Goal: Find specific page/section: Find specific page/section

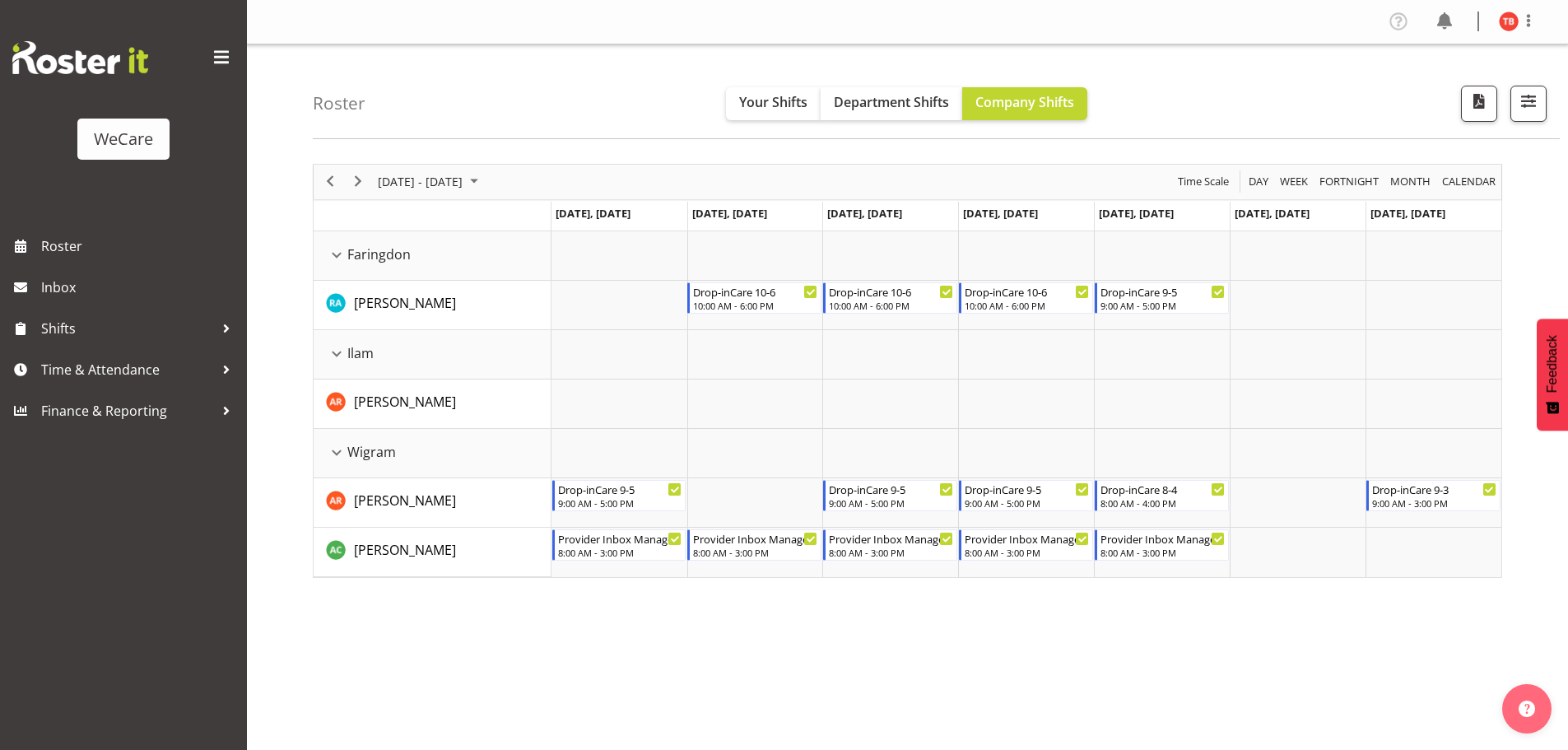
select select "location"
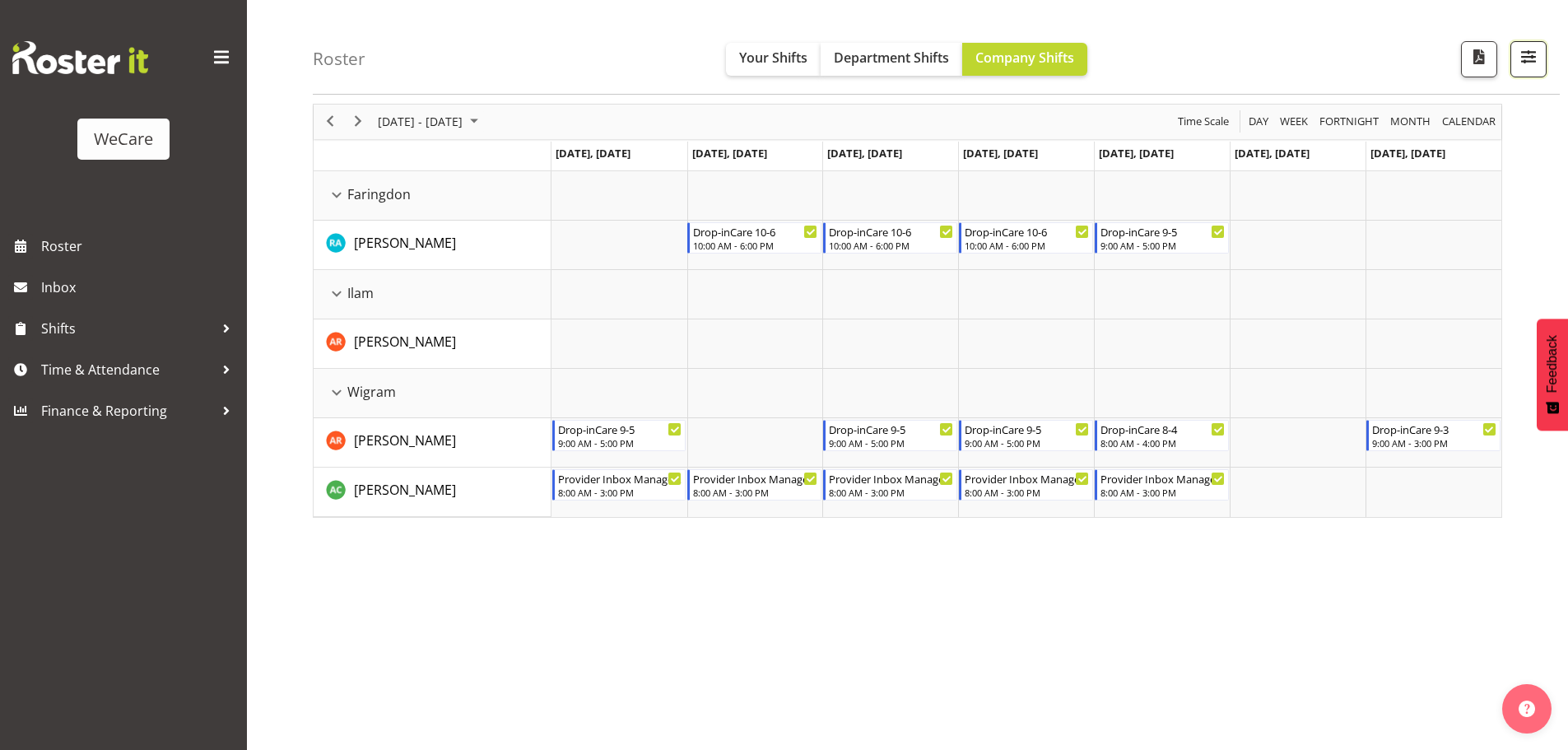
click at [1533, 65] on span "button" at bounding box center [1528, 56] width 21 height 21
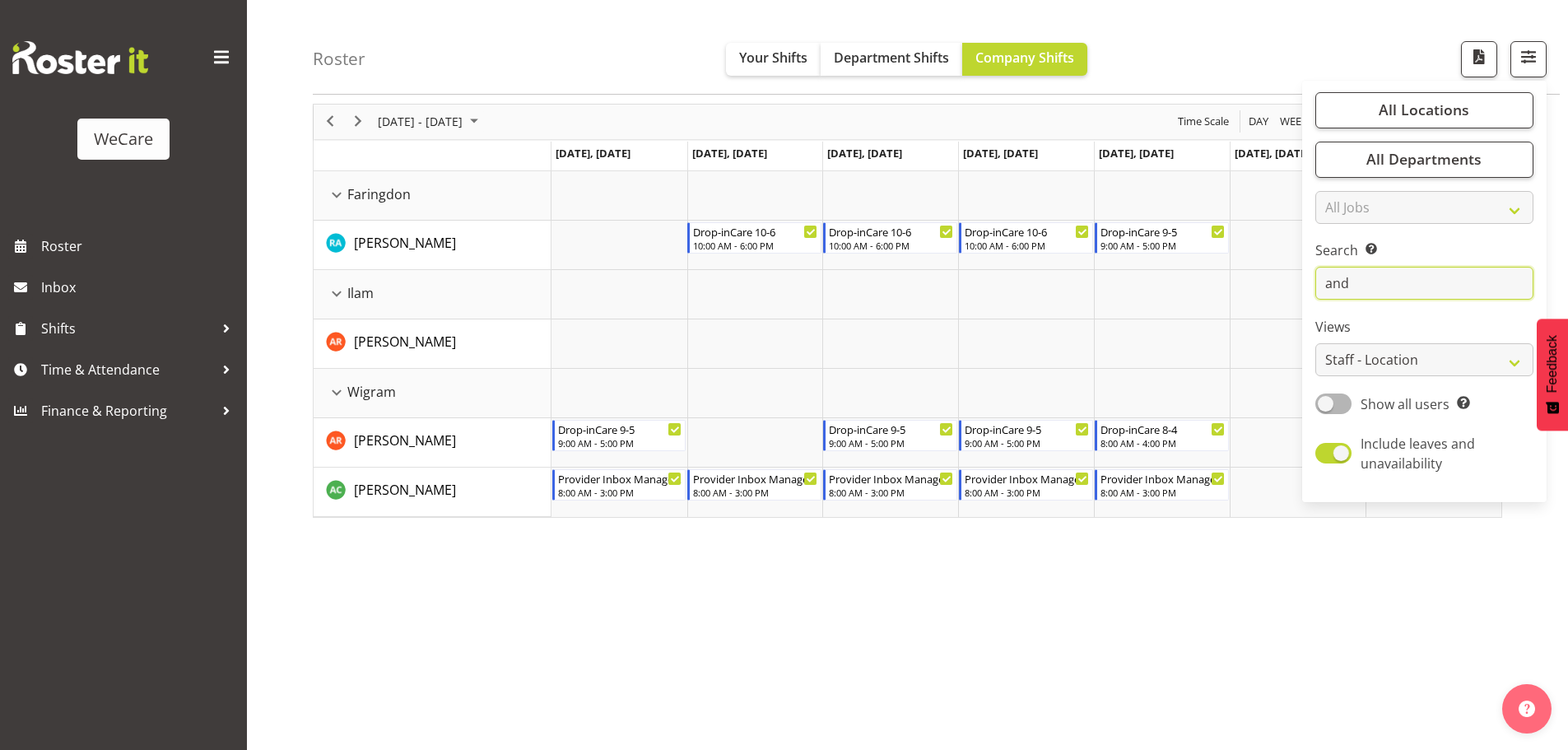
drag, startPoint x: 1406, startPoint y: 291, endPoint x: 1315, endPoint y: 290, distance: 91.0
click at [1315, 290] on div "All Locations Clear Business Support Office [GEOGRAPHIC_DATA] Ilam [GEOGRAPHIC_…" at bounding box center [1424, 290] width 245 height 408
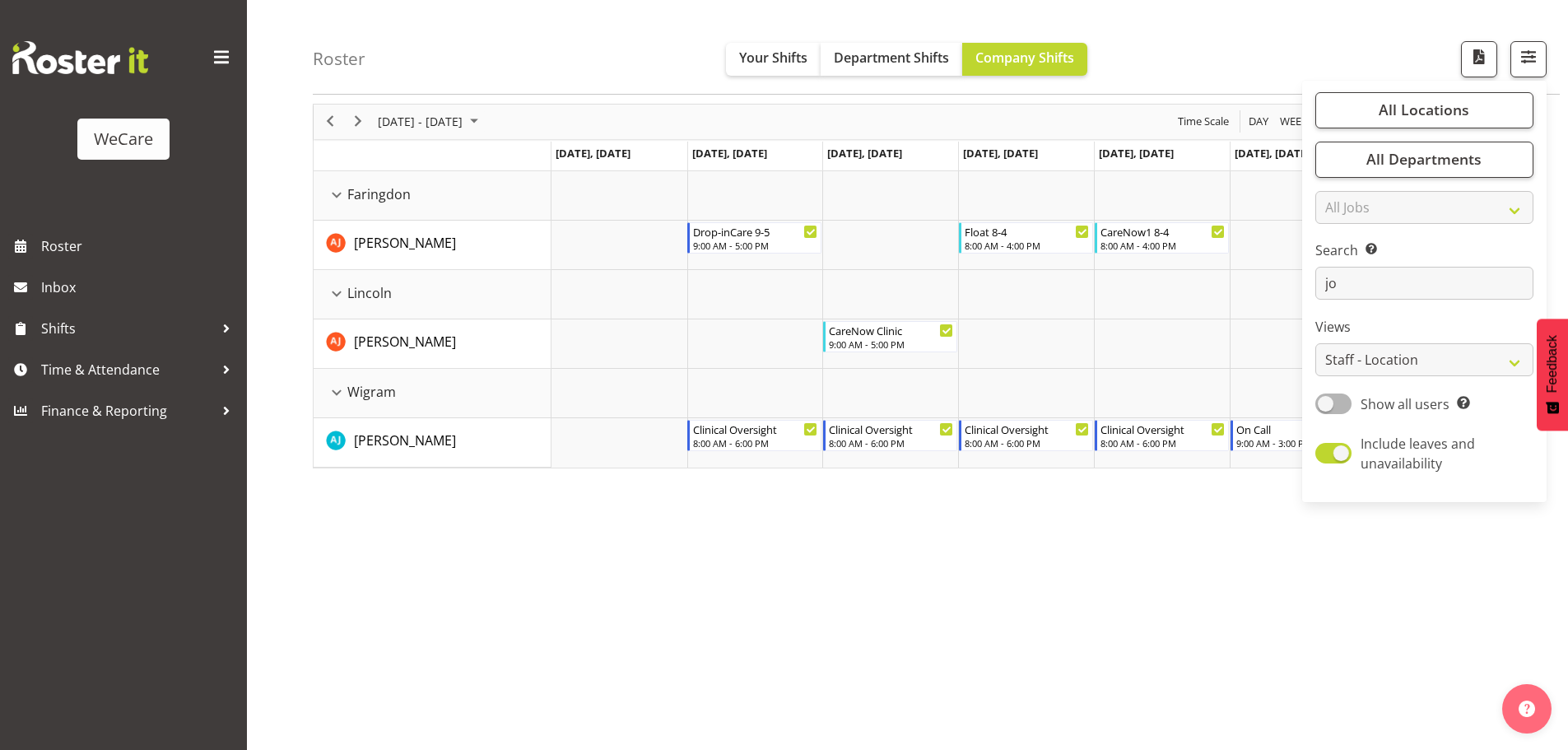
click at [822, 641] on div "[DATE] - [DATE] [DATE] Day Week Fortnight Month calendar Month Agenda Time Scal…" at bounding box center [940, 420] width 1255 height 658
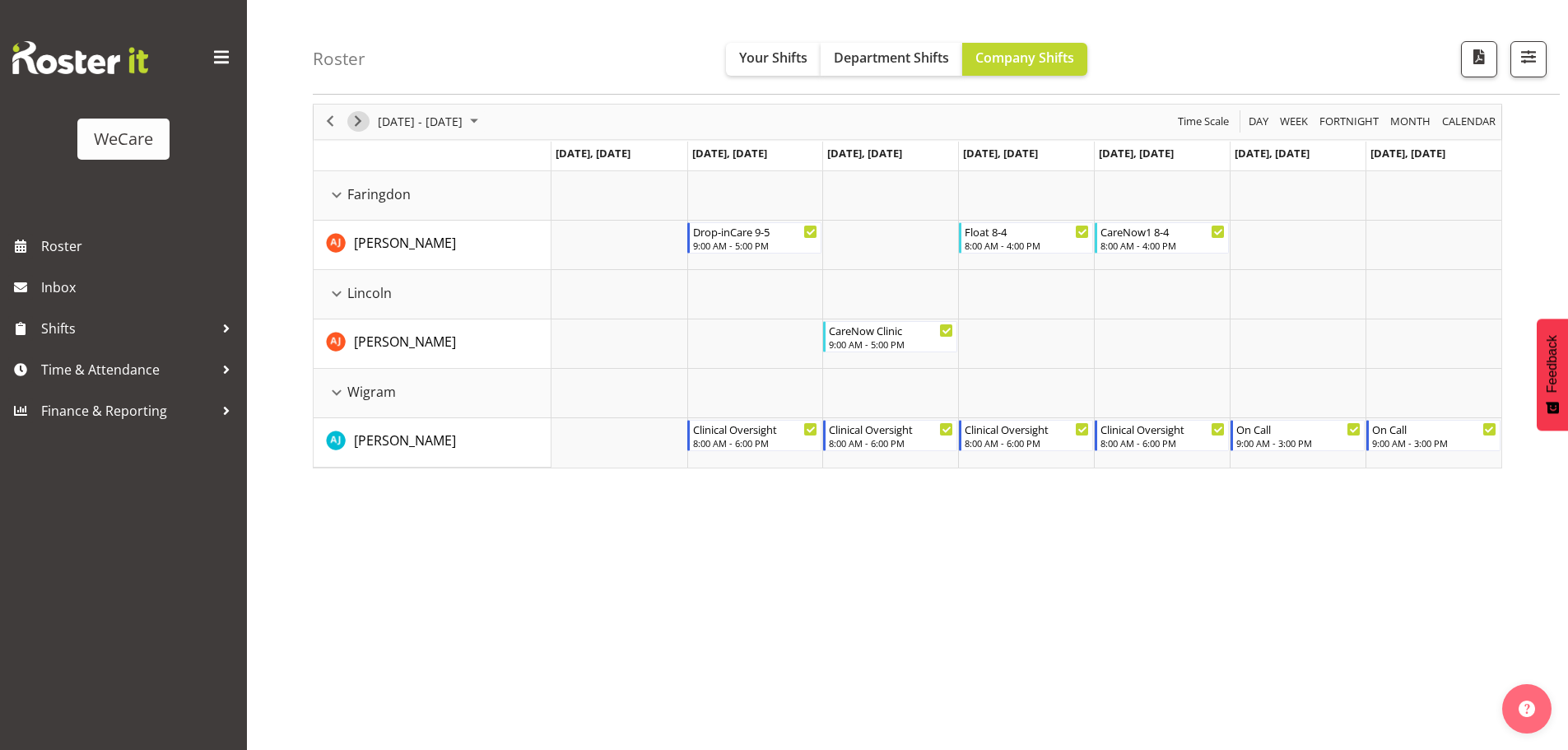
click at [367, 120] on span "Next" at bounding box center [358, 121] width 20 height 21
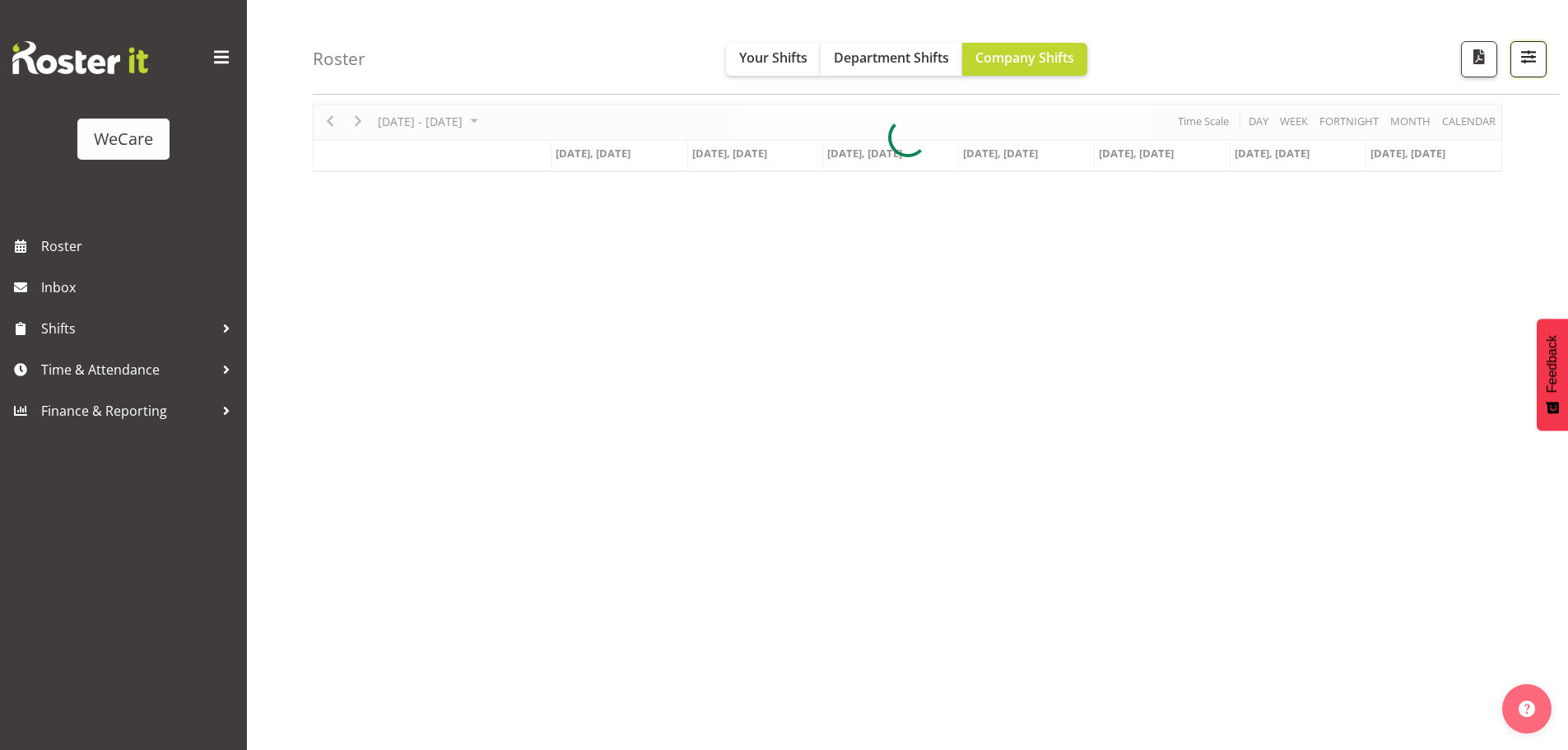
click at [1524, 66] on span "button" at bounding box center [1528, 56] width 21 height 21
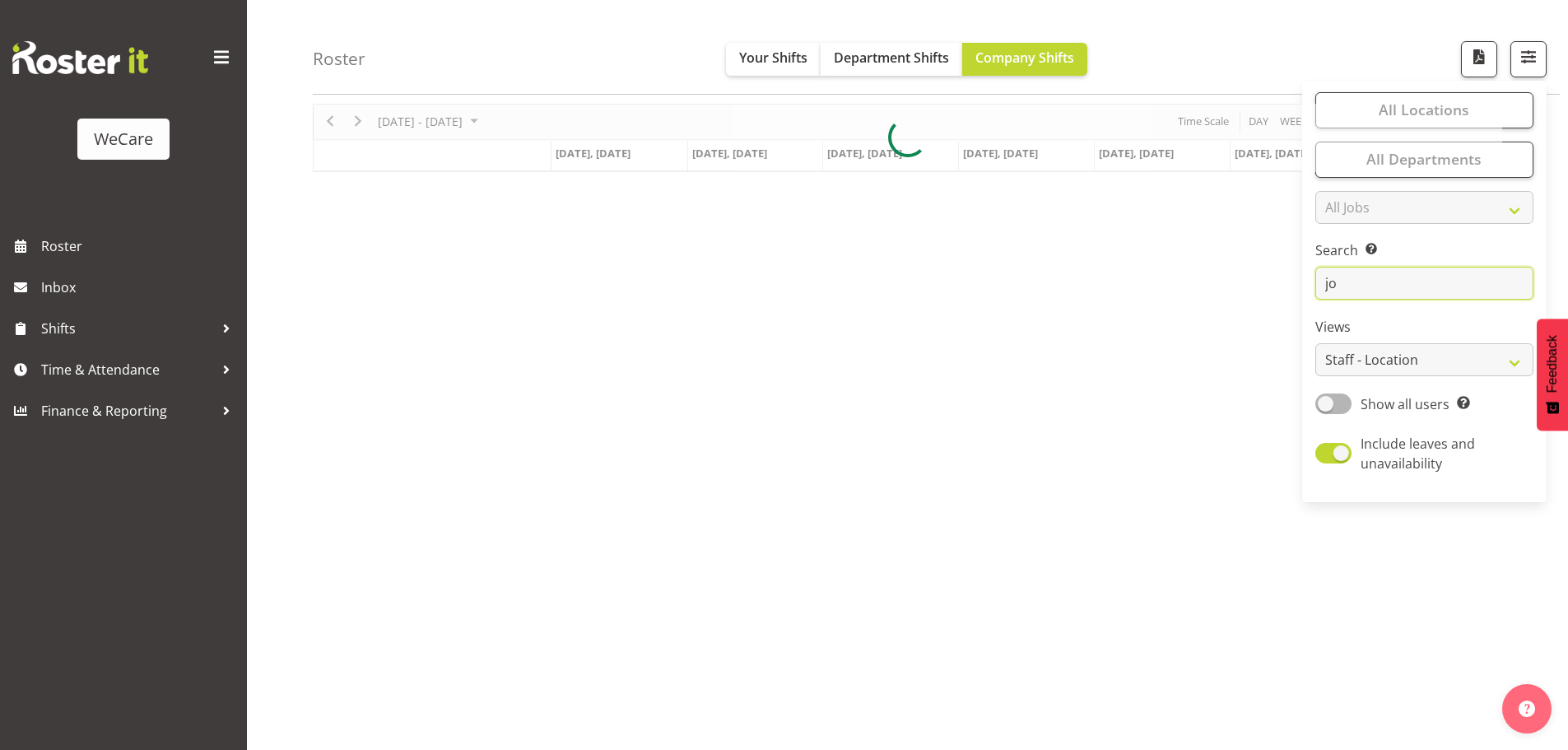
click at [1394, 291] on input "jo" at bounding box center [1423, 283] width 218 height 33
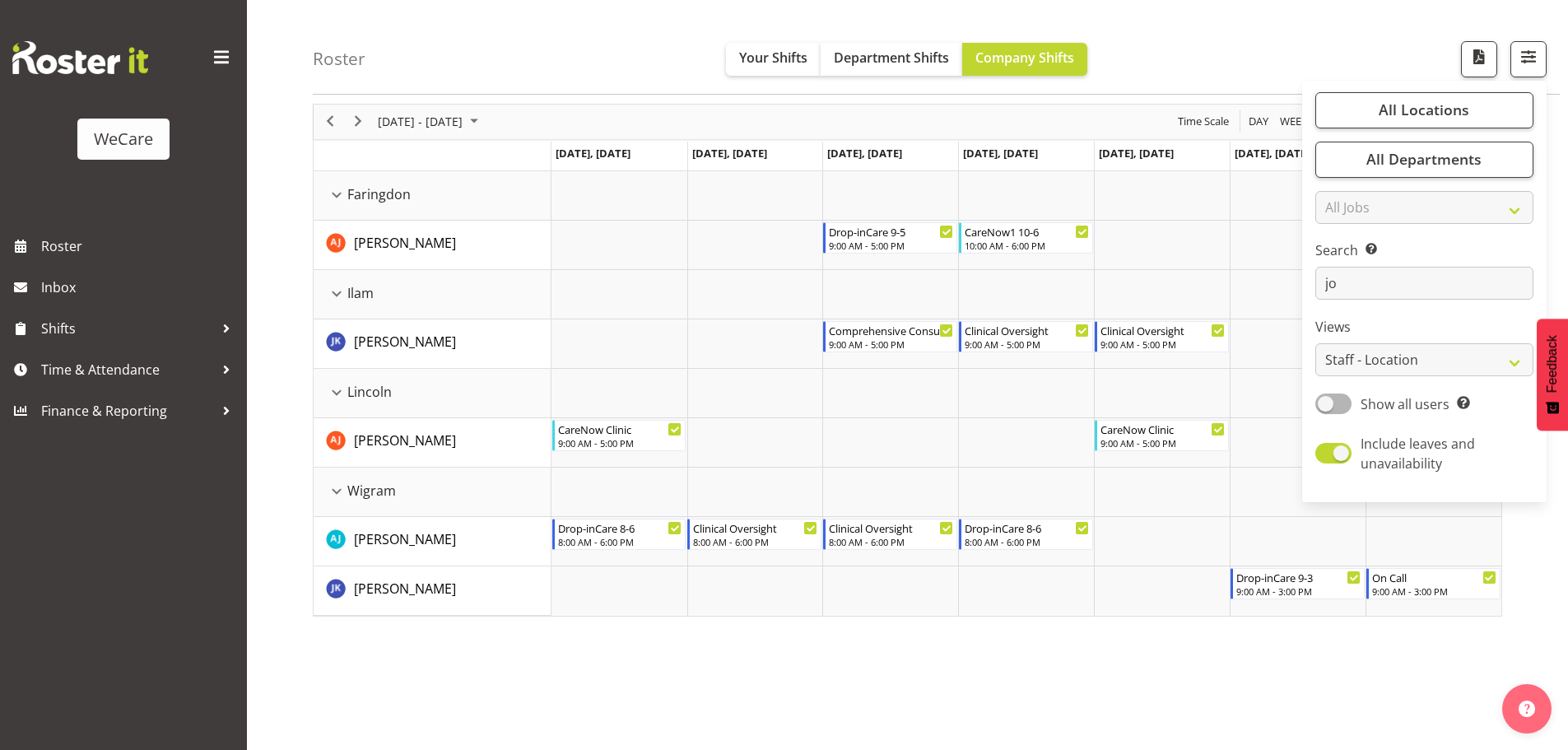
click at [1132, 218] on td "Timeline Week of October 16, 2025" at bounding box center [1161, 195] width 135 height 50
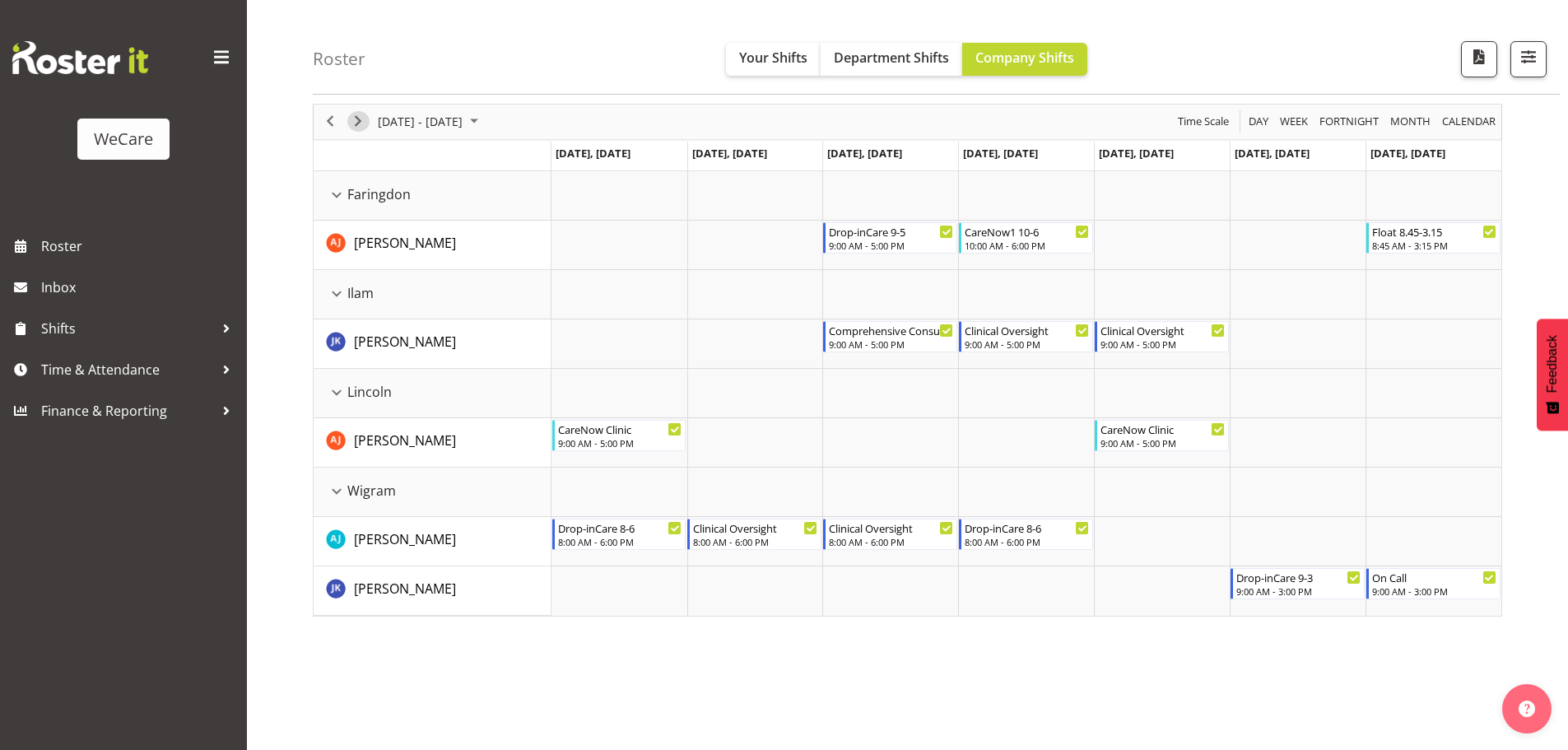
click at [363, 119] on span "Next" at bounding box center [358, 121] width 20 height 21
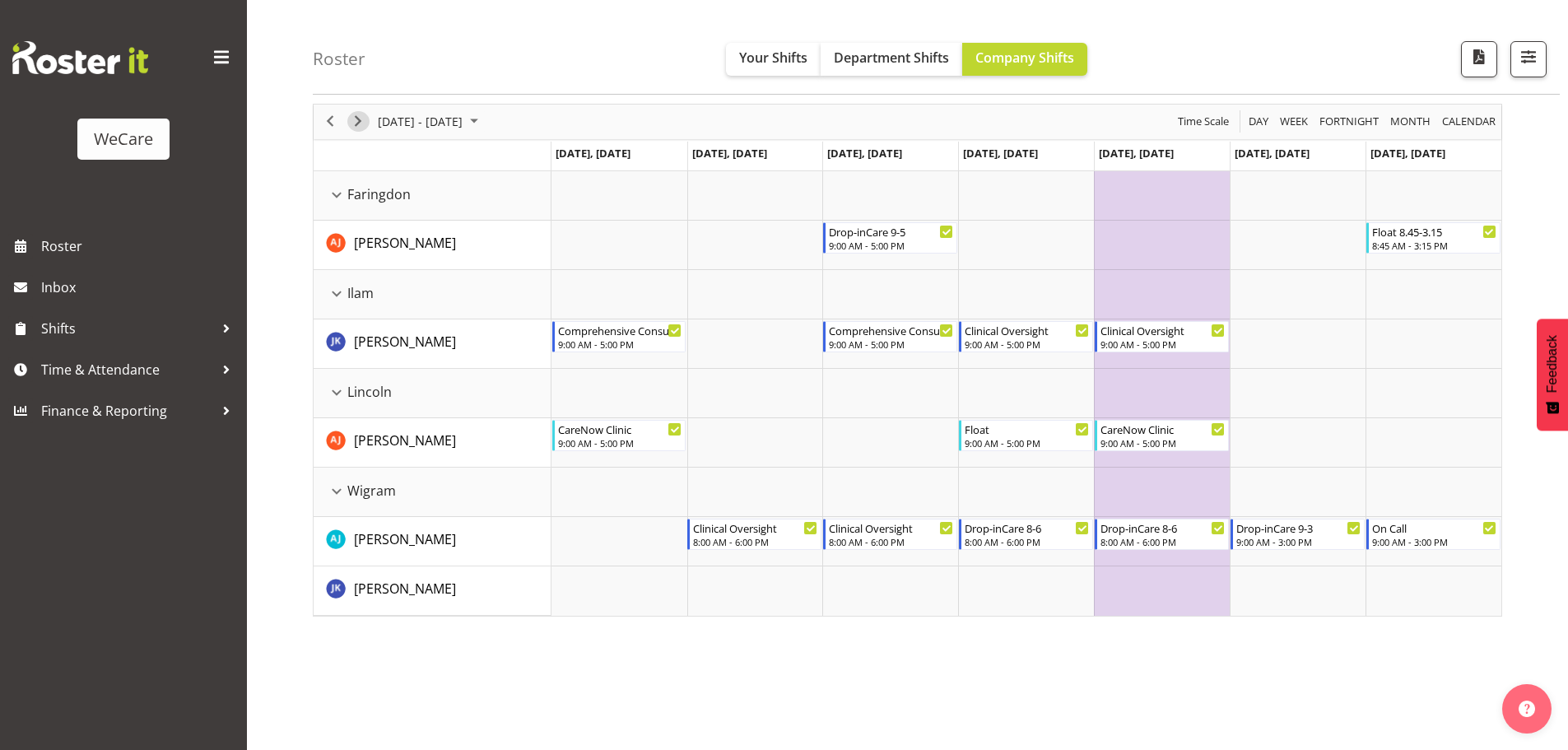
click at [357, 119] on span "Next" at bounding box center [358, 121] width 20 height 21
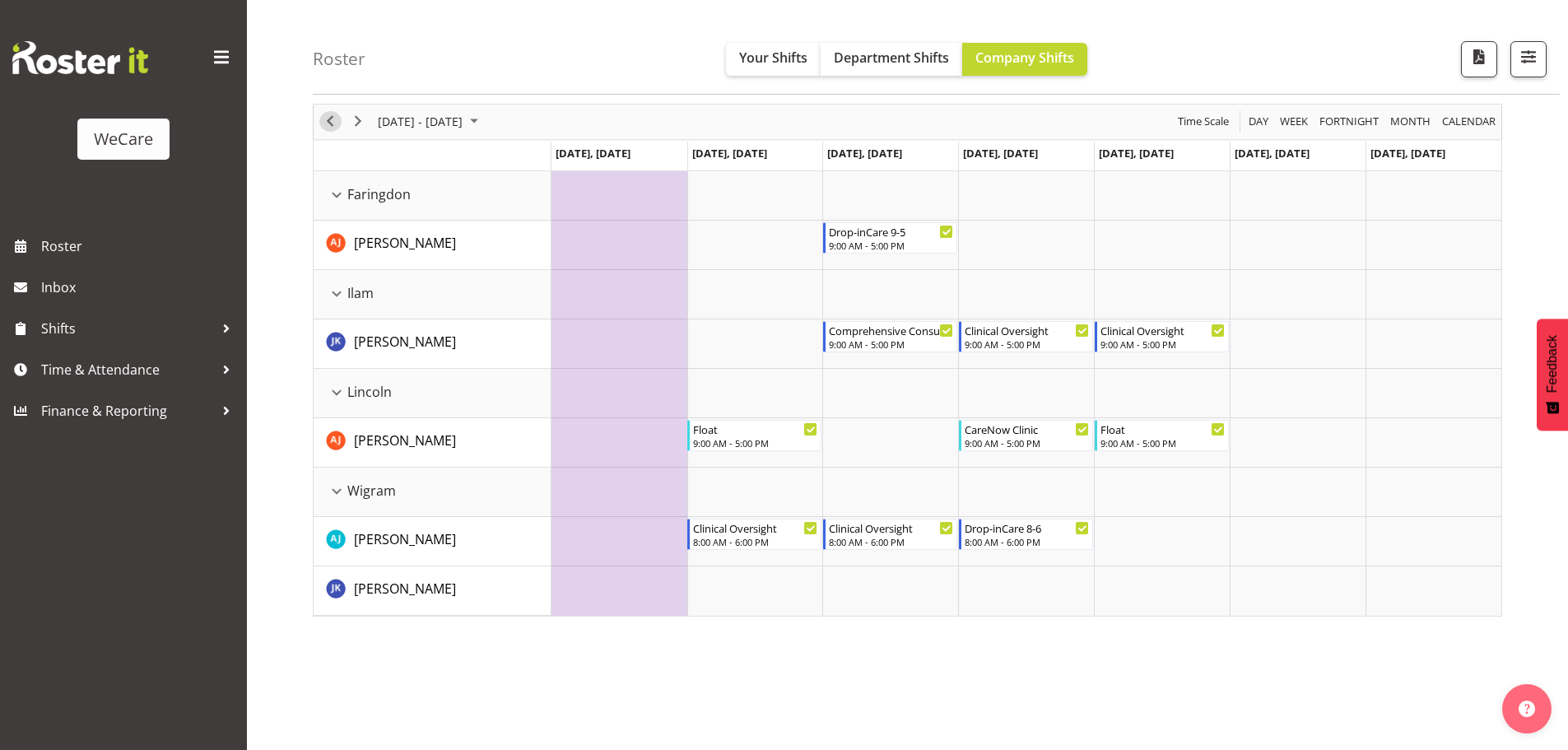
click at [338, 119] on span "Previous" at bounding box center [330, 121] width 20 height 21
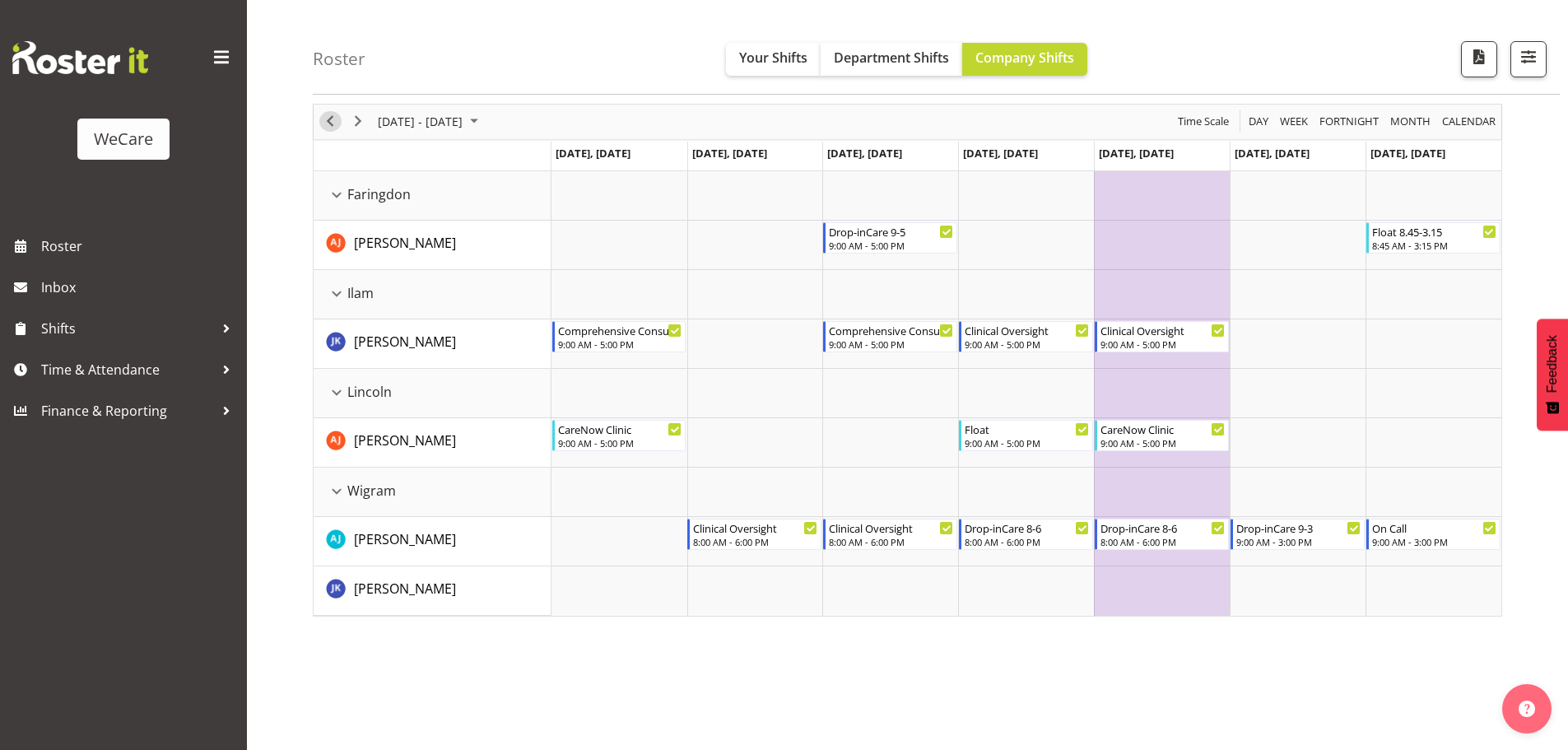
click at [331, 117] on span "Previous" at bounding box center [330, 121] width 20 height 21
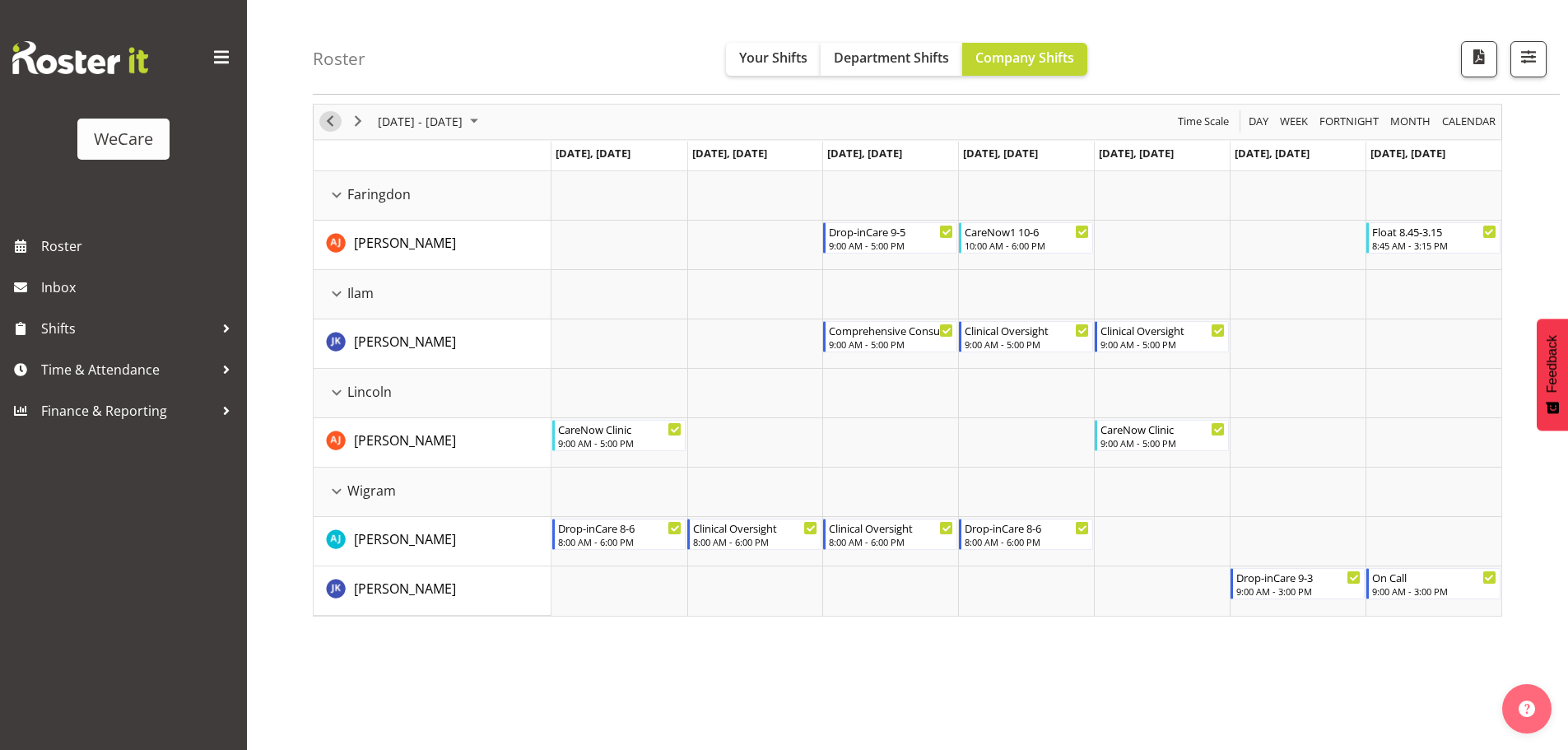
click at [332, 123] on span "Previous" at bounding box center [330, 121] width 20 height 21
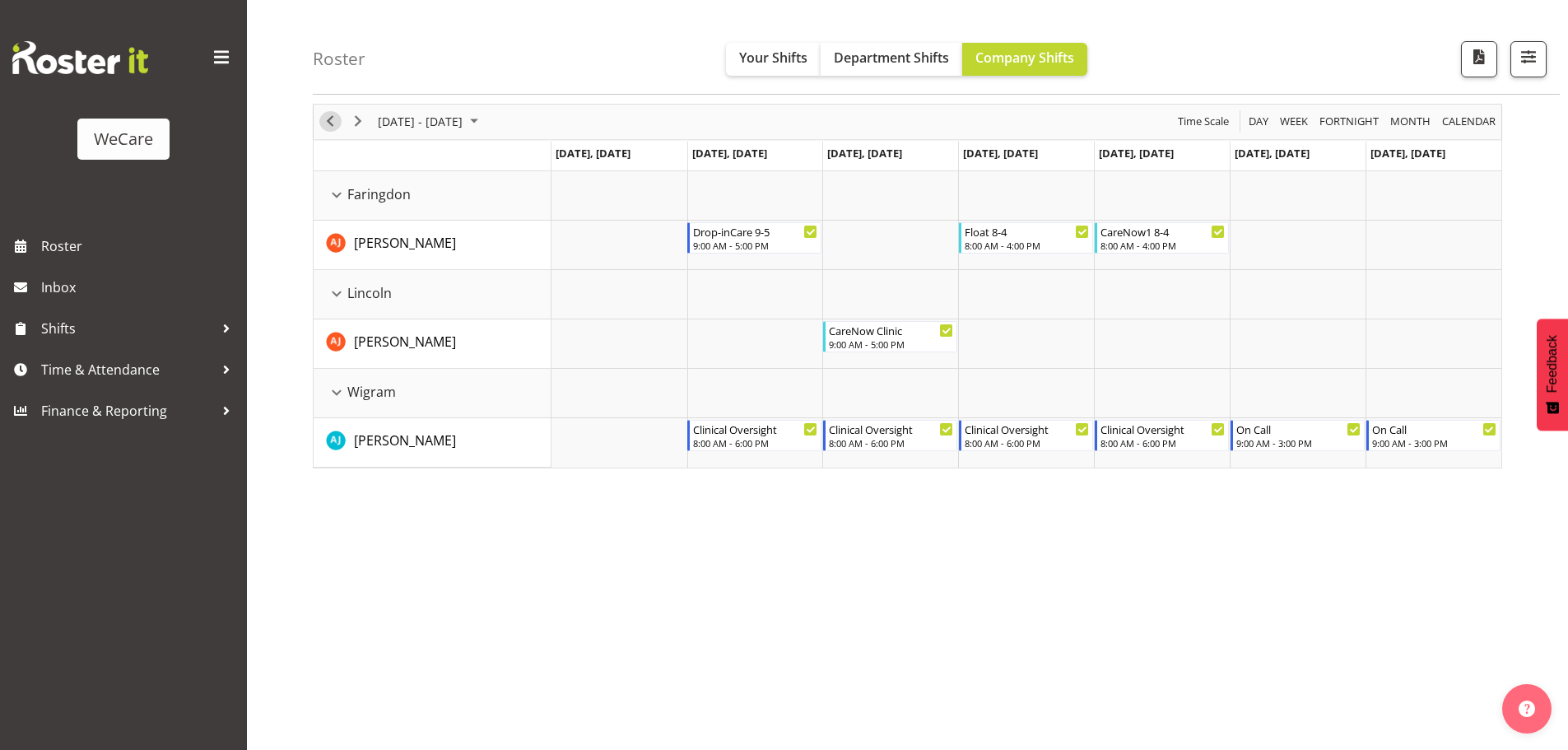
click at [335, 126] on span "Previous" at bounding box center [330, 121] width 20 height 21
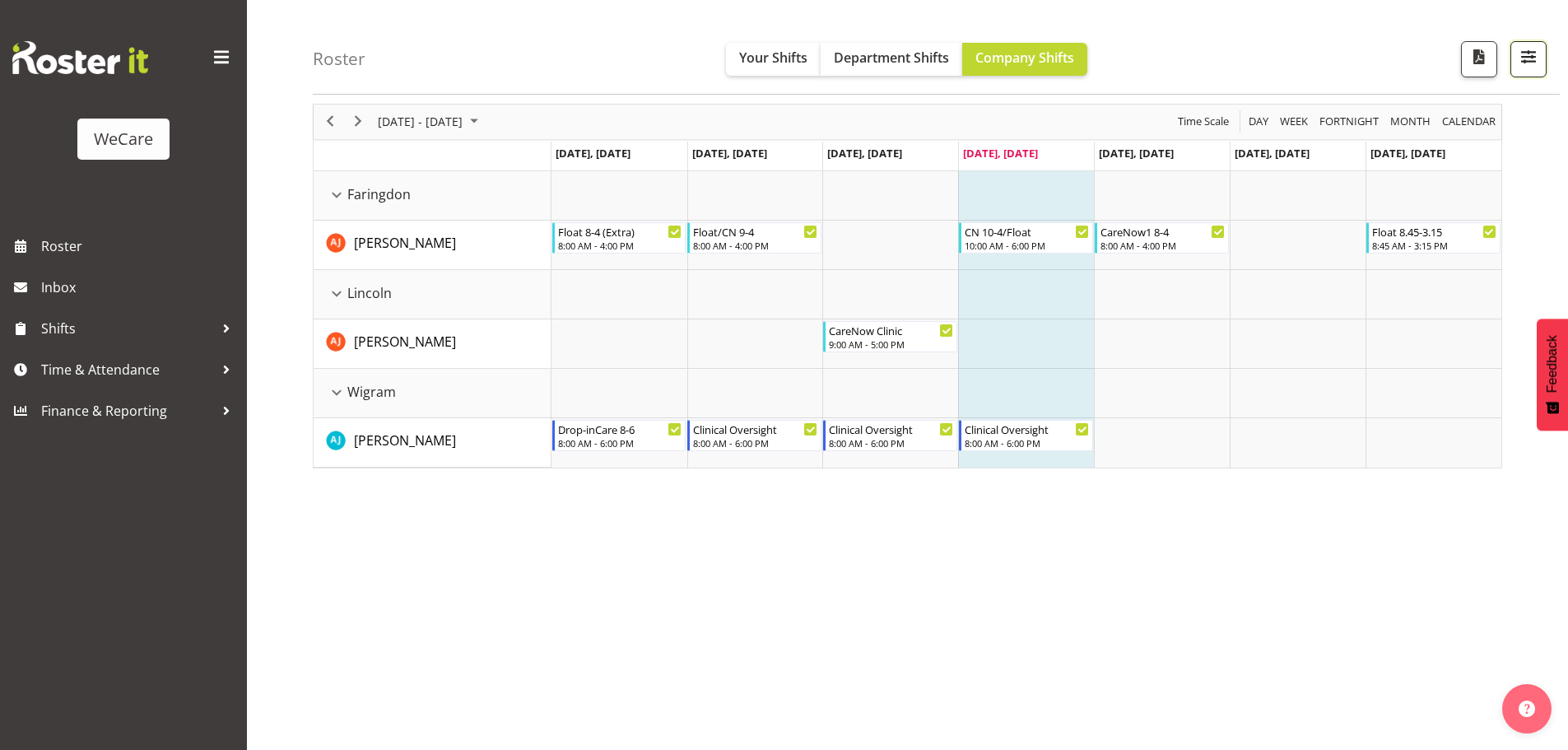
click at [1533, 76] on button "button" at bounding box center [1528, 59] width 36 height 36
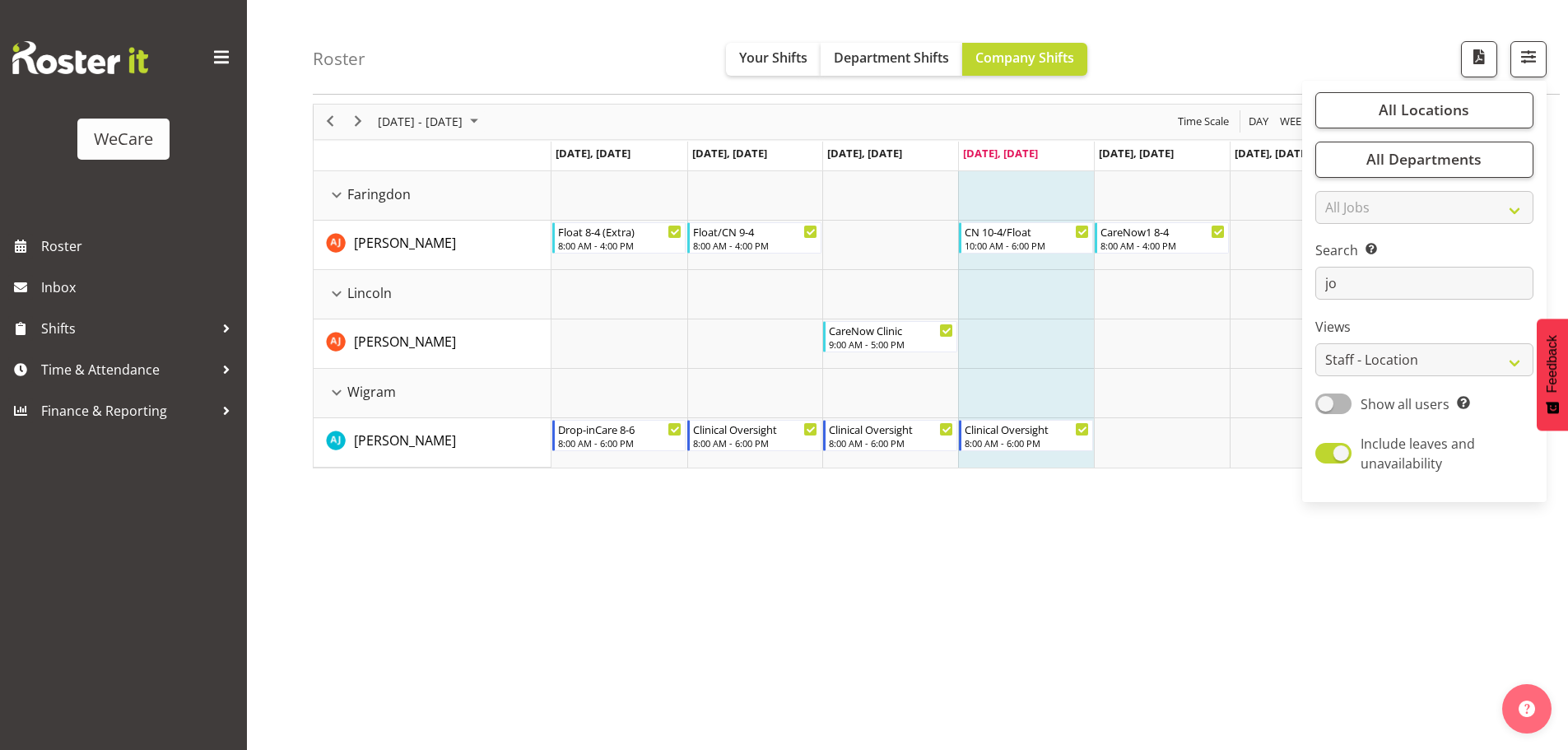
click at [1255, 75] on div "Roster Your Shifts Department Shifts Company Shifts All Locations Clear Busines…" at bounding box center [936, 47] width 1247 height 94
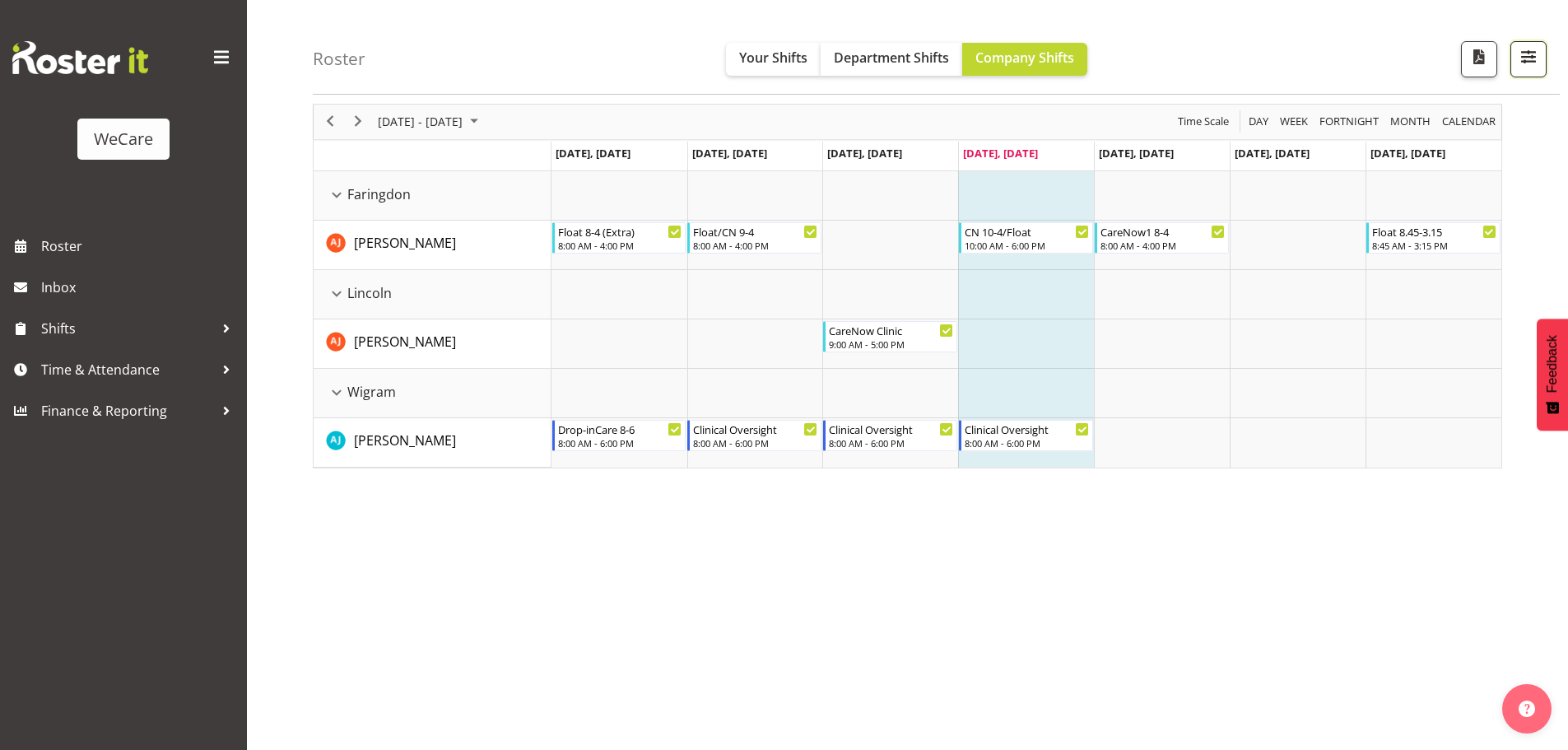
click at [1522, 65] on span "button" at bounding box center [1528, 56] width 21 height 21
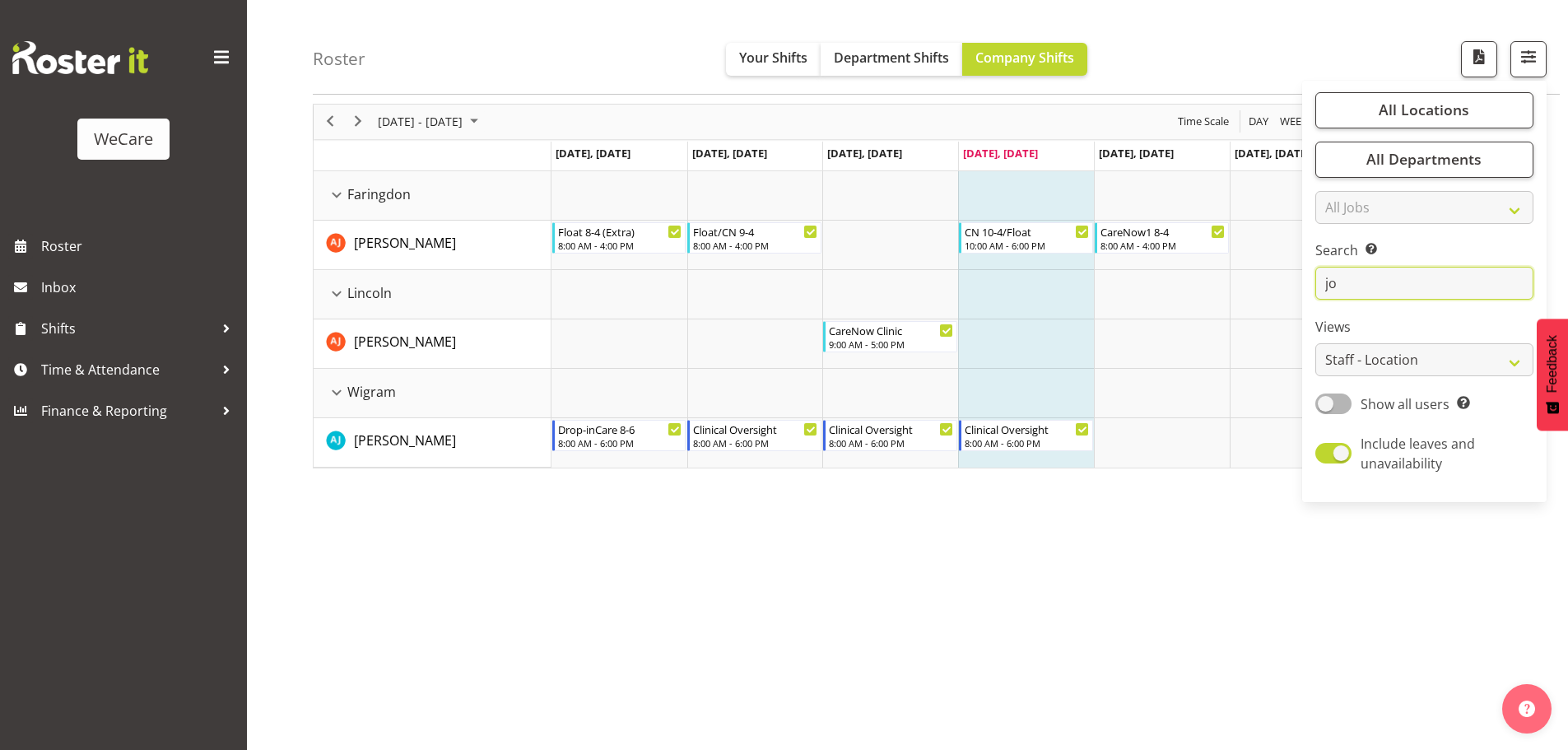
click at [1422, 290] on input "jo" at bounding box center [1423, 283] width 218 height 33
type input "j"
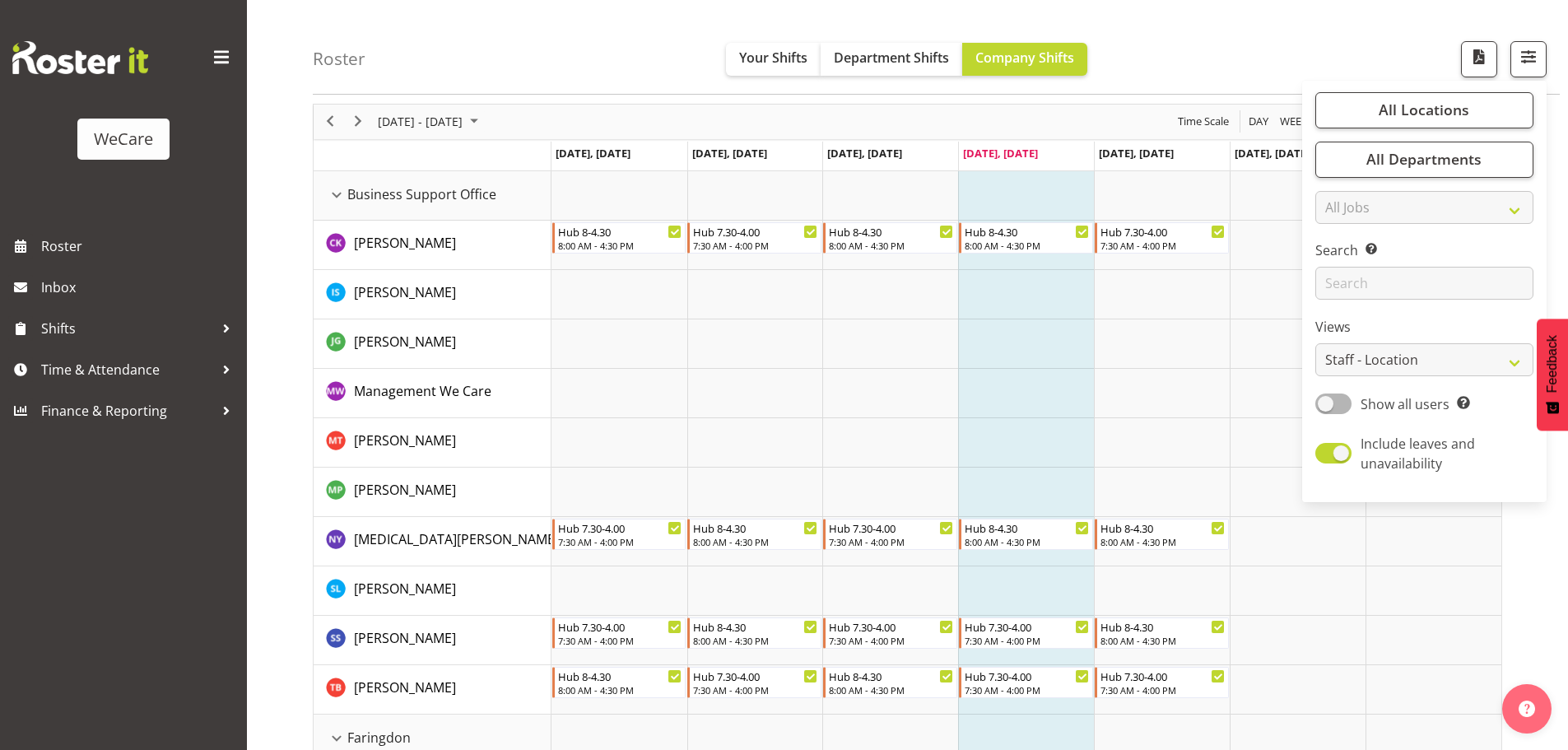
click at [1260, 42] on div "Roster Your Shifts Department Shifts Company Shifts All Locations Clear Busines…" at bounding box center [936, 47] width 1247 height 94
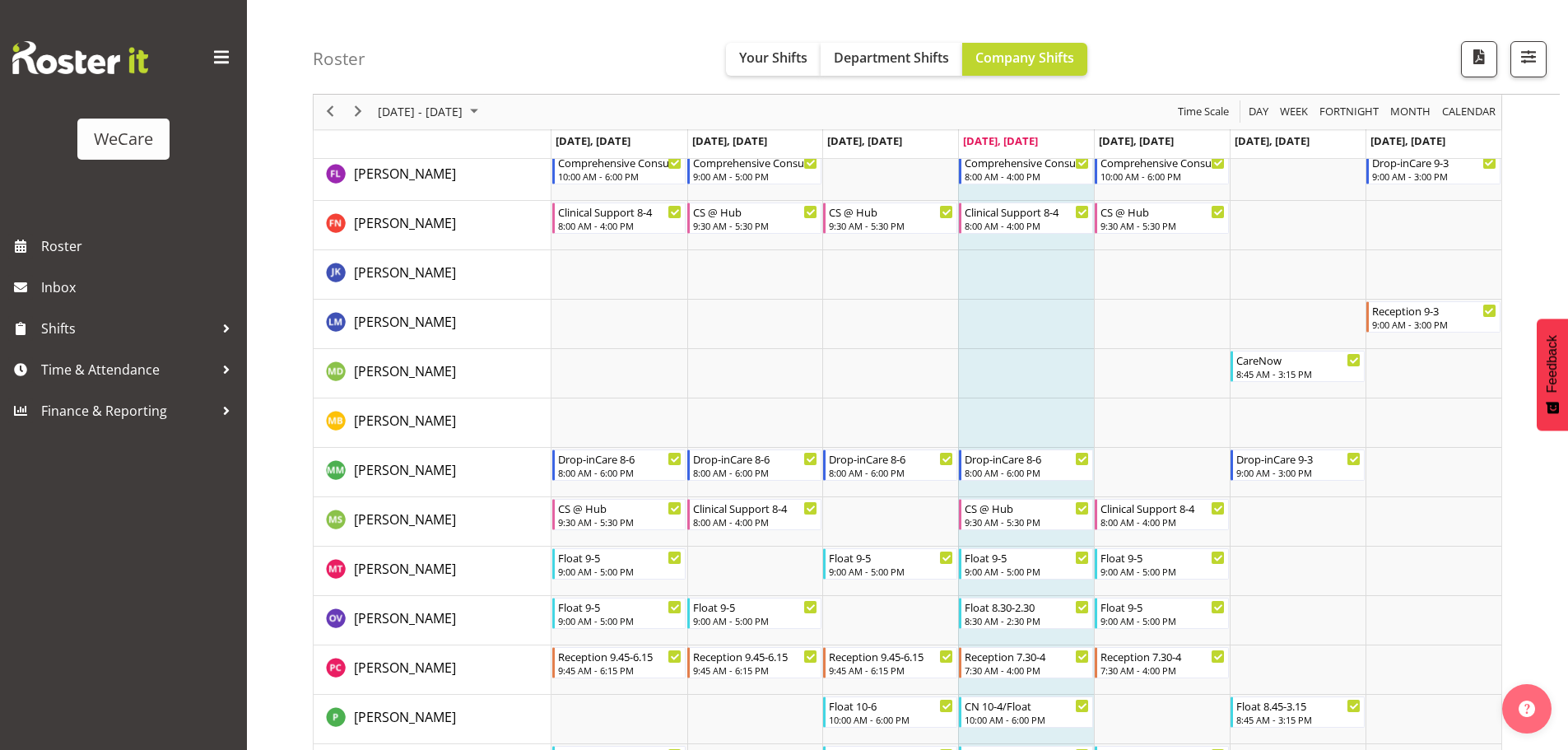
scroll to position [4514, 0]
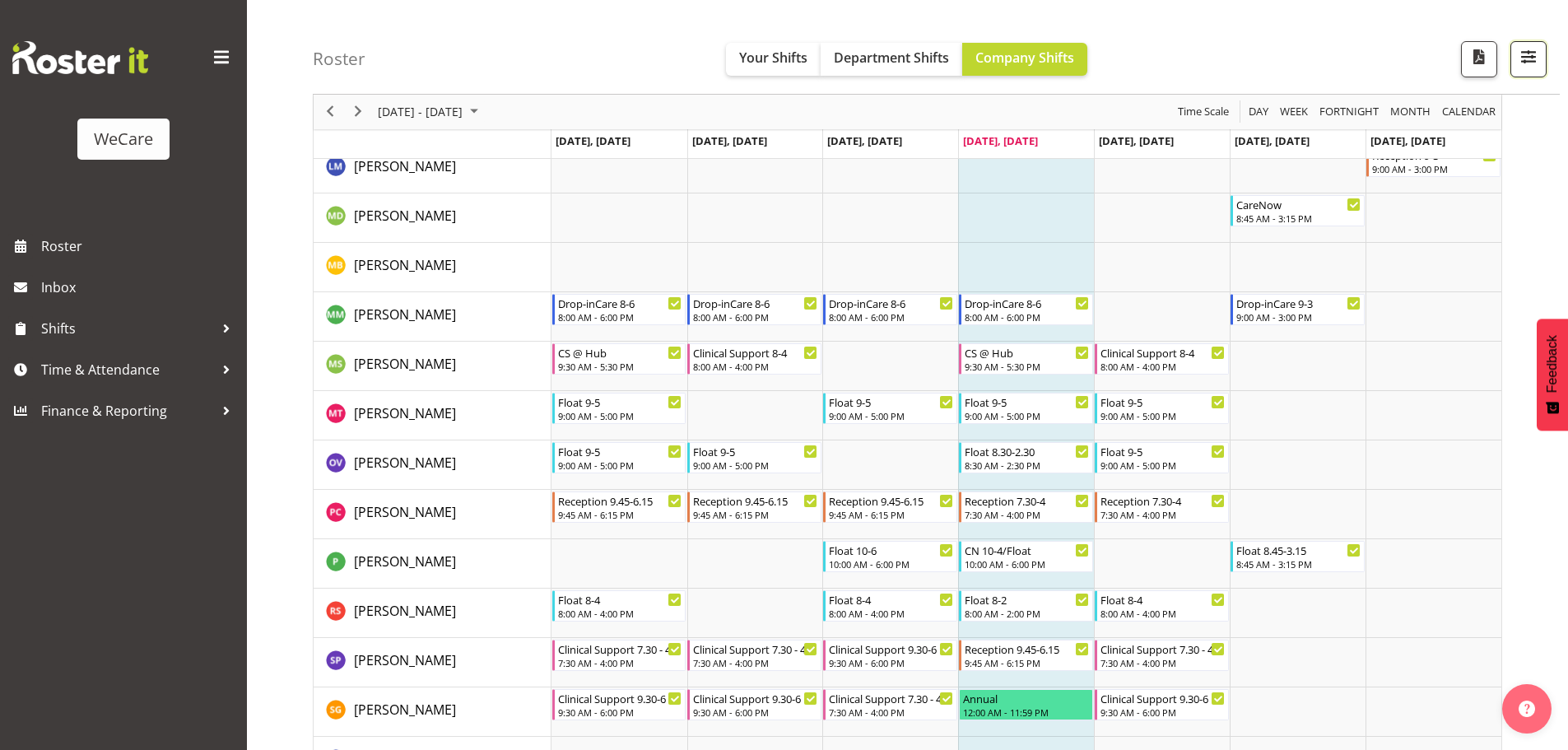
click at [1531, 63] on span "button" at bounding box center [1528, 56] width 21 height 21
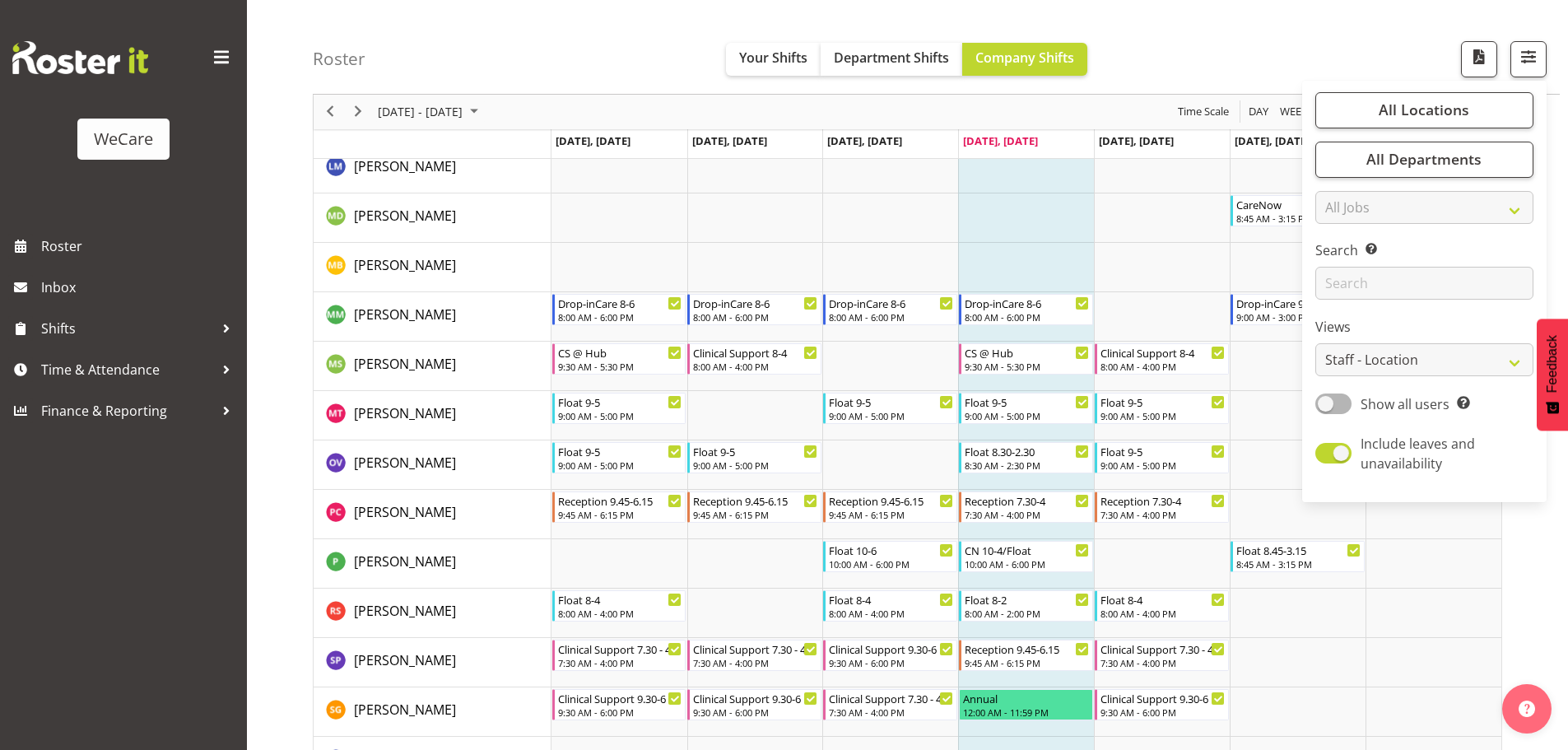
click at [1373, 263] on div "Search Search for a particular employee" at bounding box center [1423, 270] width 218 height 59
click at [1367, 282] on input "text" at bounding box center [1423, 283] width 218 height 33
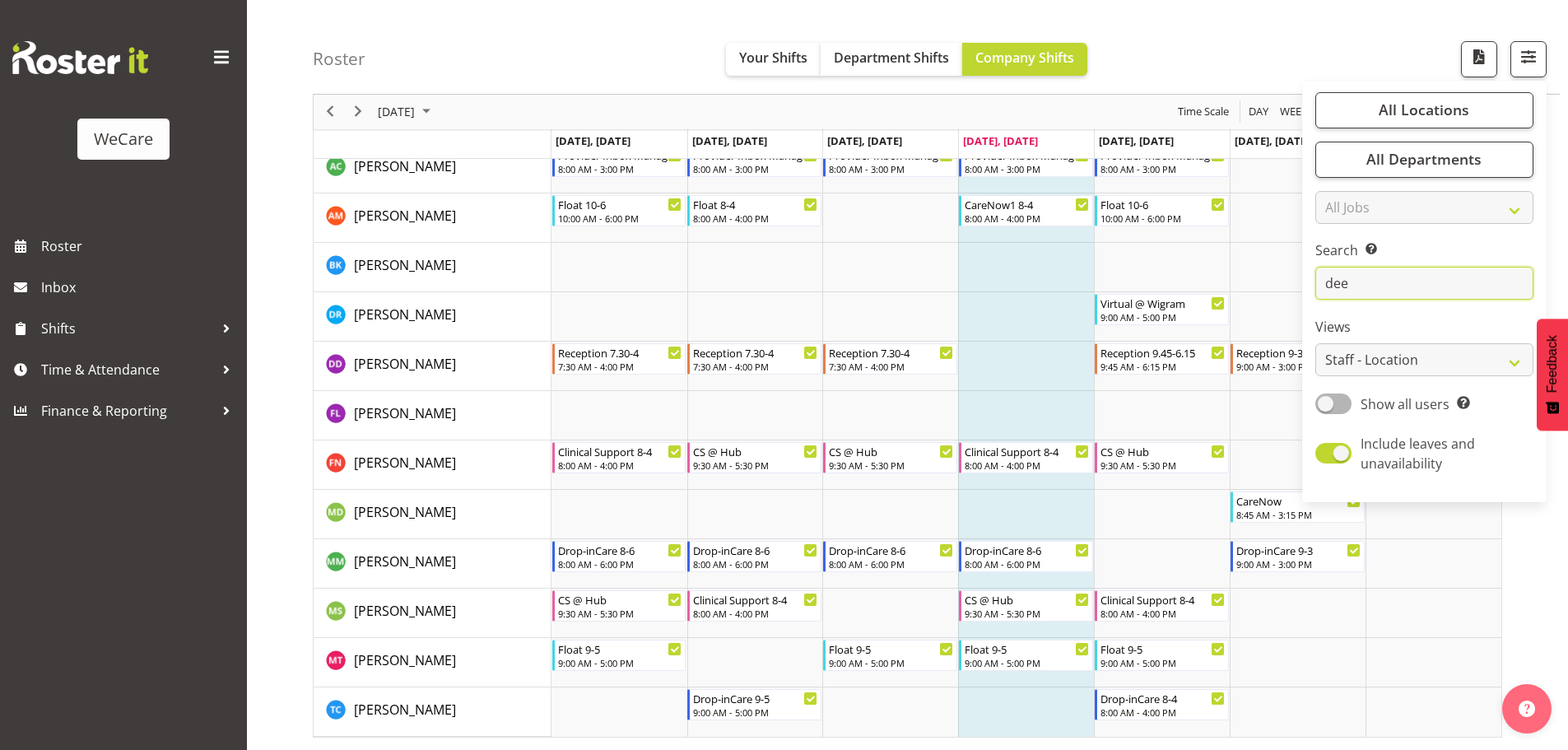
scroll to position [60, 0]
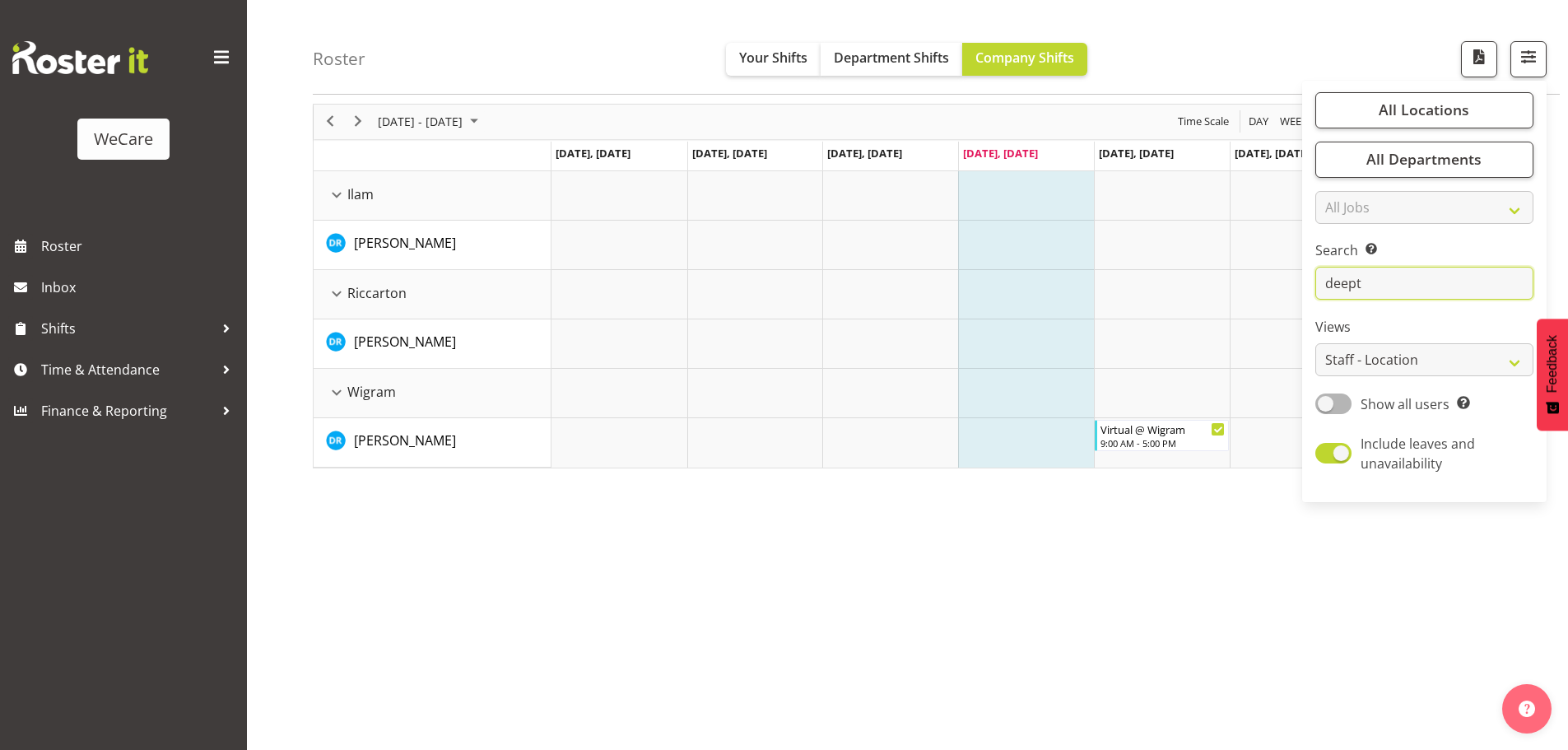
drag, startPoint x: 1394, startPoint y: 278, endPoint x: 1244, endPoint y: 298, distance: 151.3
click at [1244, 298] on div "Roster Your Shifts Department Shifts Company Shifts All Locations Clear Busines…" at bounding box center [907, 366] width 1321 height 765
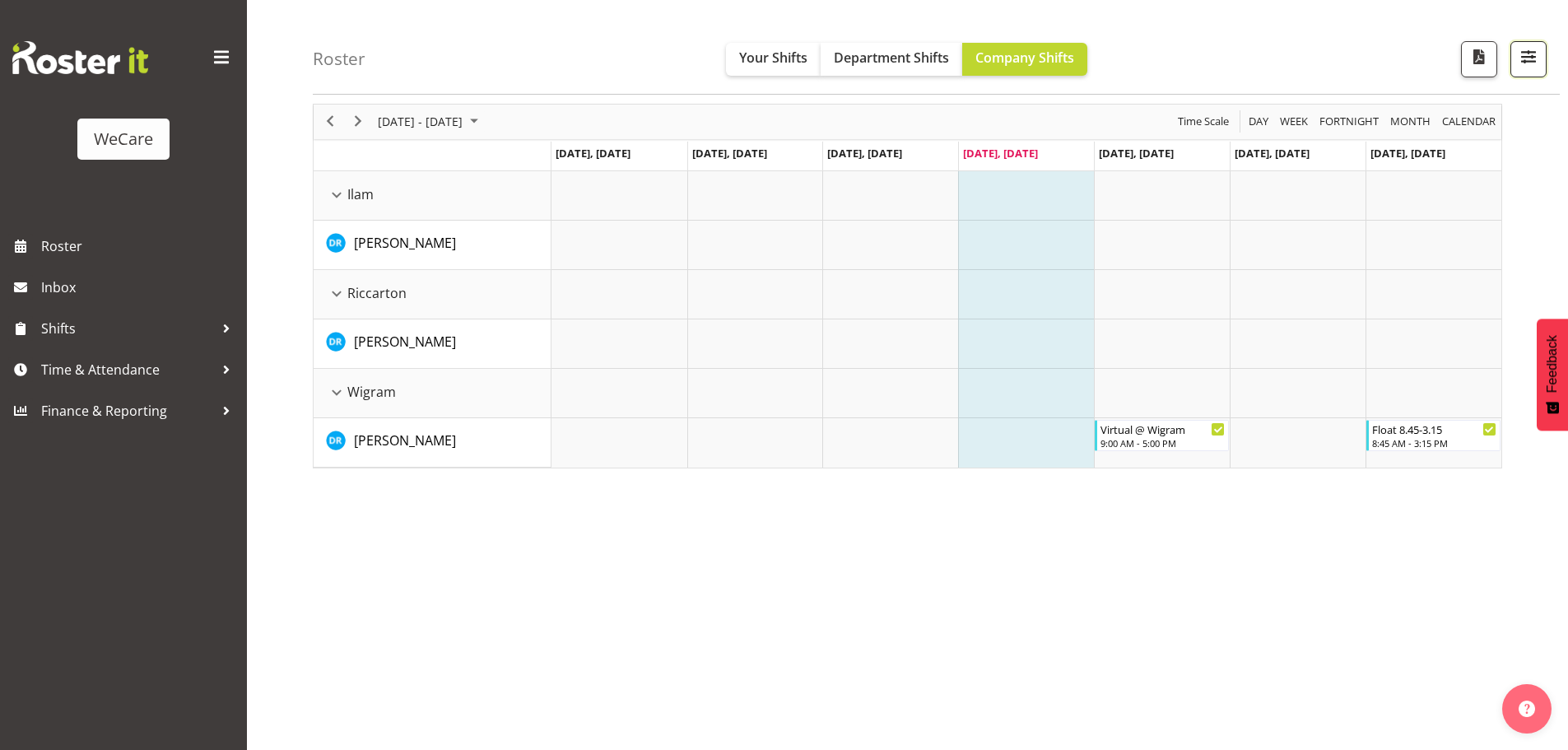
click at [1545, 67] on button "button" at bounding box center [1528, 59] width 36 height 36
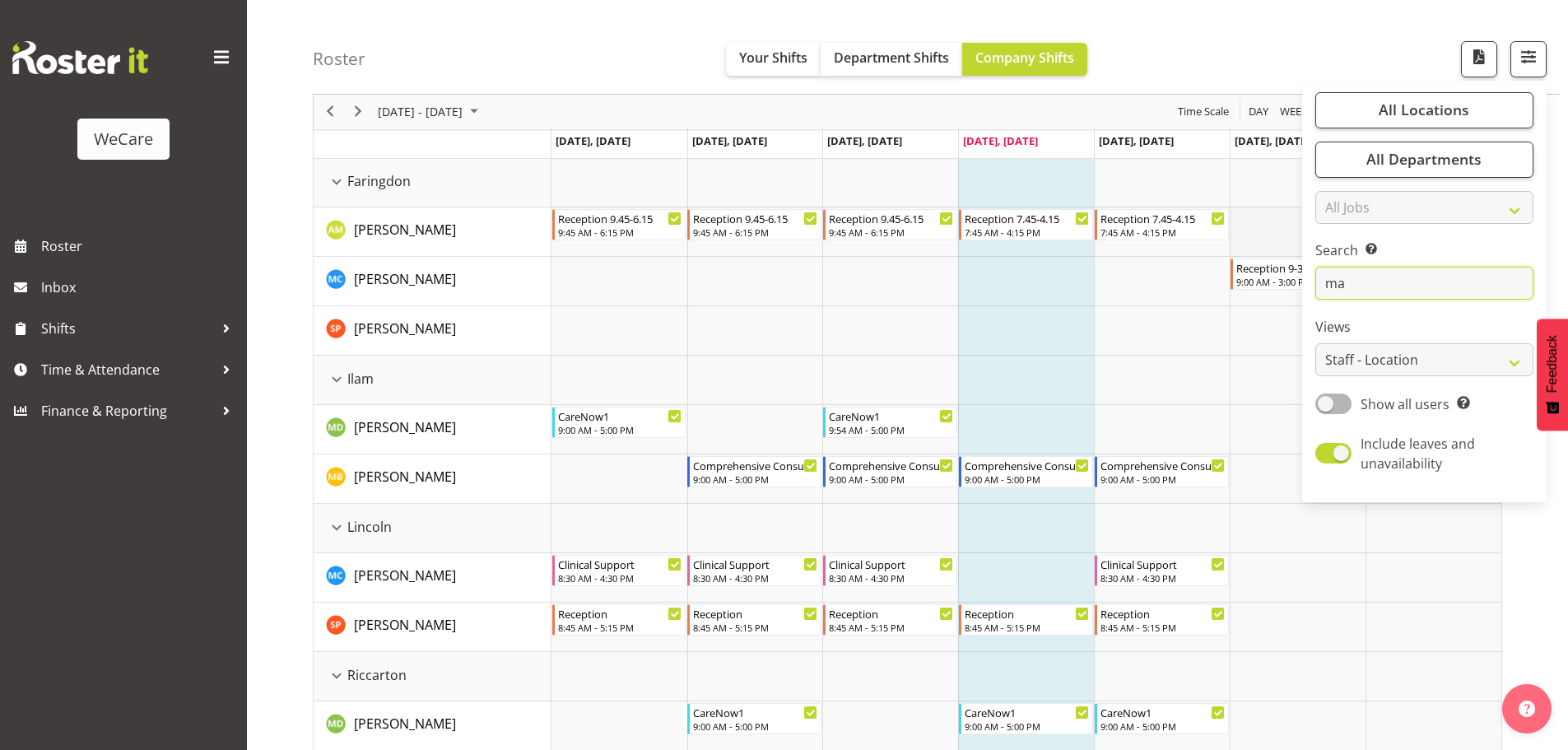
scroll to position [0, 0]
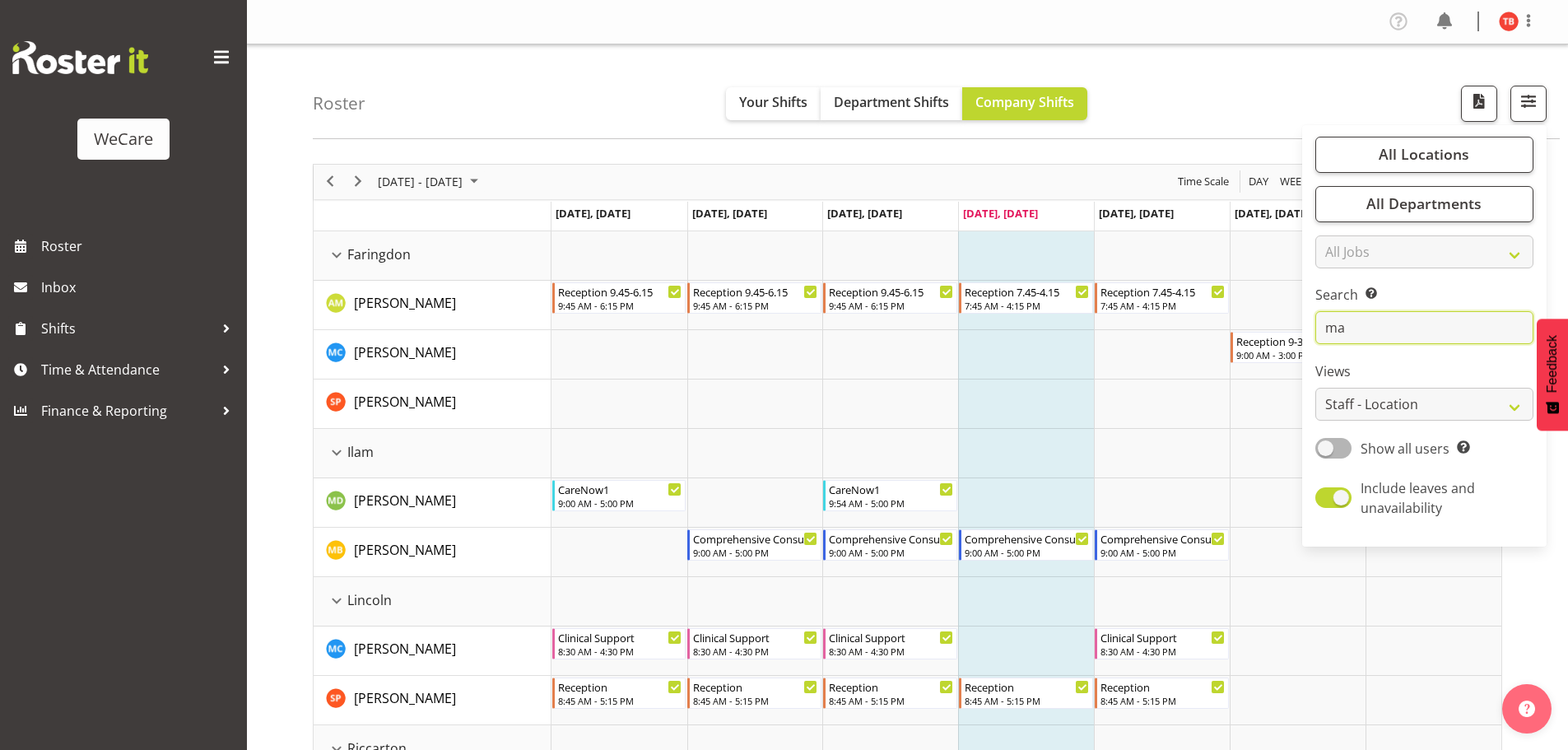
drag, startPoint x: 1355, startPoint y: 326, endPoint x: 1296, endPoint y: 335, distance: 59.7
click at [1296, 335] on div "Roster Your Shifts Department Shifts Company Shifts All Locations Clear Busines…" at bounding box center [907, 589] width 1321 height 1089
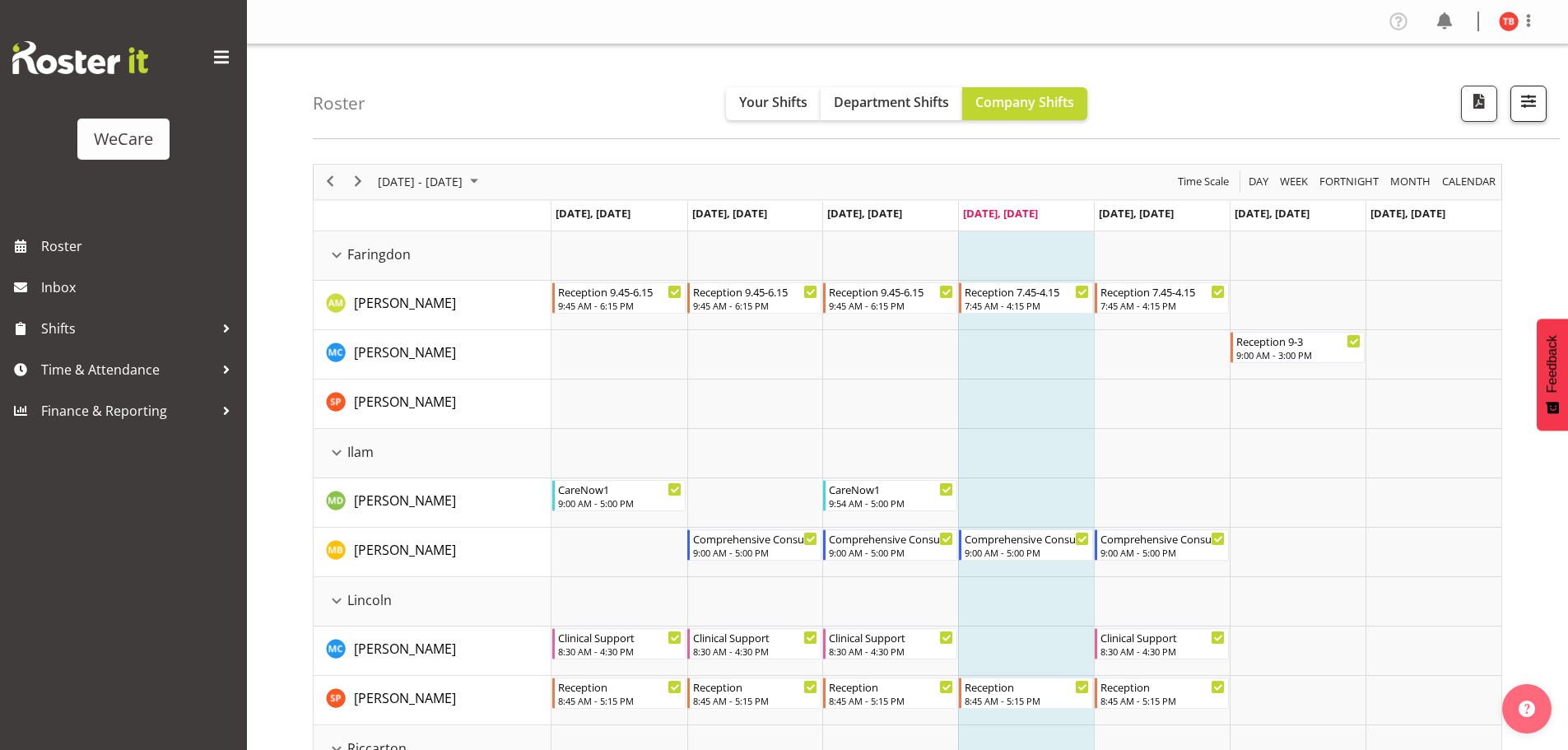
drag, startPoint x: 1509, startPoint y: 109, endPoint x: 1519, endPoint y: 112, distance: 10.4
click at [1510, 111] on div at bounding box center [1521, 104] width 49 height 36
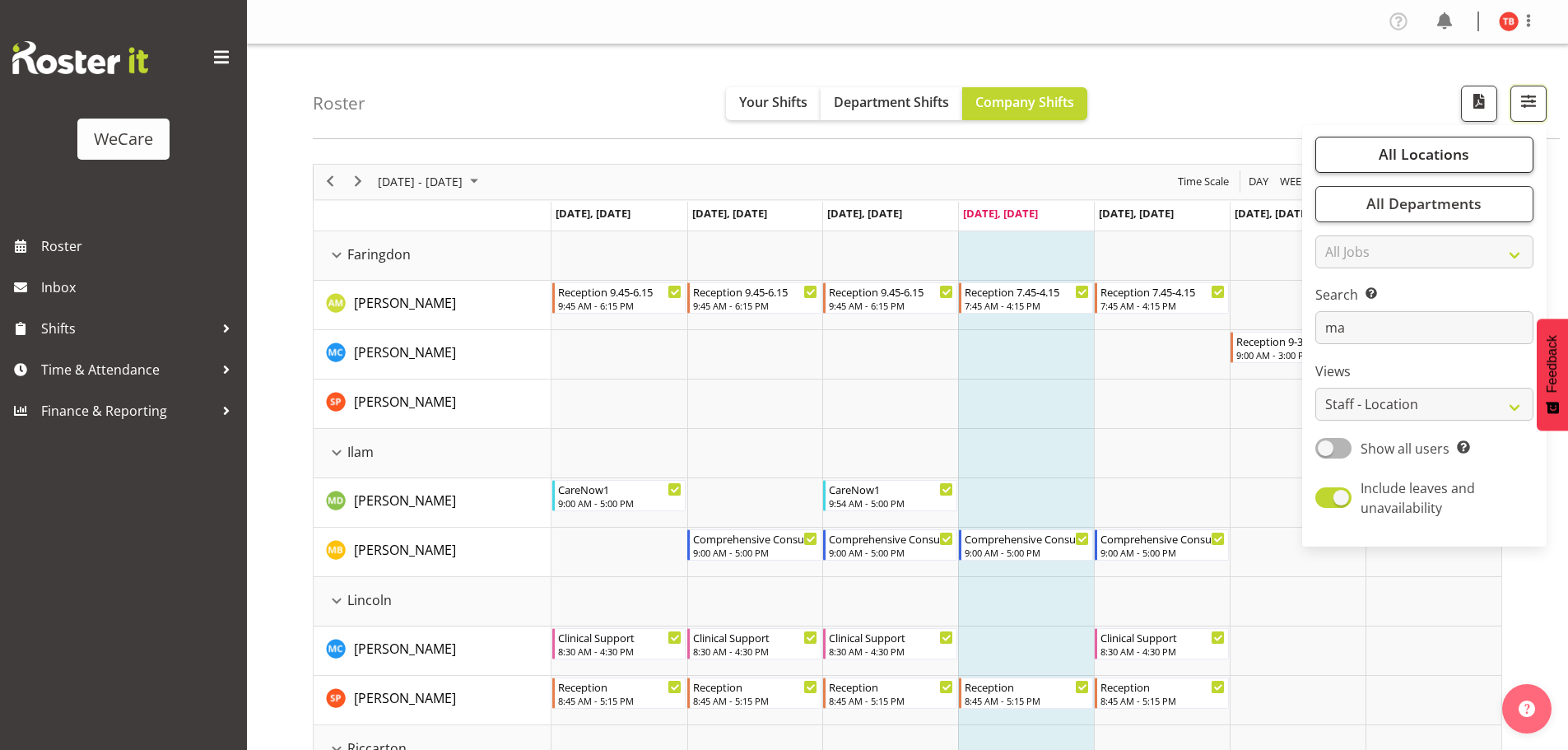
drag, startPoint x: 1543, startPoint y: 110, endPoint x: 1519, endPoint y: 163, distance: 58.2
click at [1544, 110] on button "button" at bounding box center [1528, 104] width 36 height 36
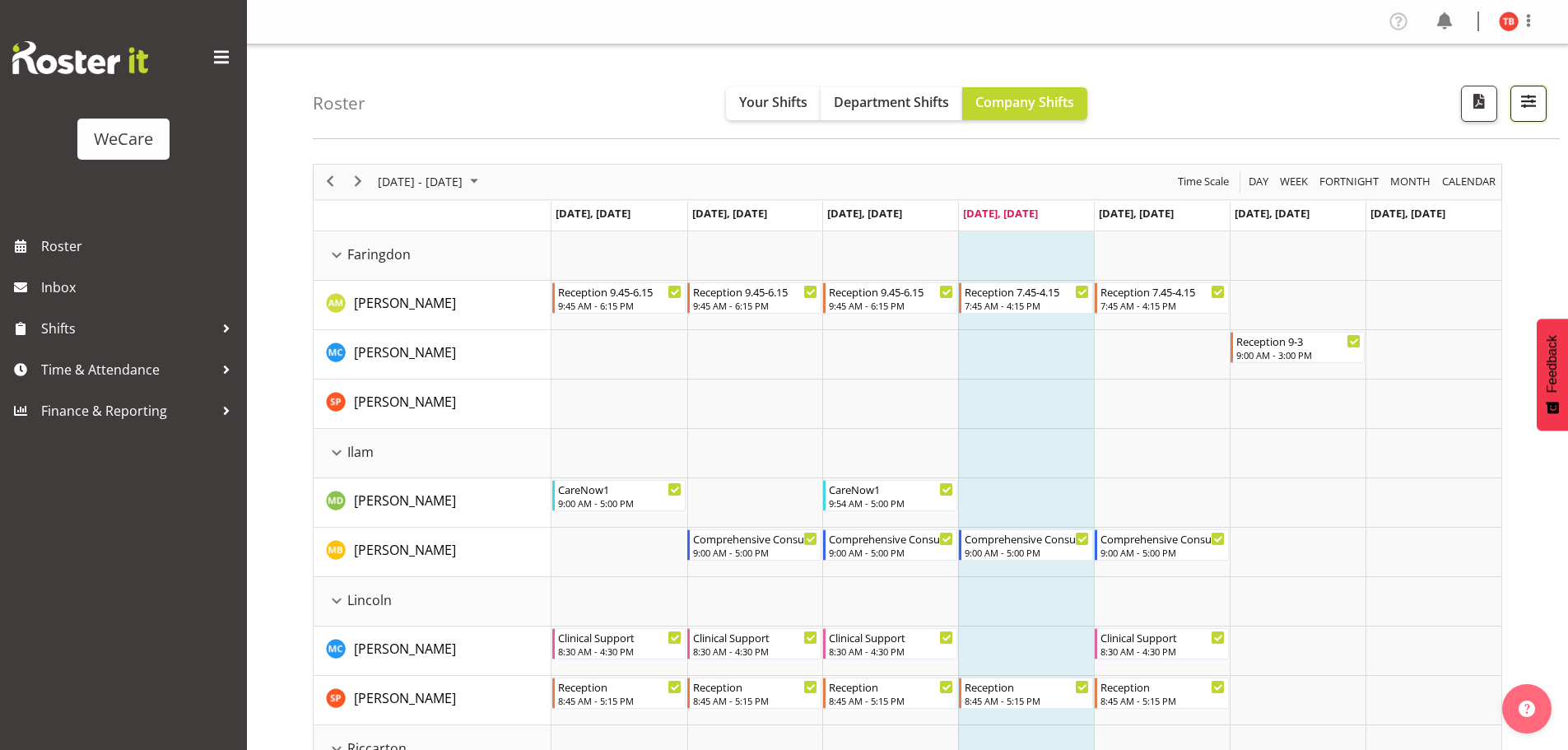
click at [1523, 98] on span "button" at bounding box center [1528, 101] width 21 height 21
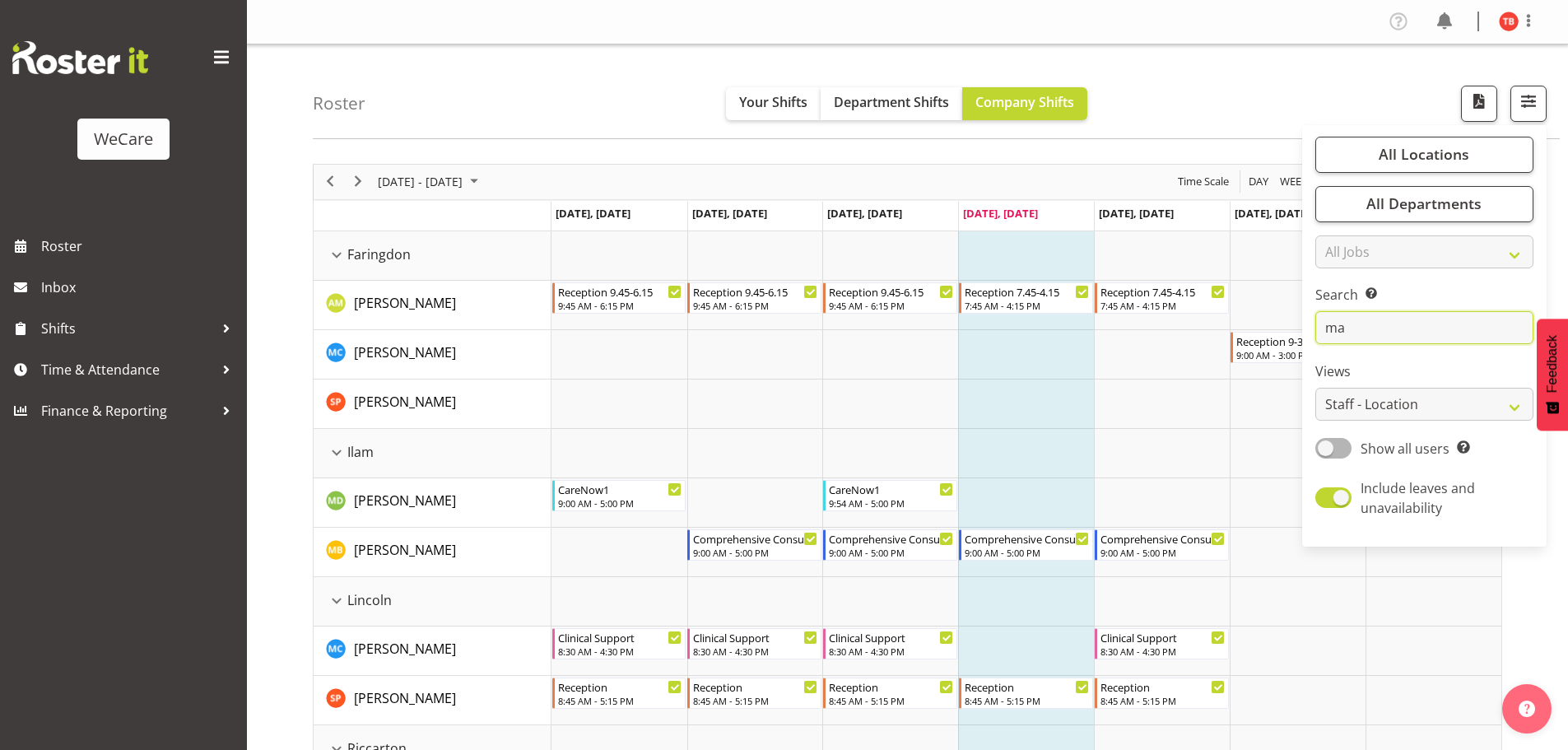
click at [1377, 324] on input "ma" at bounding box center [1423, 327] width 218 height 33
type input "m"
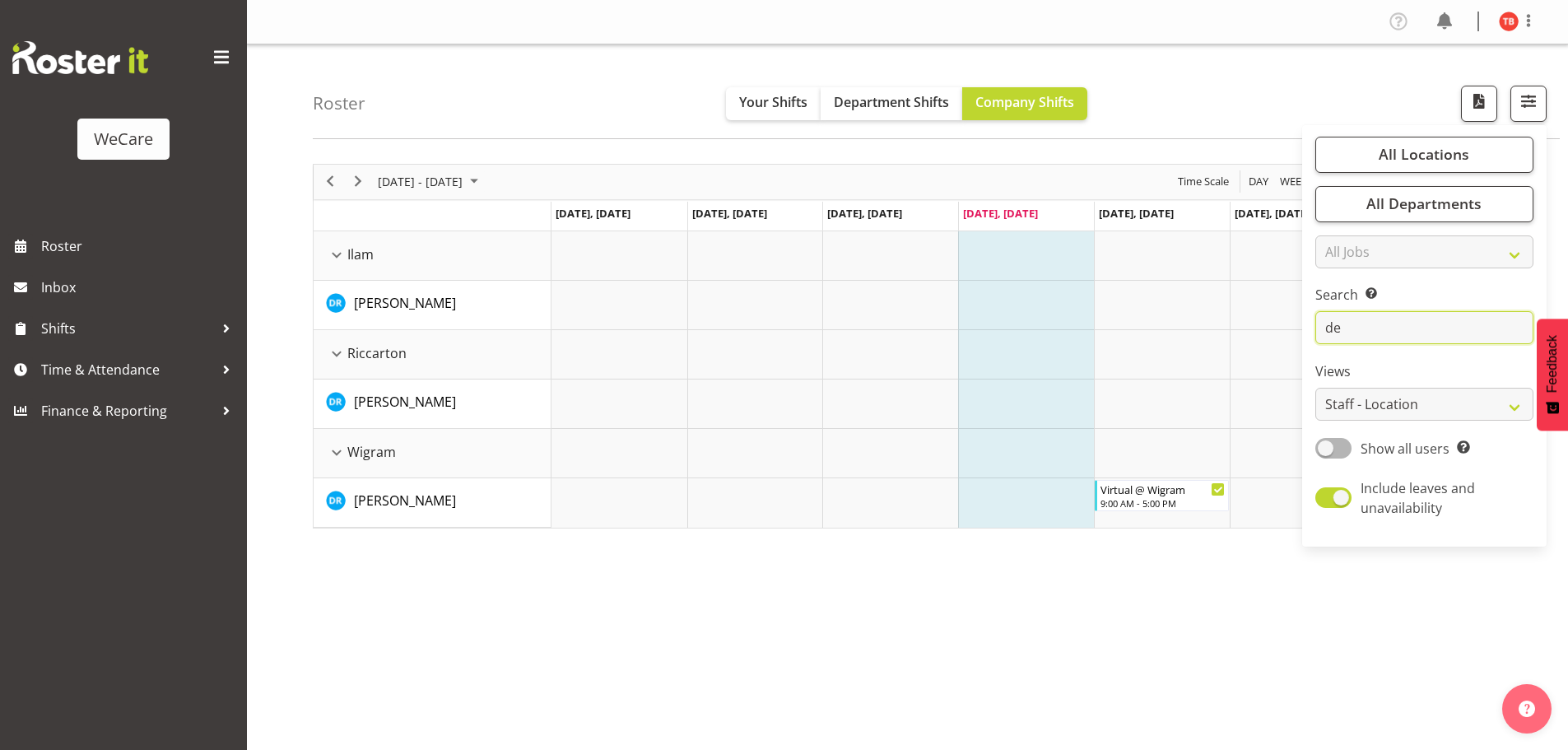
type input "d"
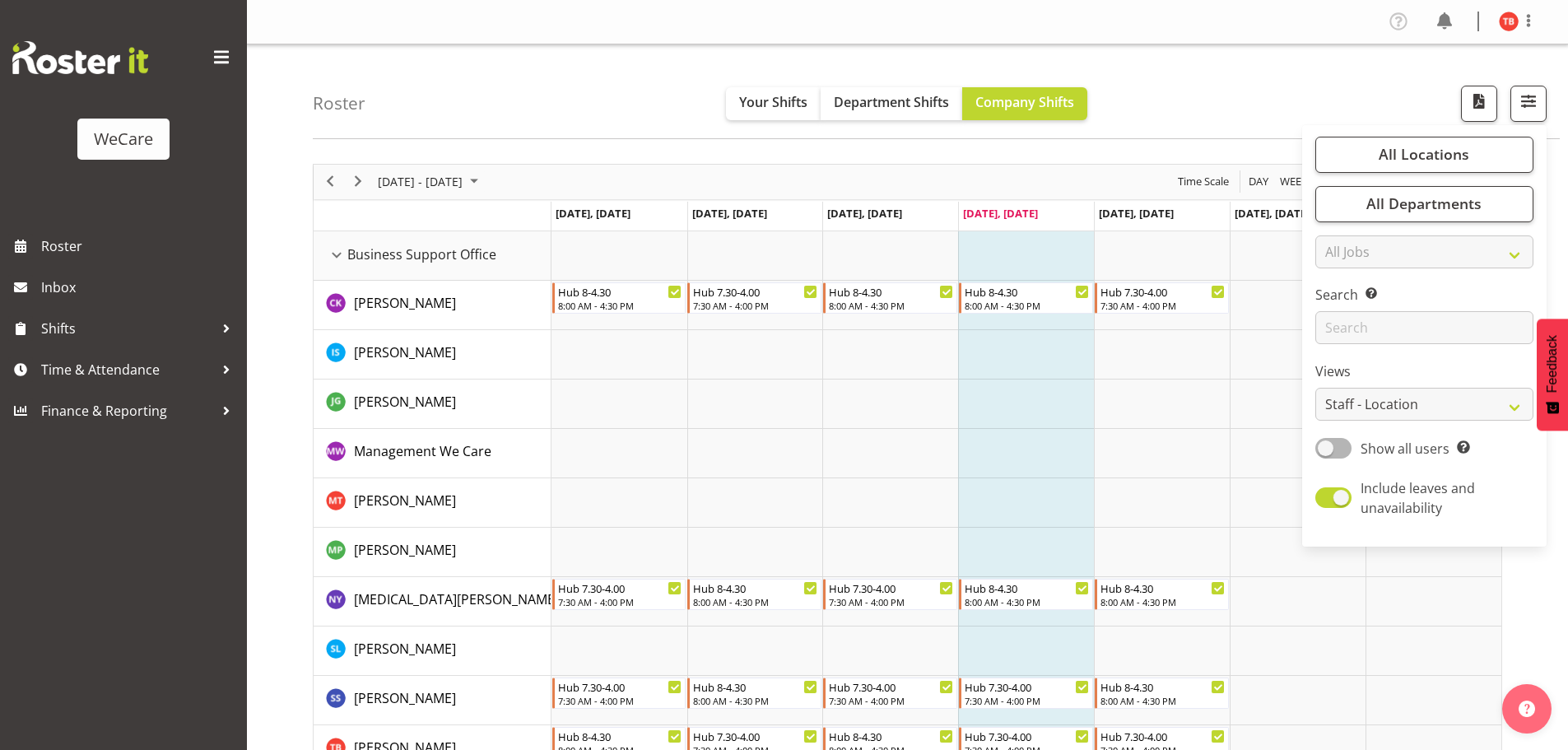
click at [489, 31] on nav "Profile Log Out" at bounding box center [907, 21] width 1288 height 27
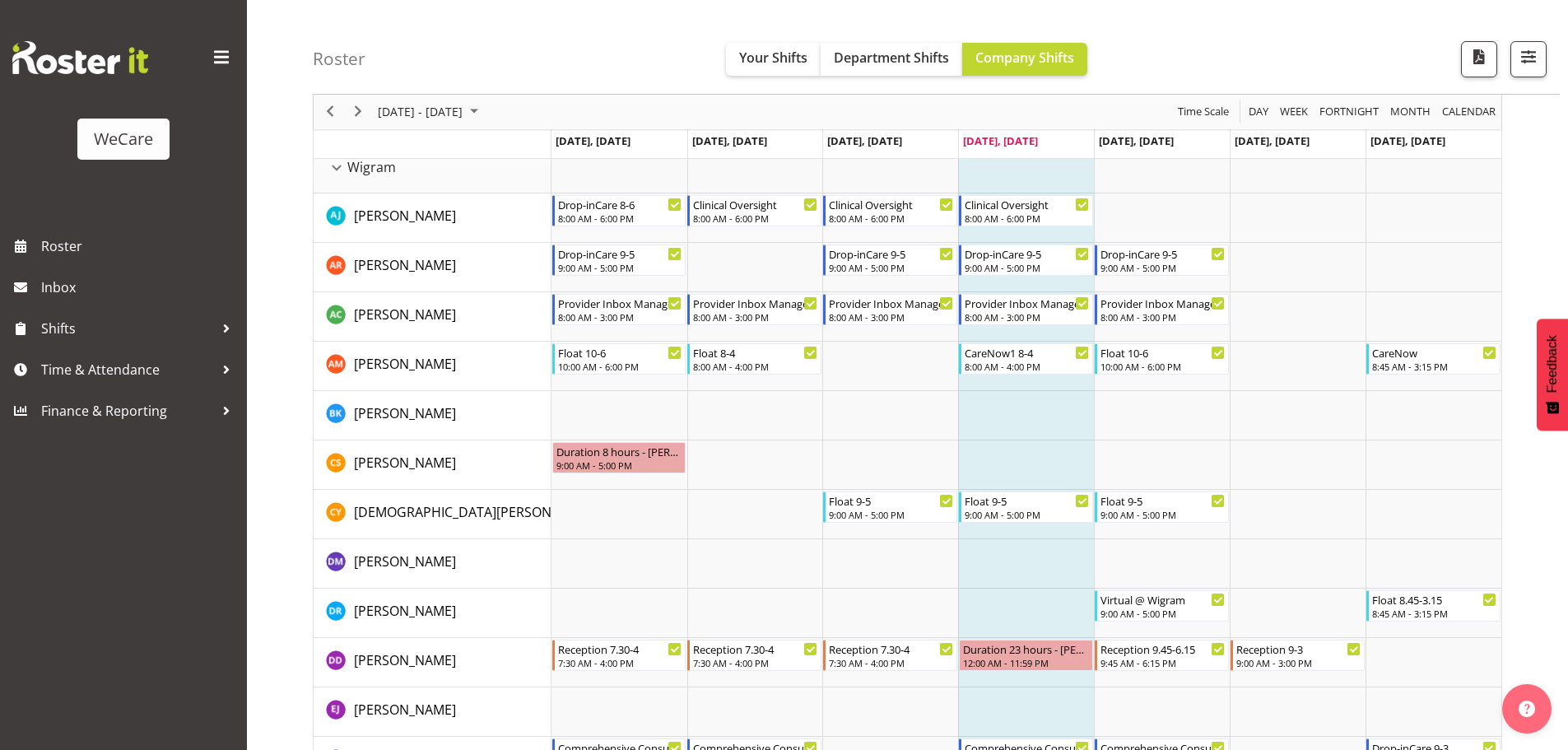
scroll to position [3691, 0]
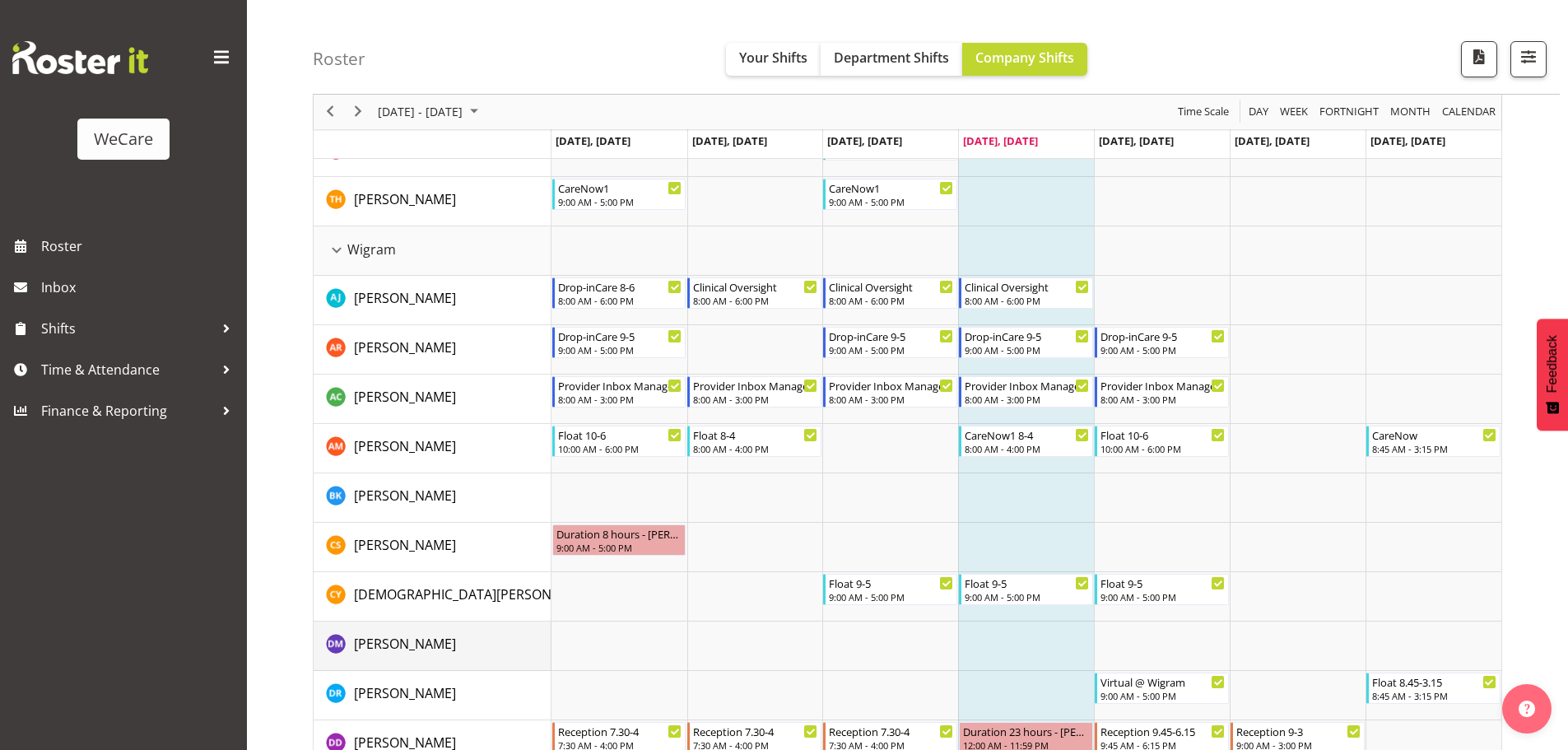
click at [460, 644] on div "[PERSON_NAME]" at bounding box center [438, 645] width 225 height 24
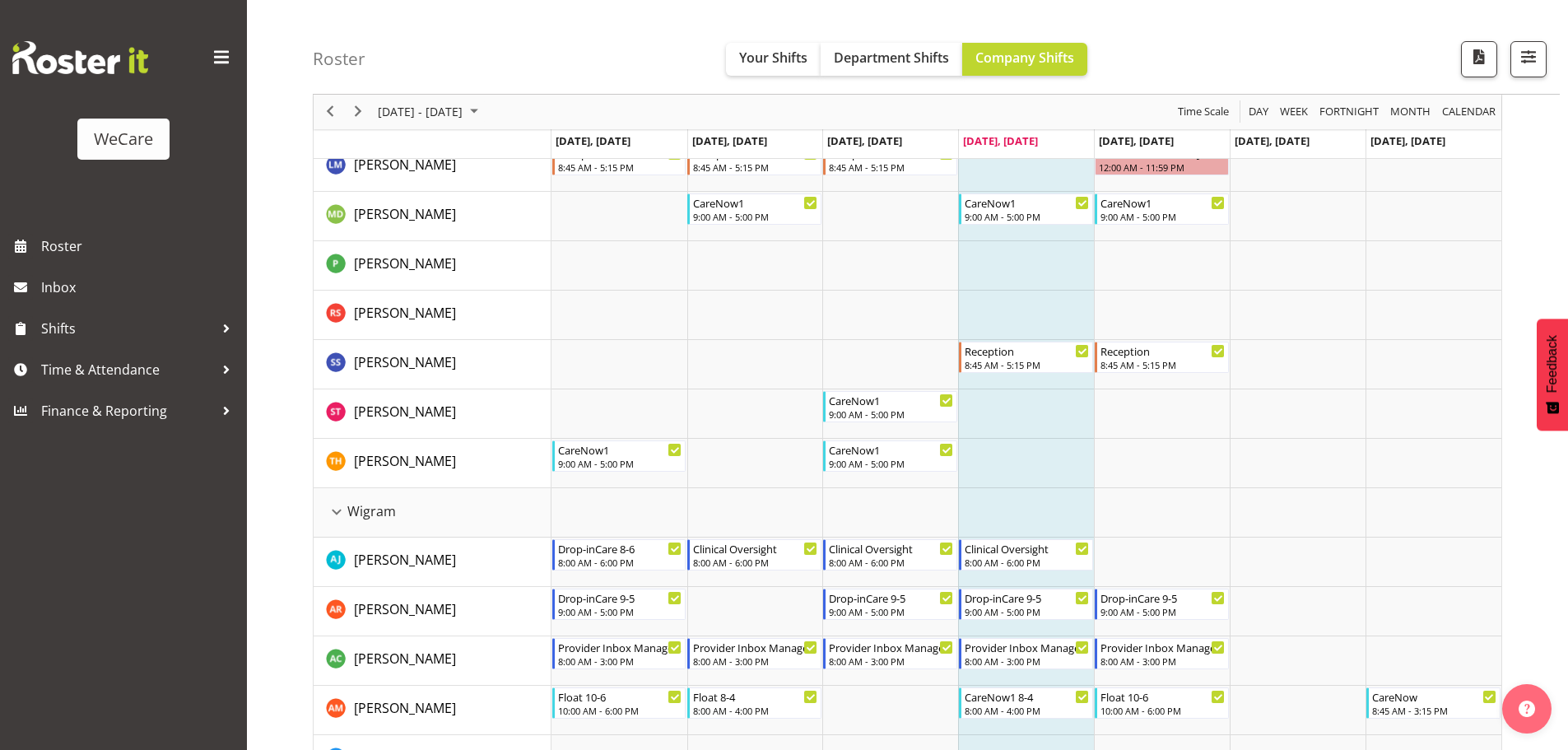
scroll to position [3279, 0]
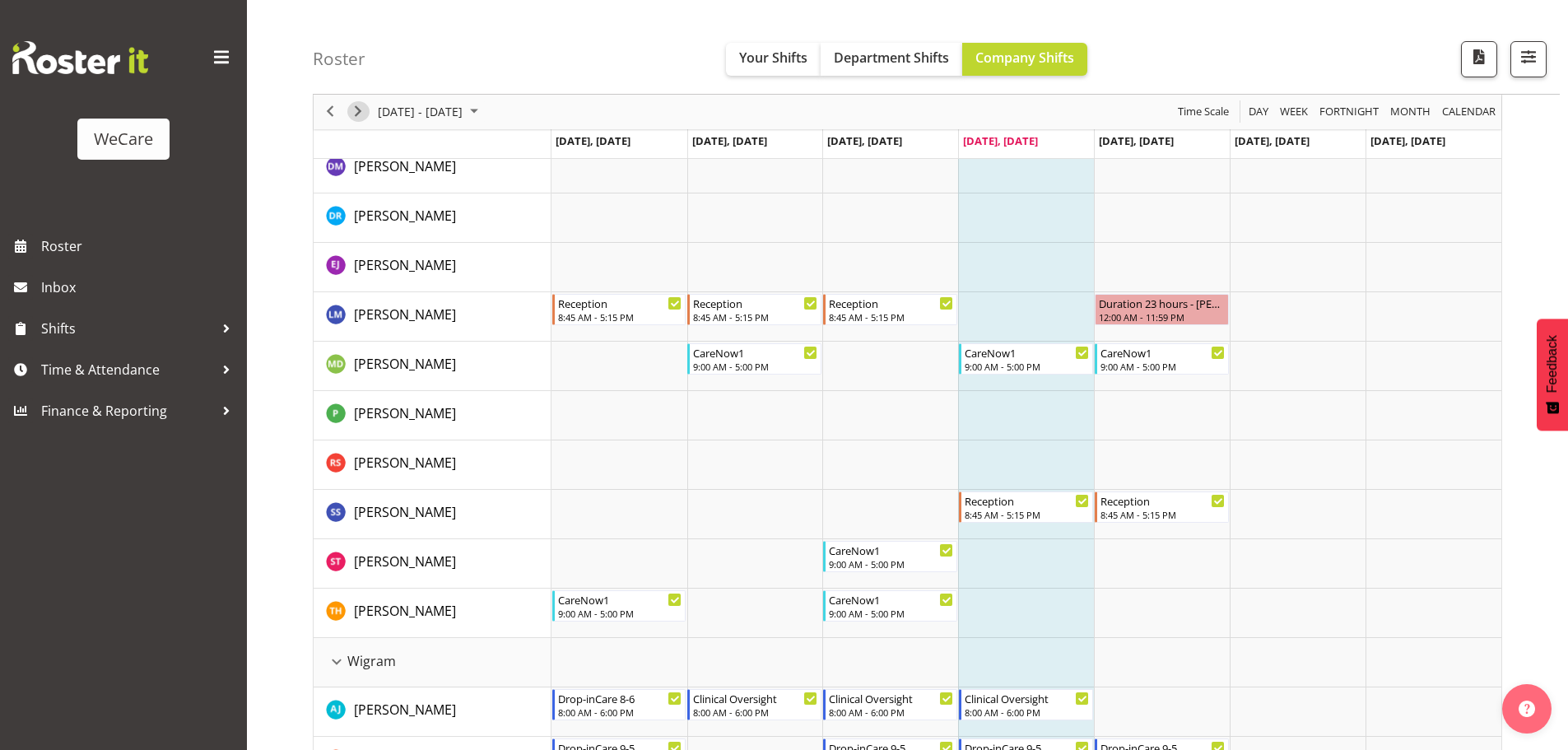
click at [359, 114] on span "Next" at bounding box center [358, 112] width 20 height 21
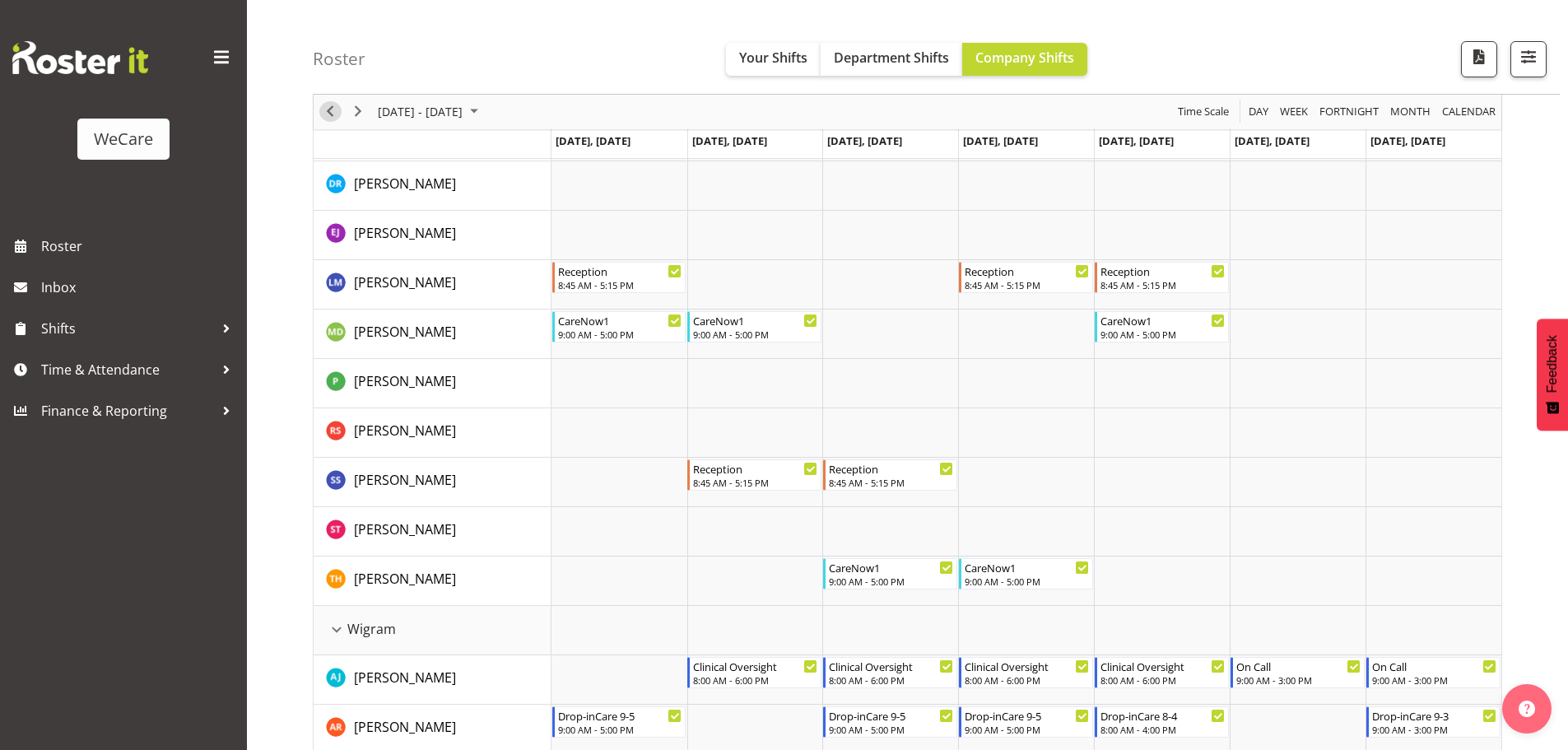
click at [332, 113] on span "Previous" at bounding box center [330, 112] width 20 height 21
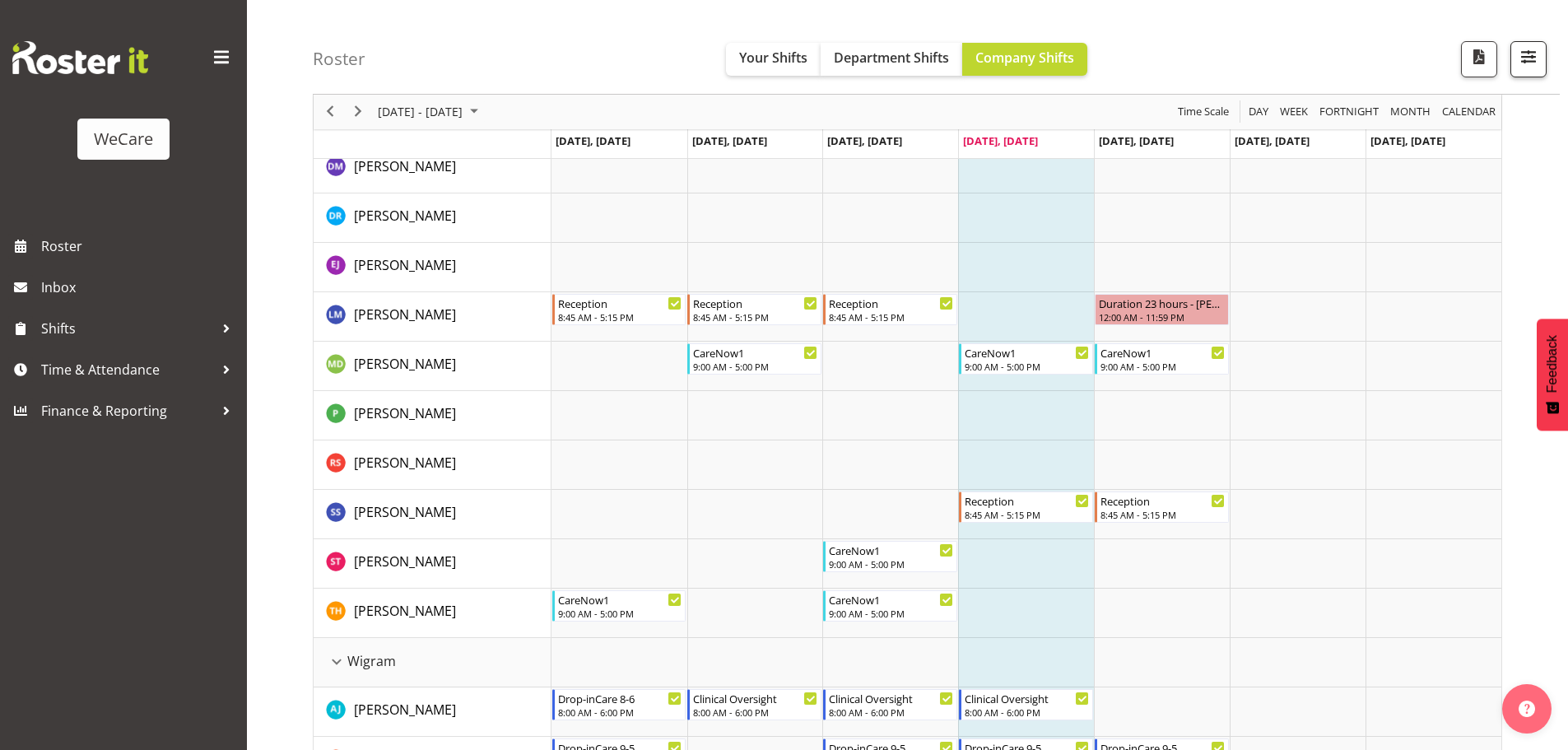
scroll to position [3312, 0]
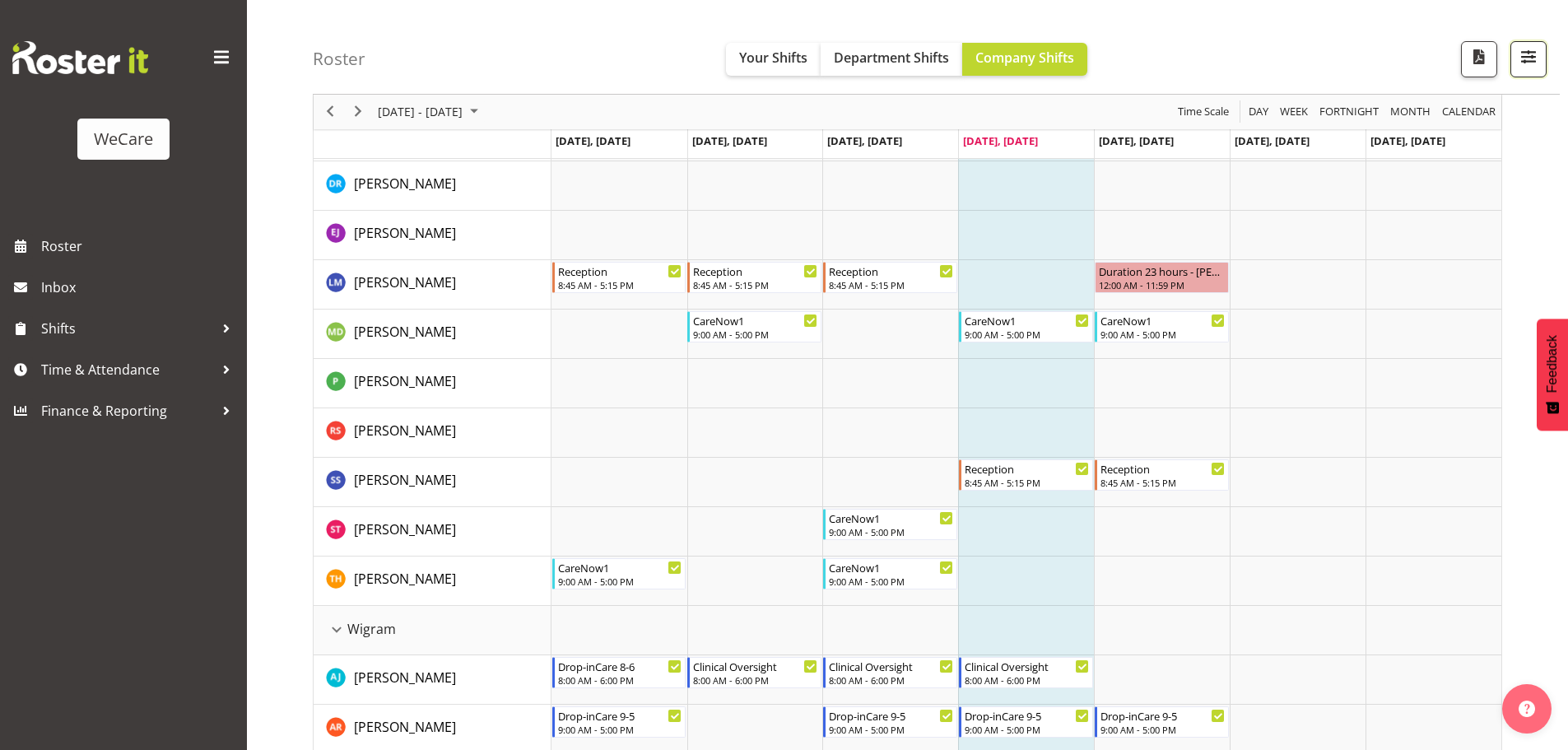
click at [1521, 58] on span "button" at bounding box center [1528, 56] width 21 height 21
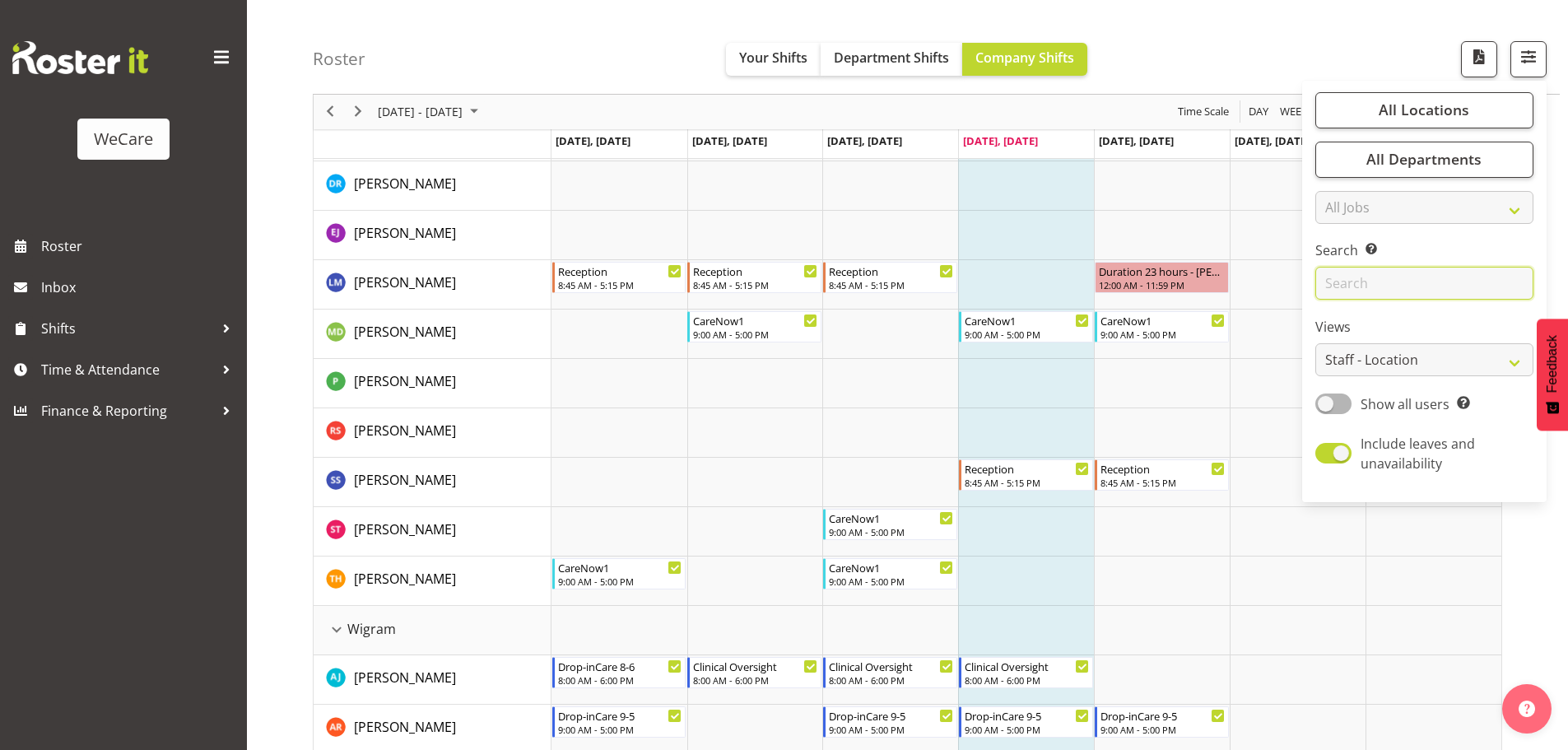
click at [1337, 294] on input "text" at bounding box center [1423, 283] width 218 height 33
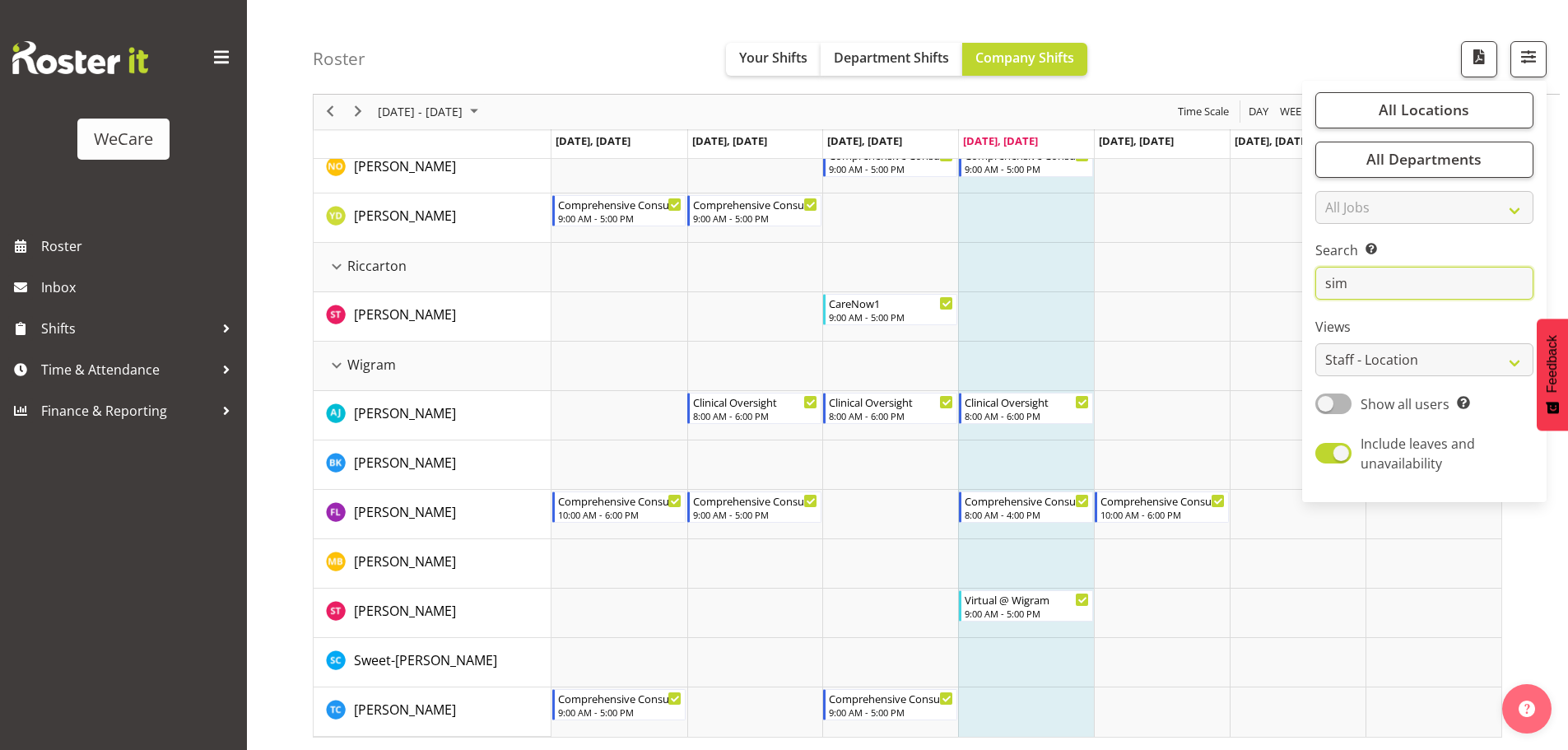
scroll to position [60, 0]
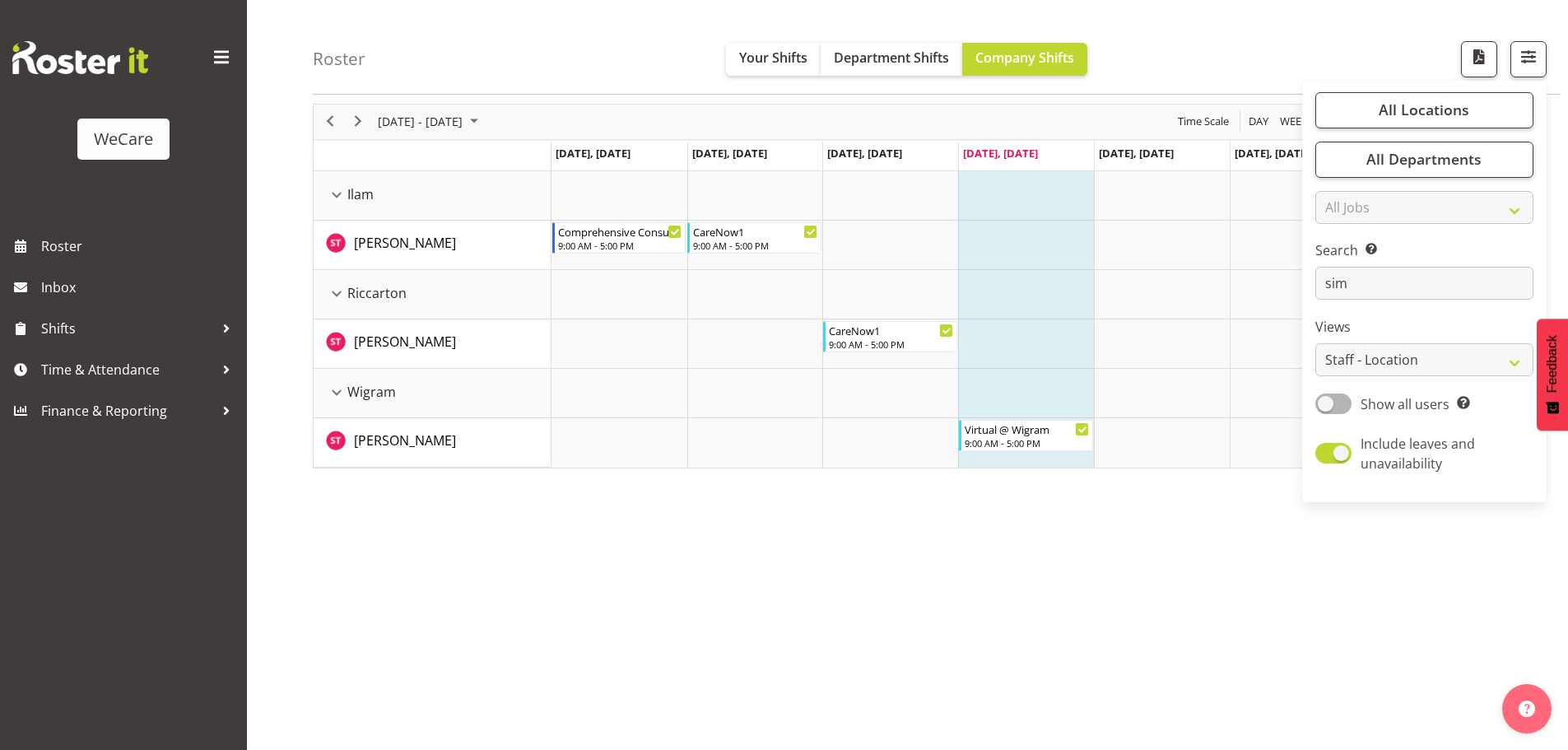
click at [1033, 492] on div "[DATE] - [DATE] [DATE] Day Week Fortnight Month calendar Month Agenda Time Scal…" at bounding box center [940, 420] width 1255 height 658
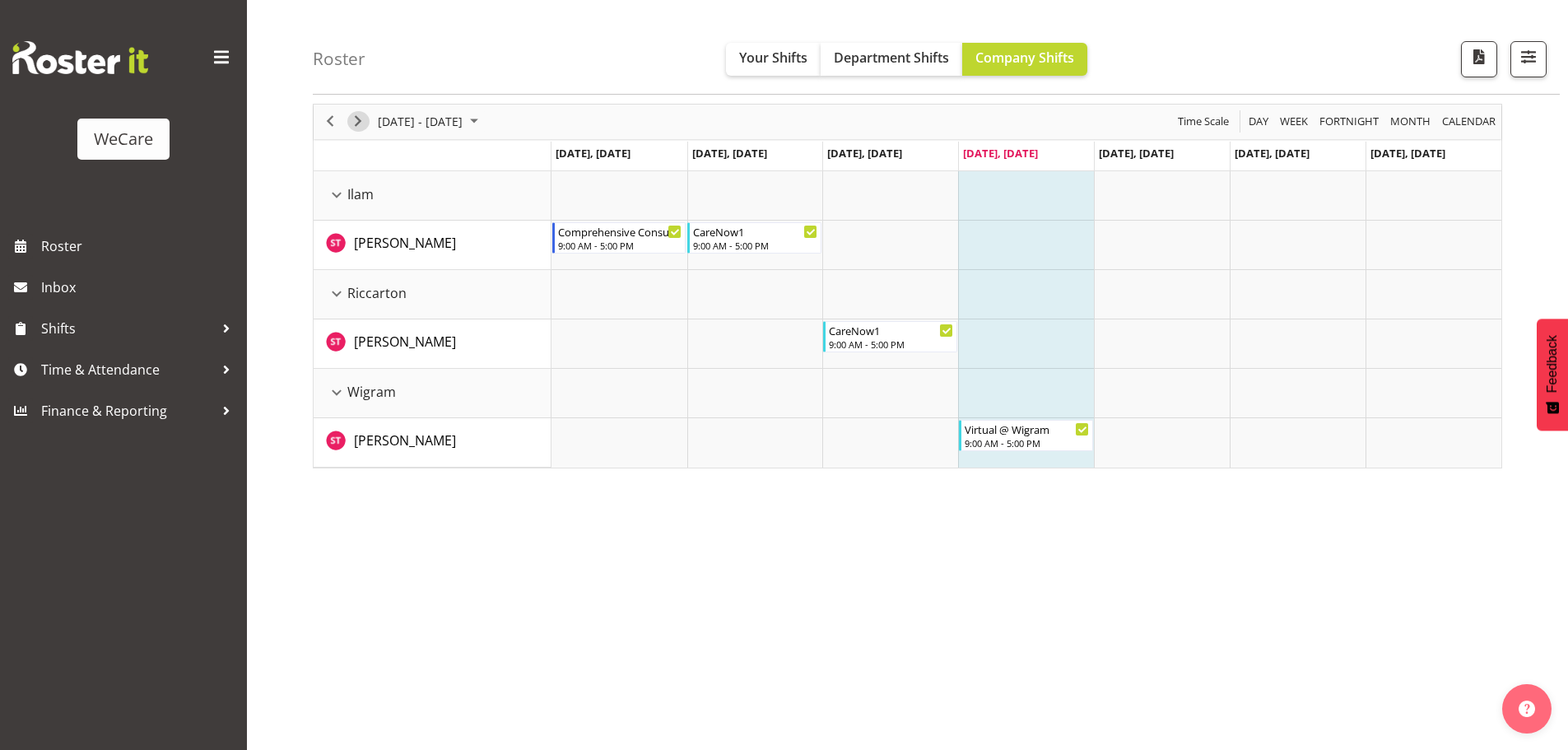
click at [355, 121] on span "Next" at bounding box center [358, 121] width 20 height 21
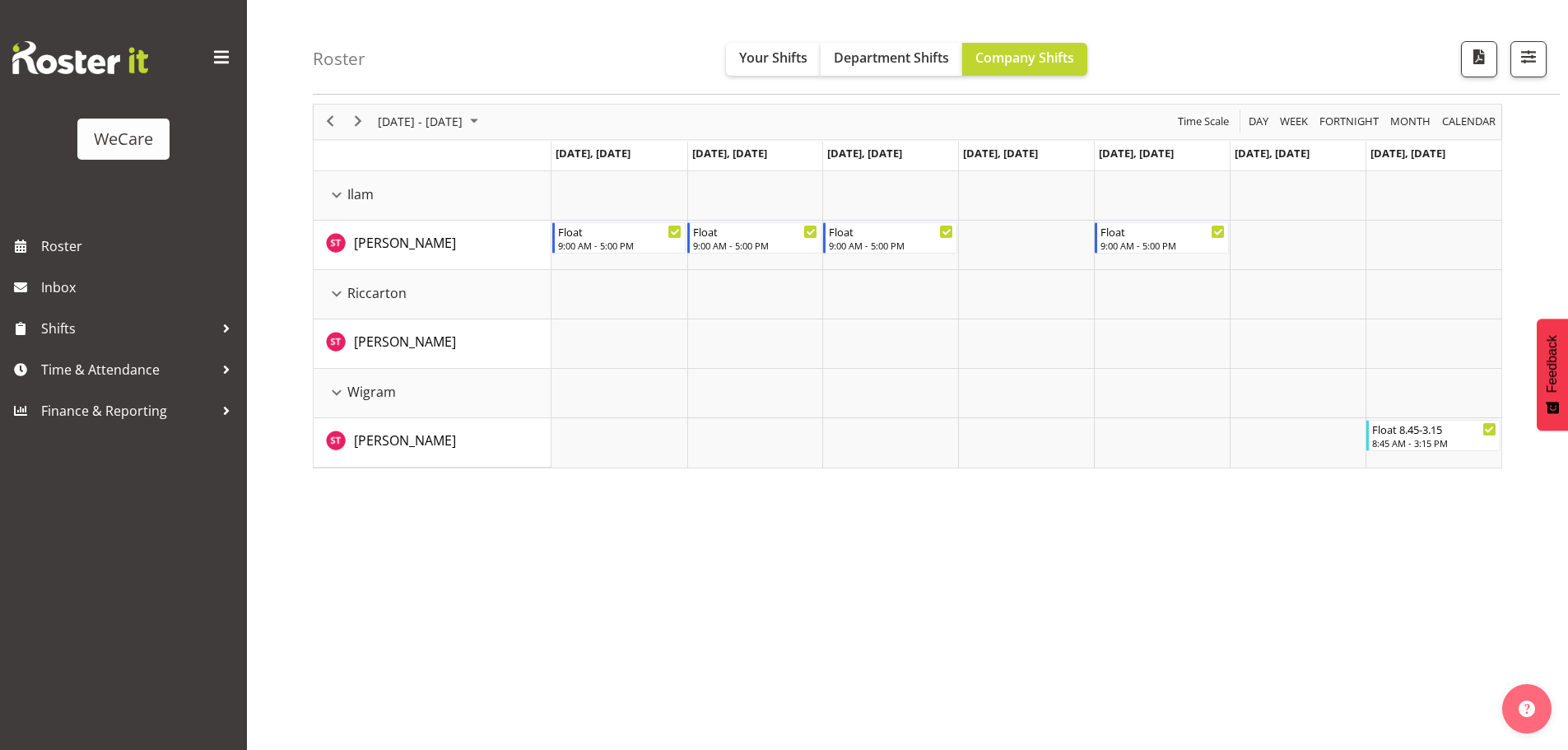
click at [1505, 63] on div at bounding box center [1521, 59] width 49 height 36
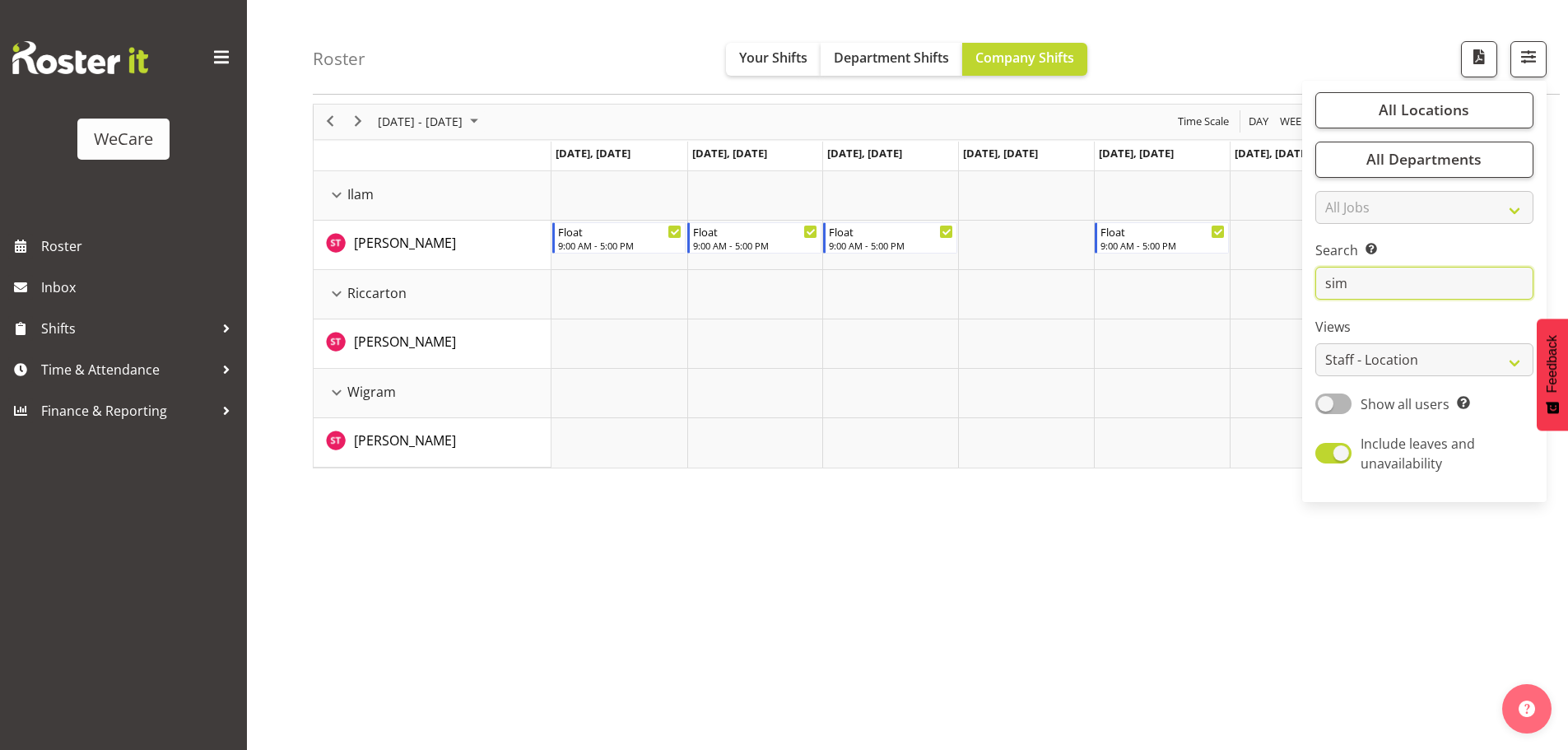
click at [1375, 280] on input "sim" at bounding box center [1423, 283] width 218 height 33
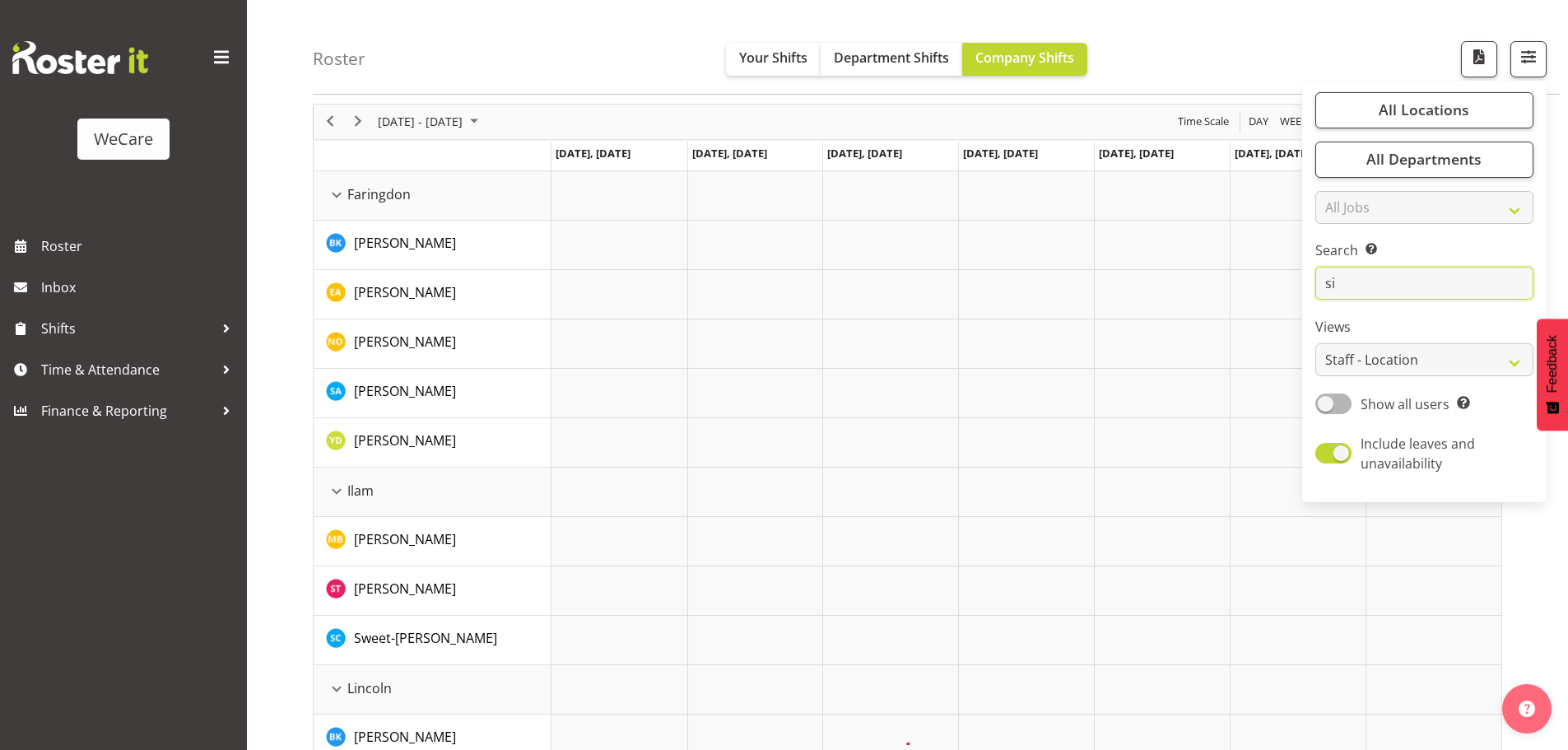
type input "s"
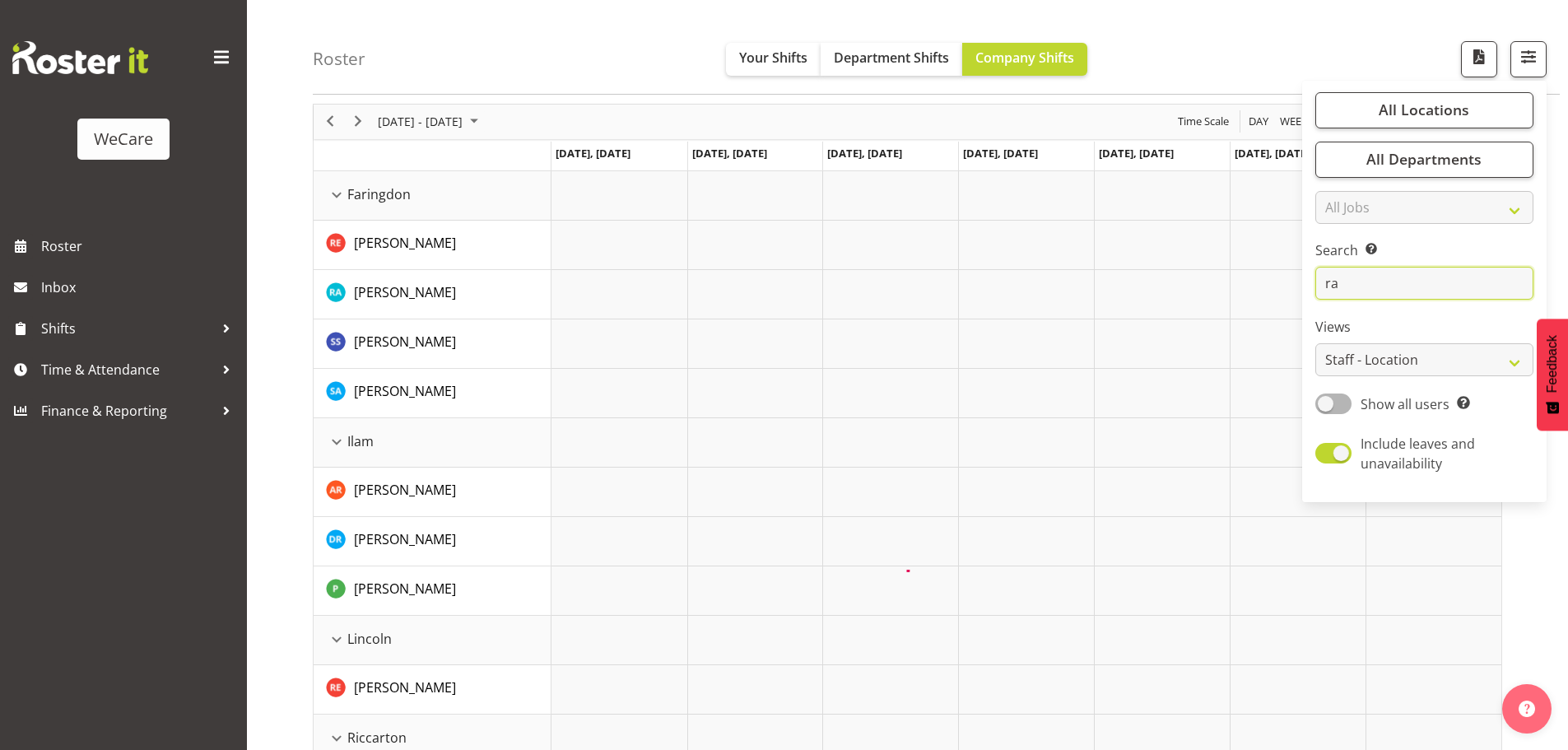
type input "r"
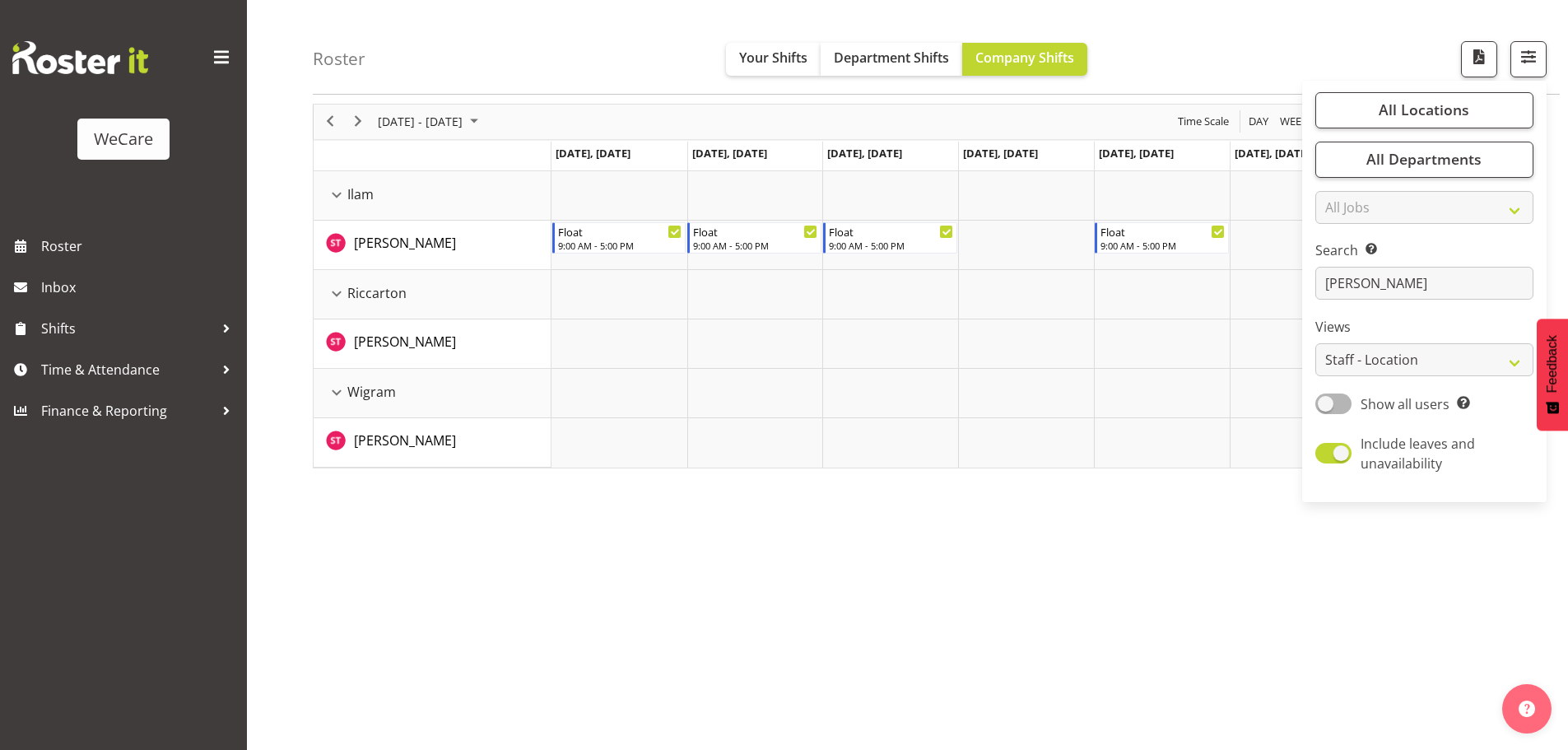
click at [864, 567] on div "[DATE] - [DATE] [DATE] Day Week Fortnight Month calendar Month Agenda Time Scal…" at bounding box center [940, 420] width 1255 height 658
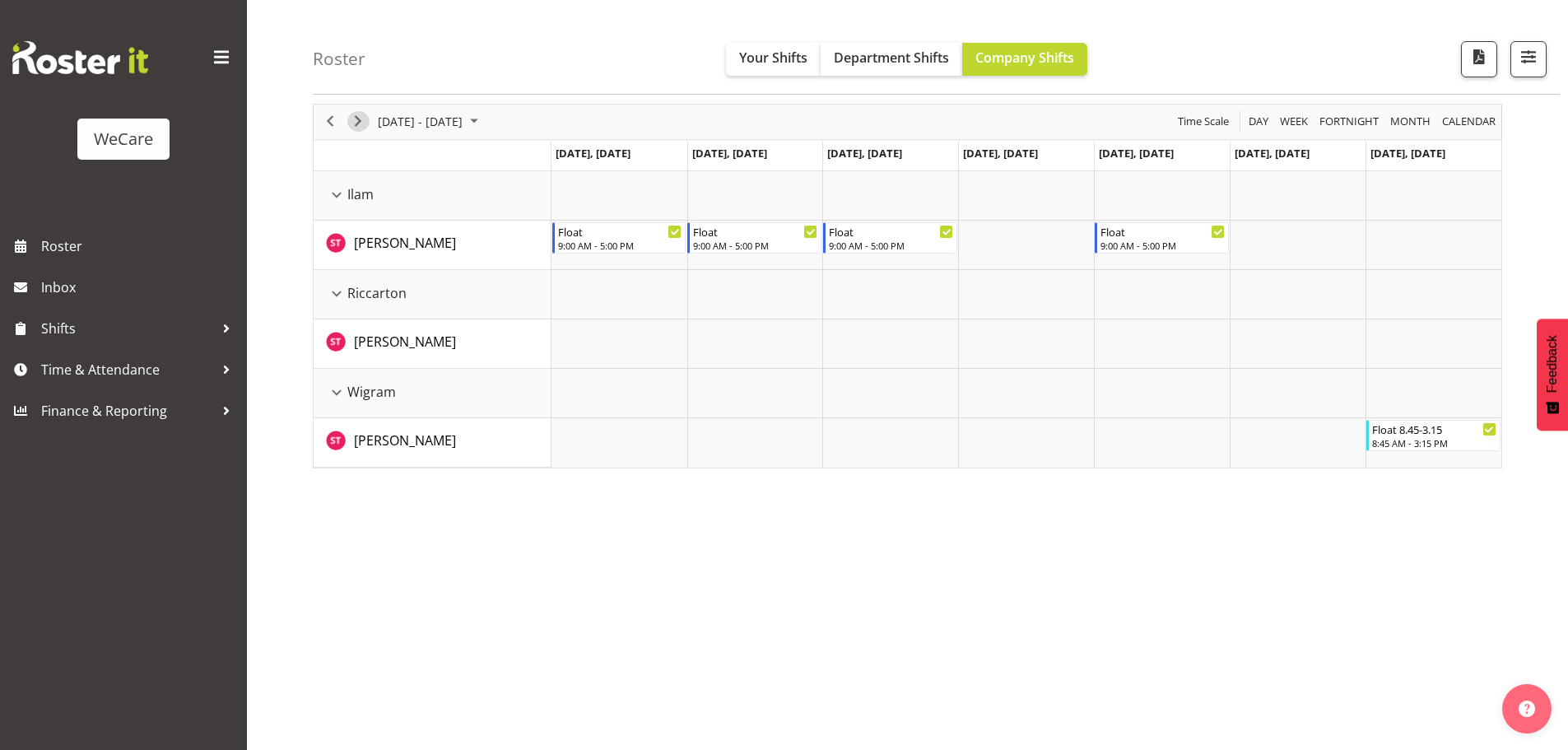
click at [359, 125] on span "Next" at bounding box center [358, 121] width 20 height 21
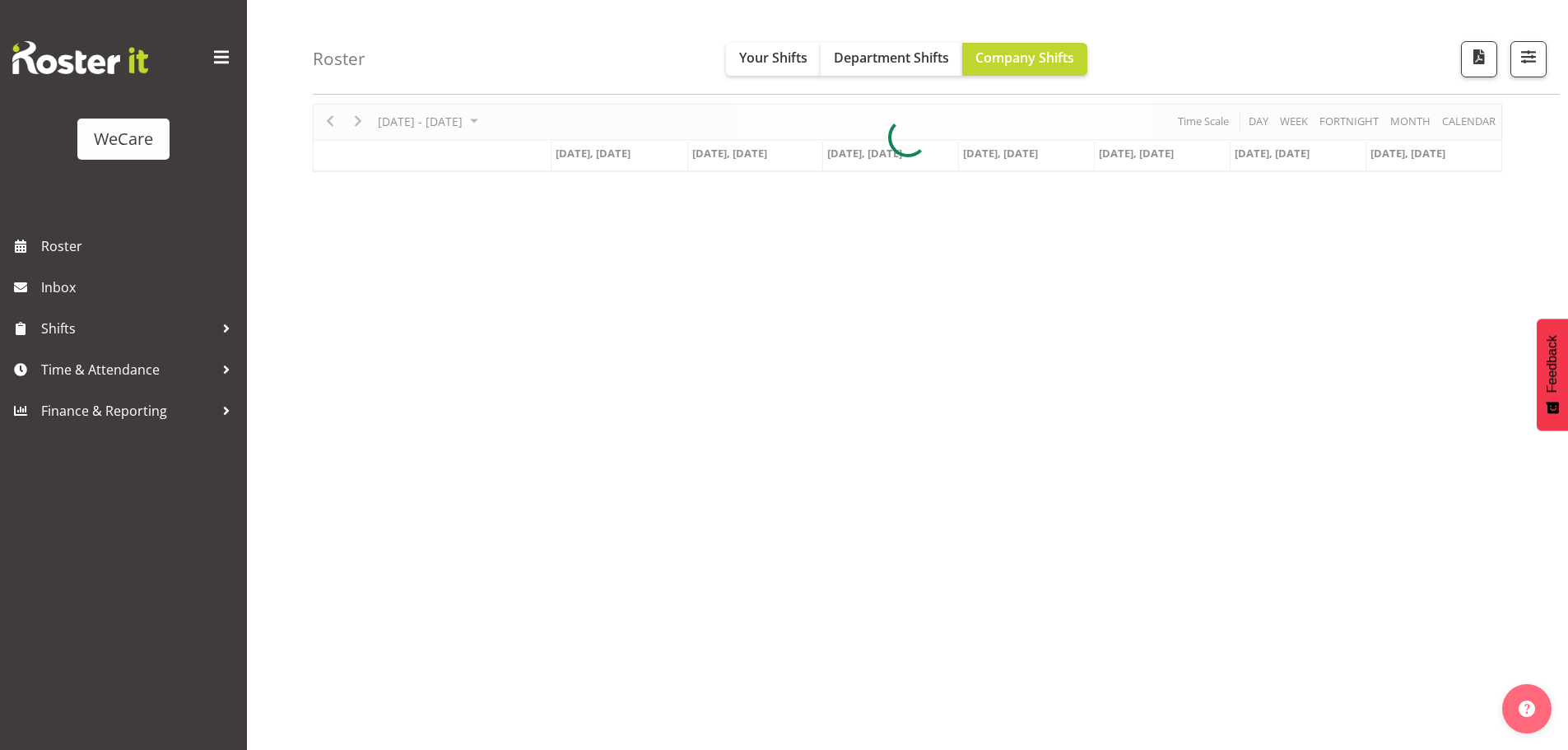
click at [332, 123] on div at bounding box center [907, 137] width 1189 height 68
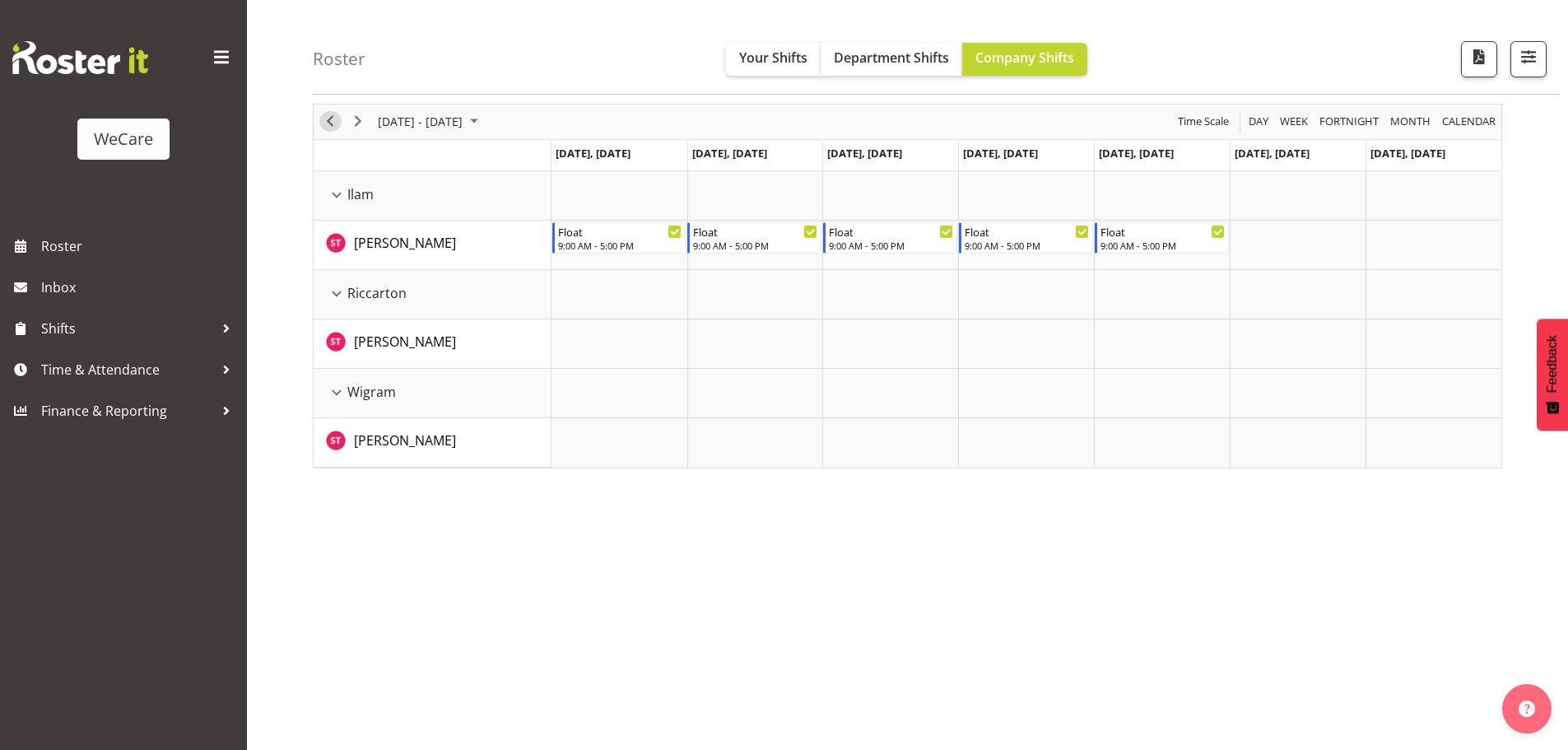
click at [335, 124] on span "Previous" at bounding box center [330, 121] width 20 height 21
click at [1524, 56] on span "button" at bounding box center [1528, 56] width 21 height 21
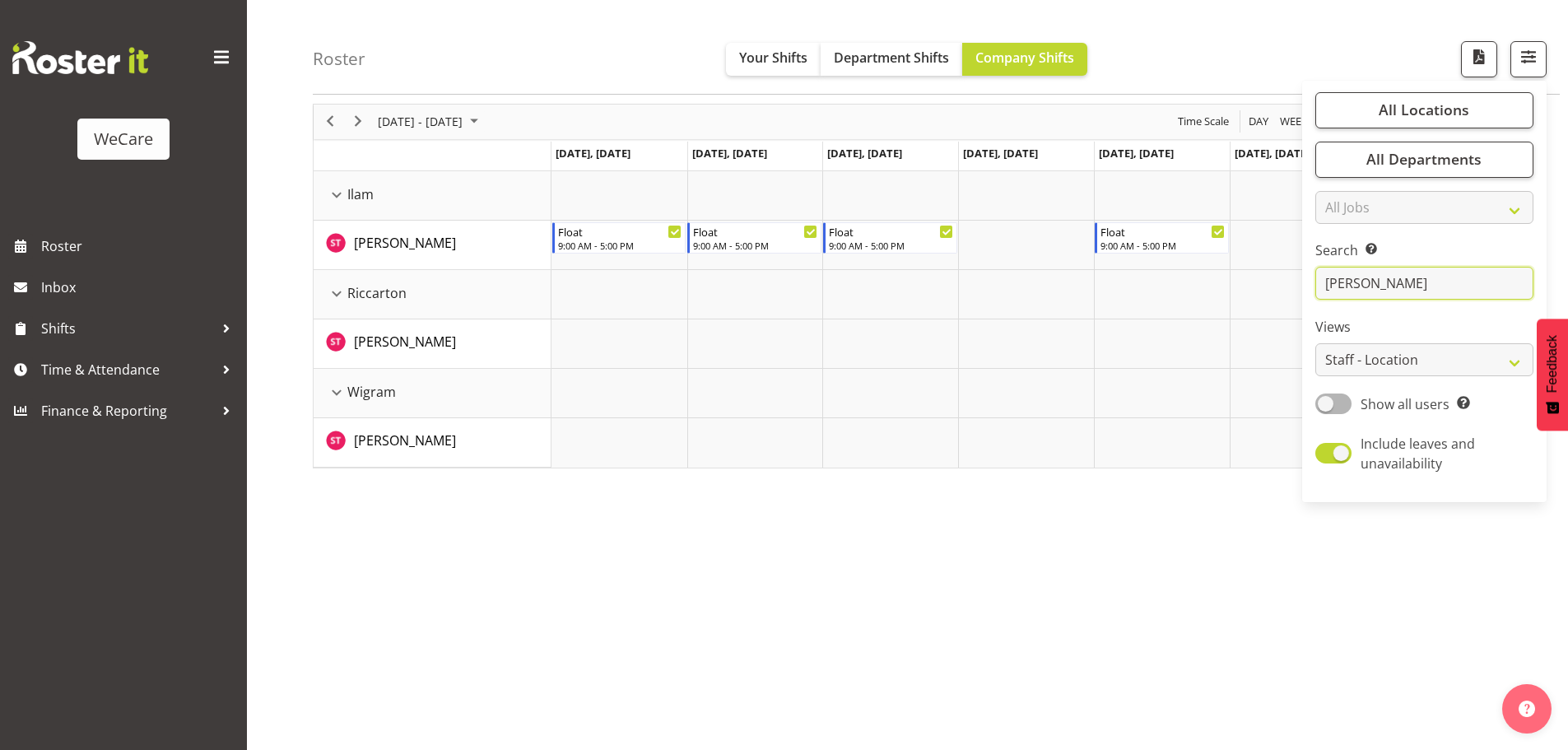
click at [1389, 288] on input "[PERSON_NAME]" at bounding box center [1423, 283] width 218 height 33
drag, startPoint x: 1402, startPoint y: 280, endPoint x: 1301, endPoint y: 290, distance: 101.5
click at [1301, 290] on div "Roster Your Shifts Department Shifts Company Shifts All Locations Clear Busines…" at bounding box center [907, 366] width 1321 height 765
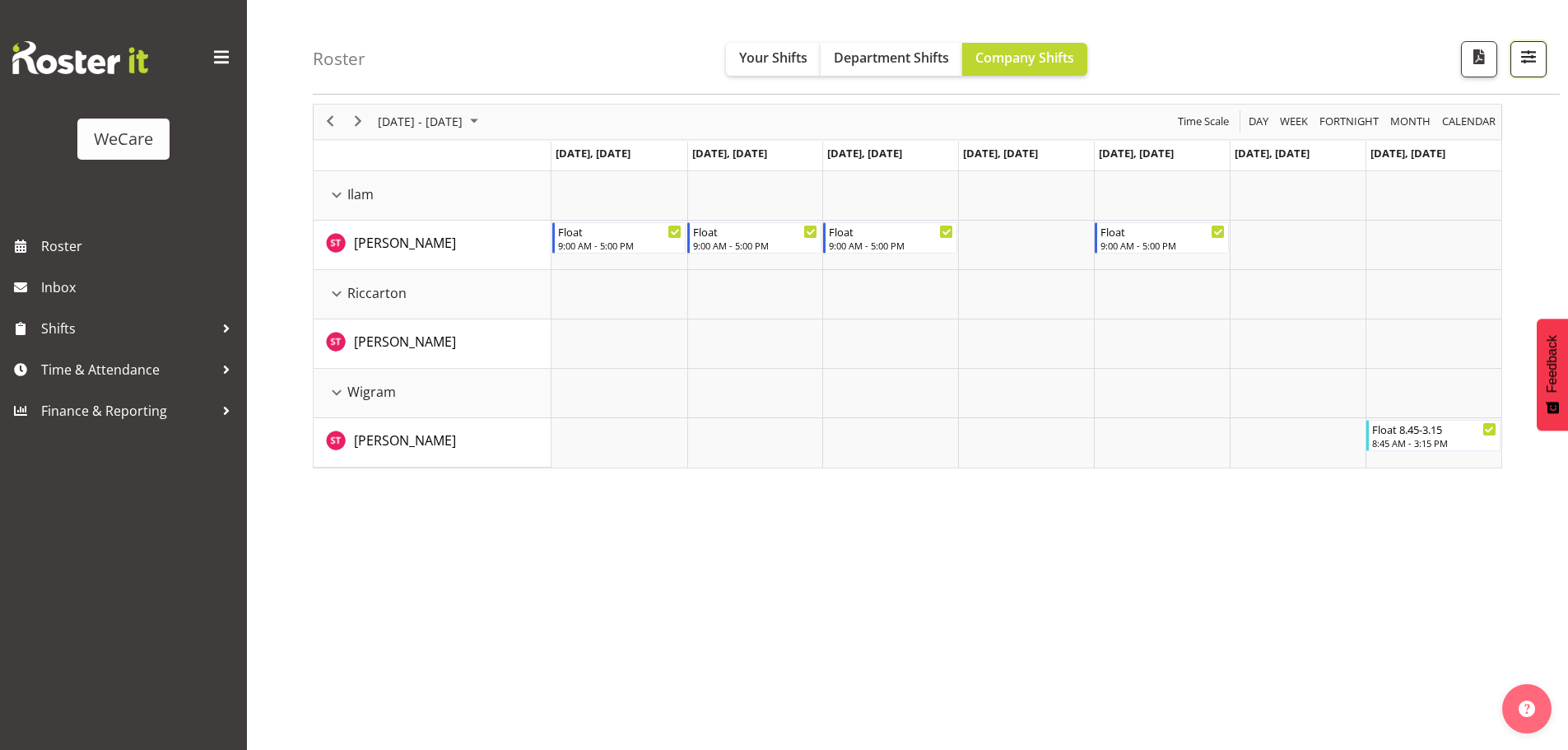
click at [1530, 69] on button "button" at bounding box center [1528, 59] width 36 height 36
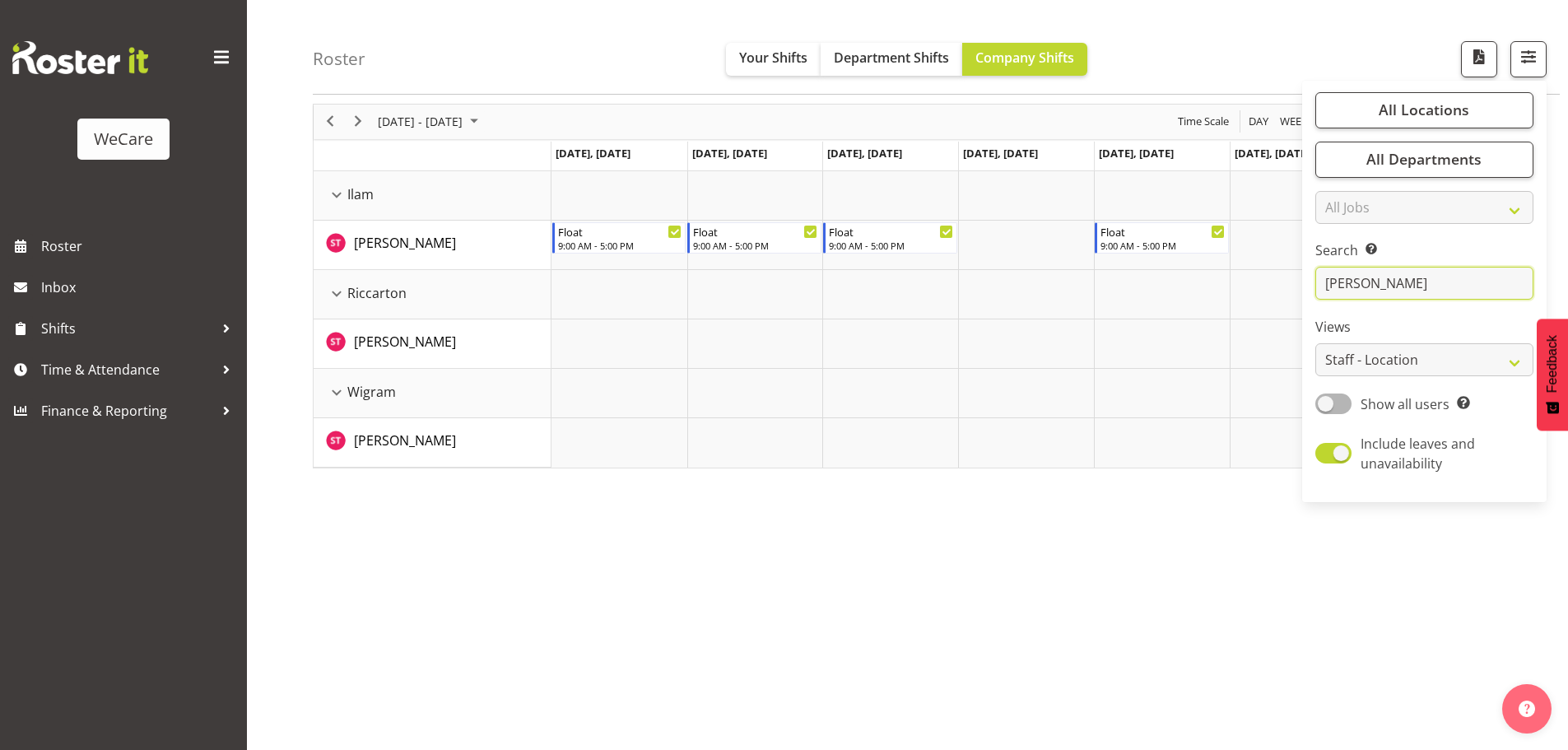
click at [1389, 280] on input "[PERSON_NAME]" at bounding box center [1423, 283] width 218 height 33
drag, startPoint x: 792, startPoint y: 558, endPoint x: 765, endPoint y: 537, distance: 34.2
click at [791, 558] on div "[DATE] - [DATE] [DATE] Day Week Fortnight Month calendar Month Agenda Time Scal…" at bounding box center [940, 420] width 1255 height 658
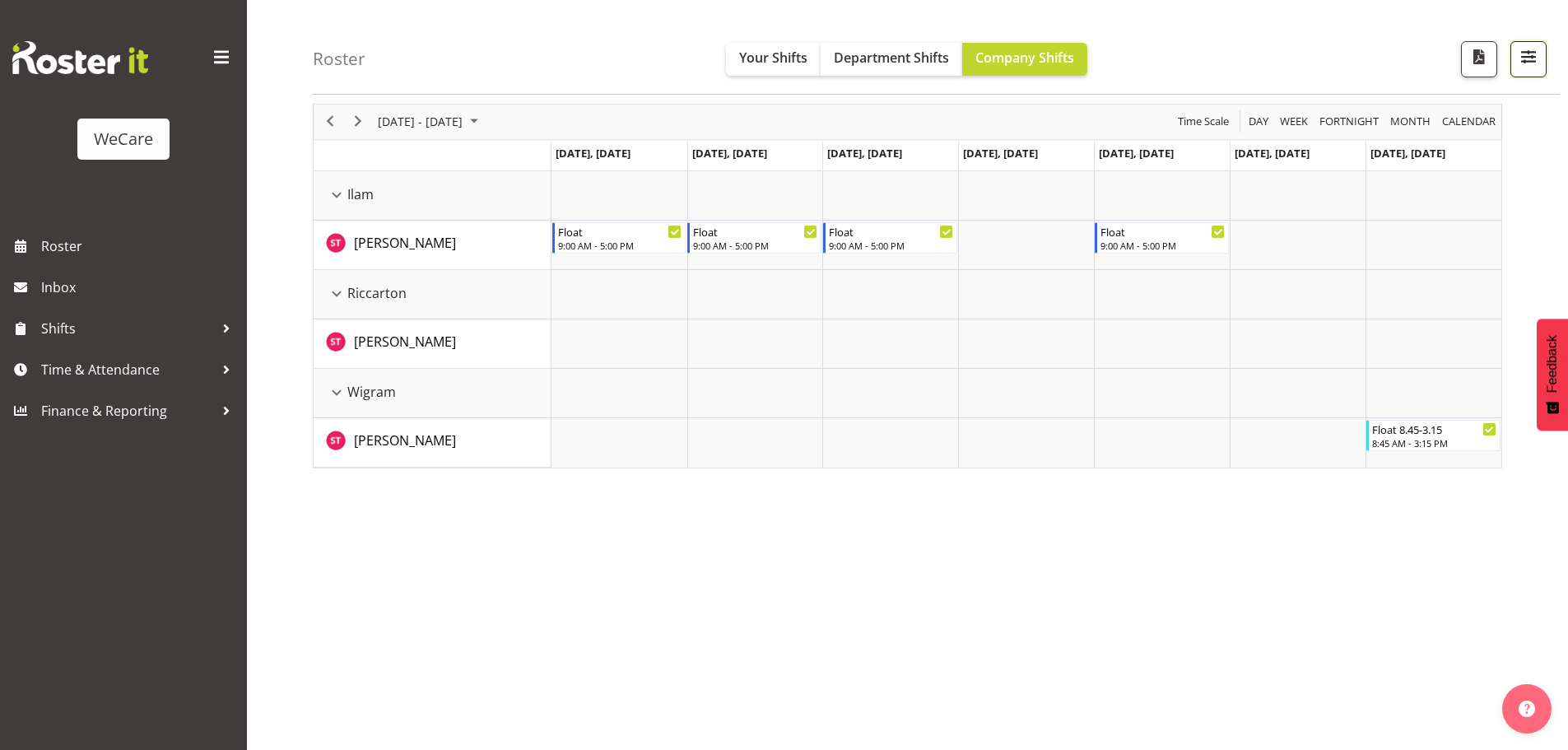
click at [1522, 54] on span "button" at bounding box center [1528, 56] width 21 height 21
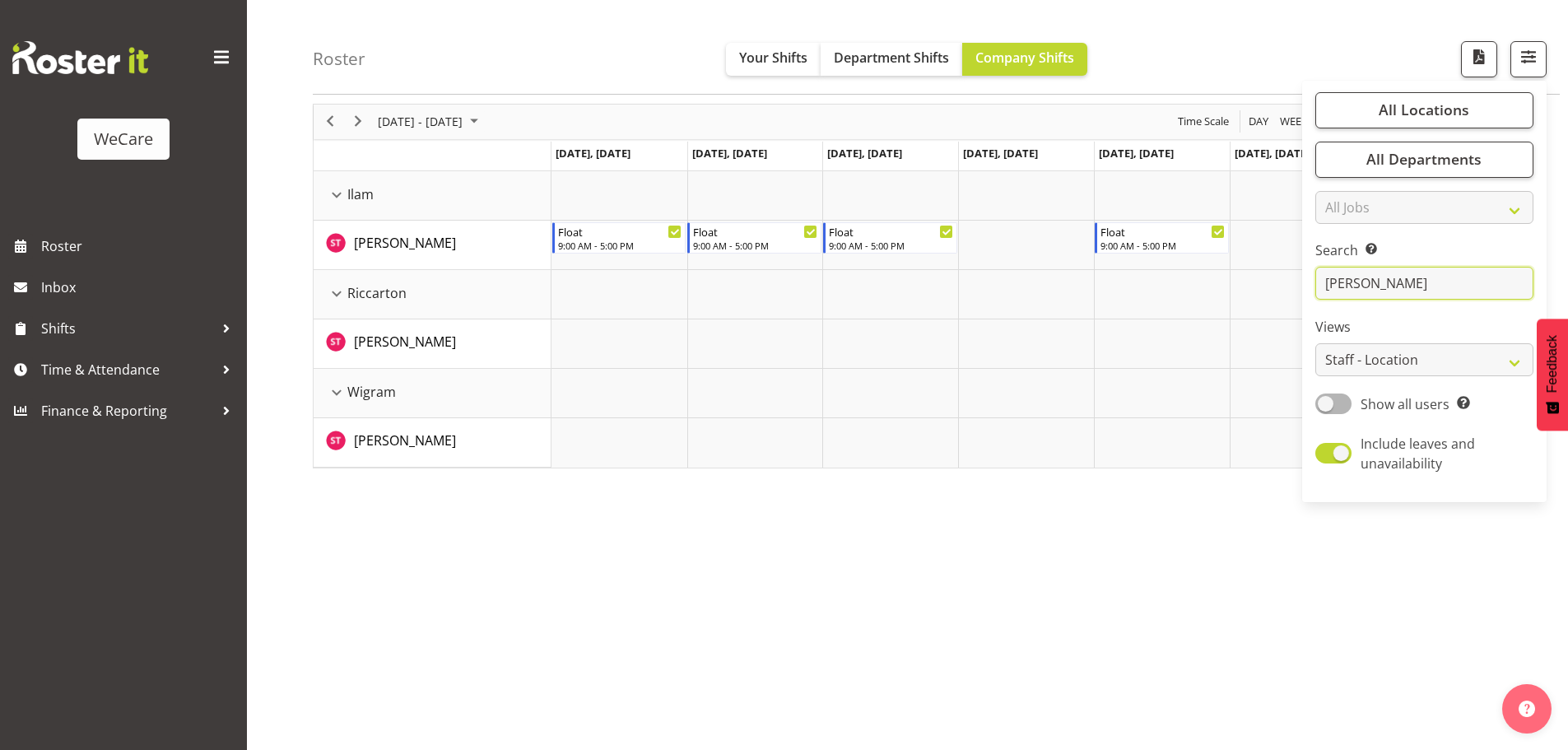
drag, startPoint x: 1409, startPoint y: 278, endPoint x: 1268, endPoint y: 312, distance: 145.0
click at [1268, 312] on div "Roster Your Shifts Department Shifts Company Shifts All Locations Clear Busines…" at bounding box center [907, 366] width 1321 height 765
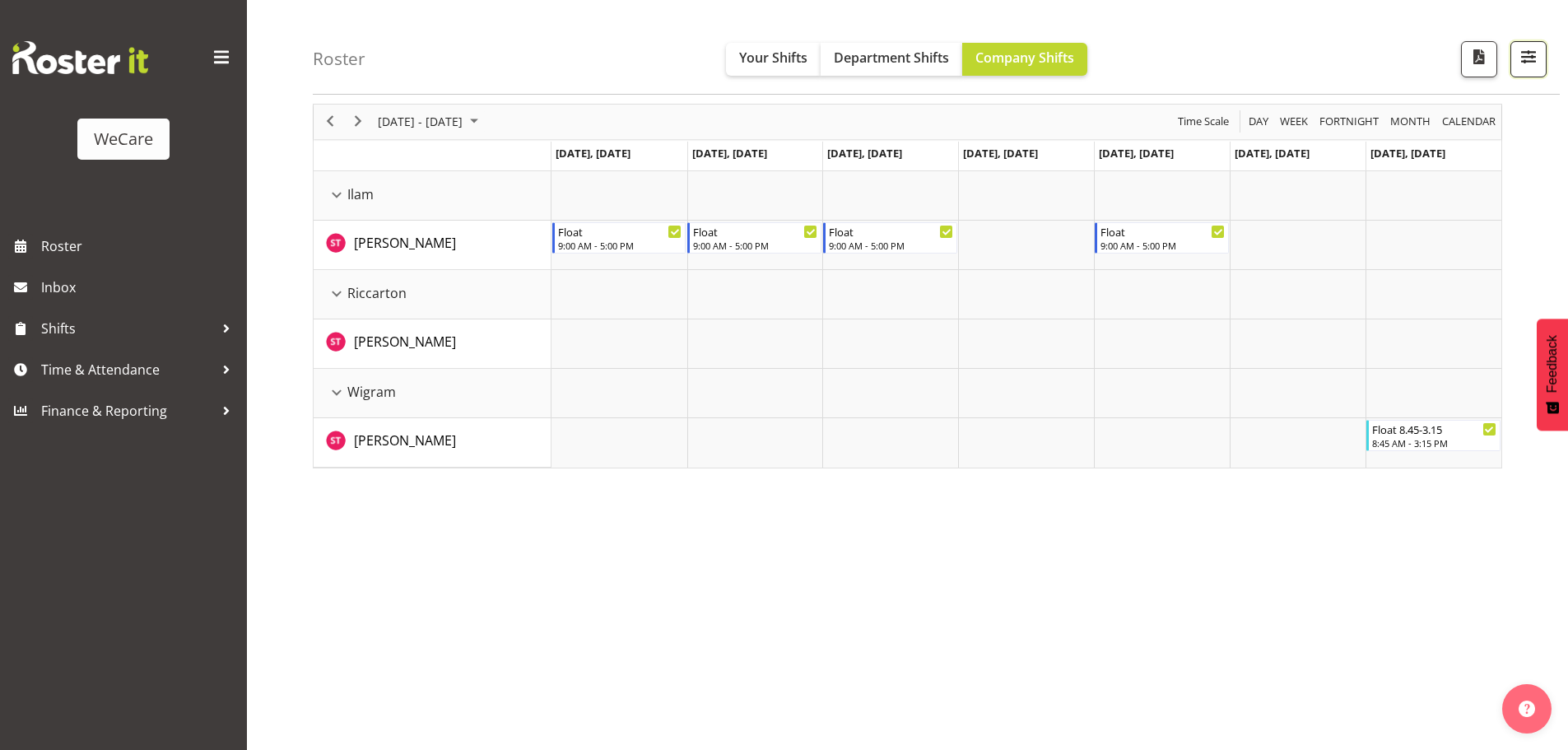
click at [1533, 62] on span "button" at bounding box center [1528, 56] width 21 height 21
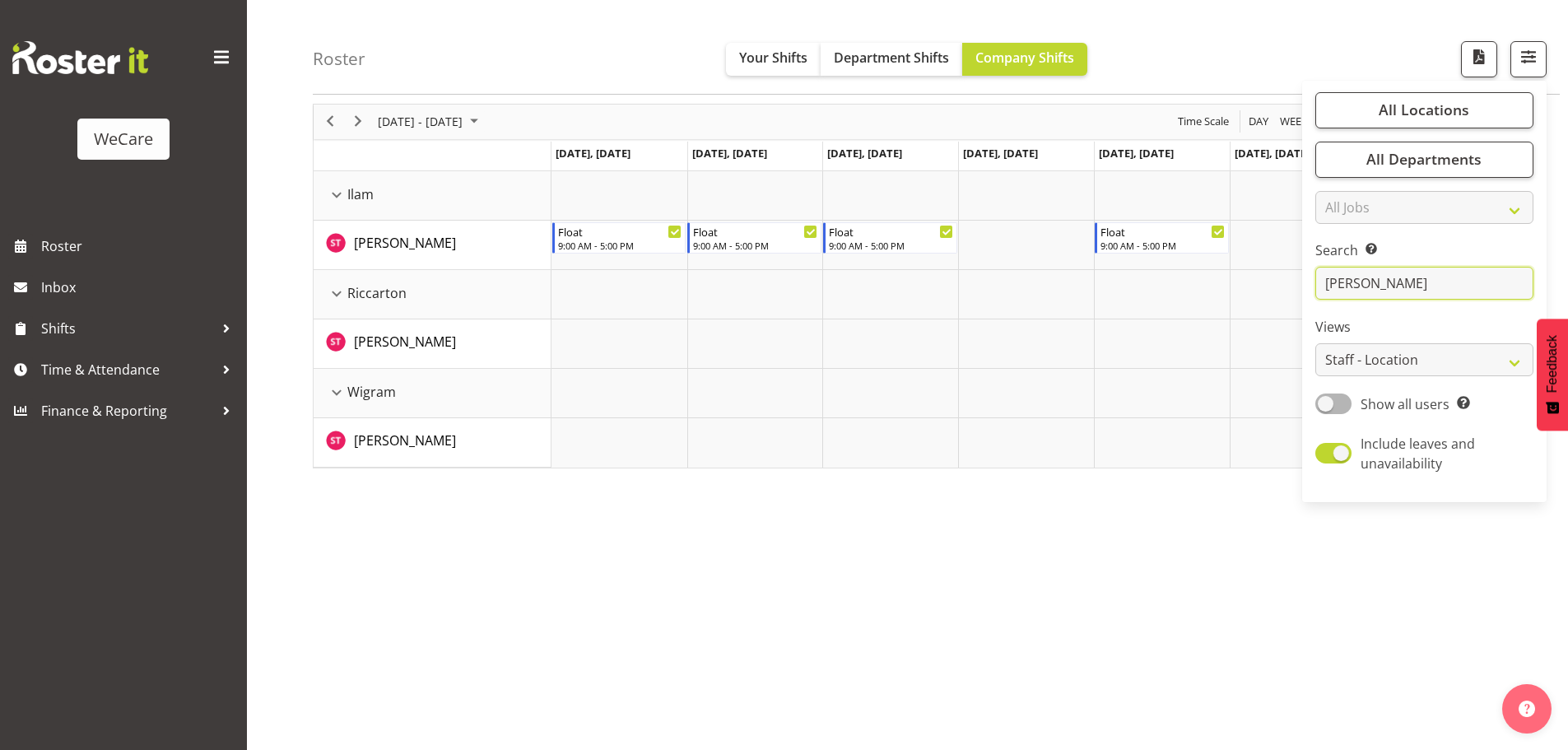
click at [1399, 280] on input "[PERSON_NAME]" at bounding box center [1423, 283] width 218 height 33
click at [1158, 613] on div "[DATE] - [DATE] [DATE] Day Week Fortnight Month calendar Month Agenda Time Scal…" at bounding box center [940, 420] width 1255 height 658
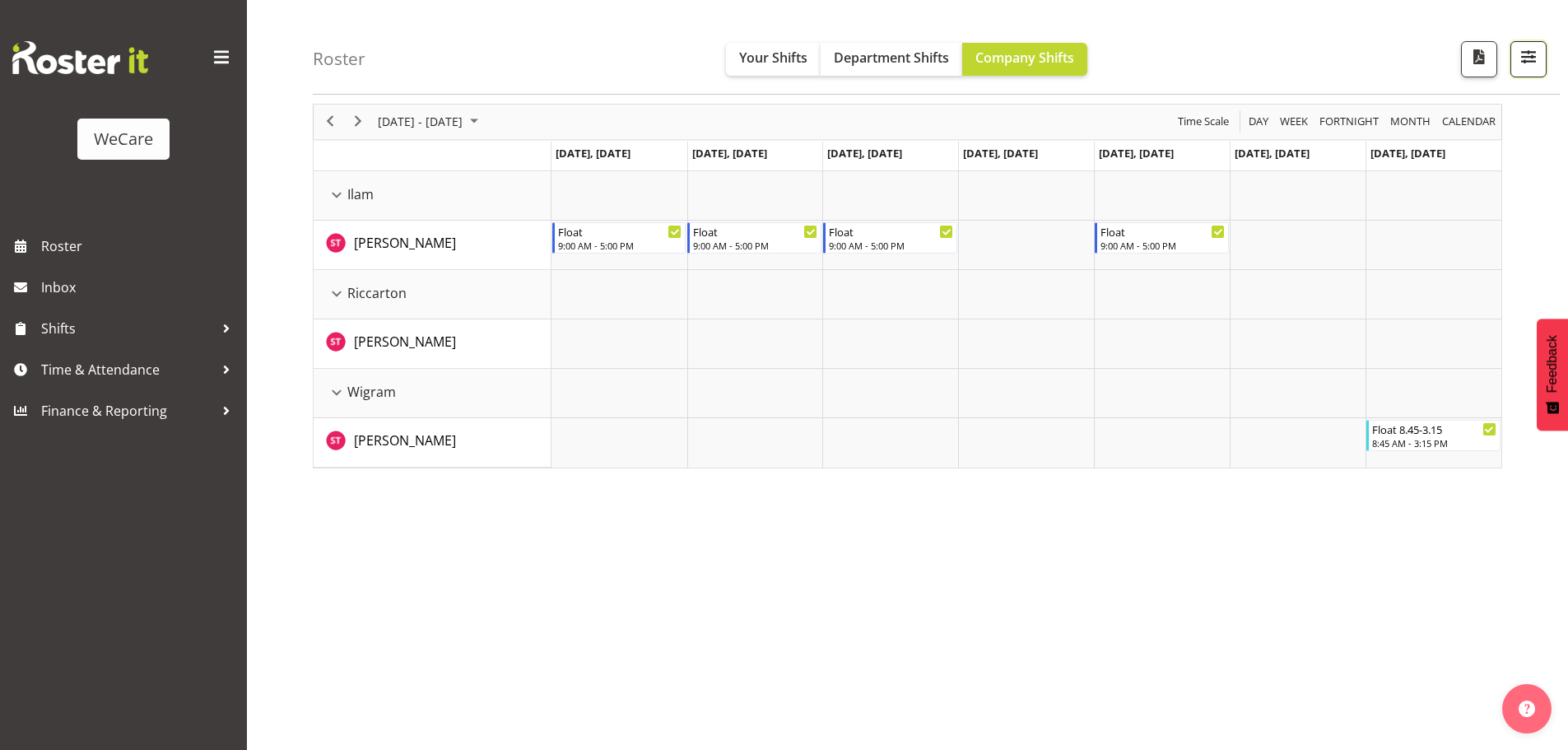
click at [1541, 59] on button "button" at bounding box center [1528, 59] width 36 height 36
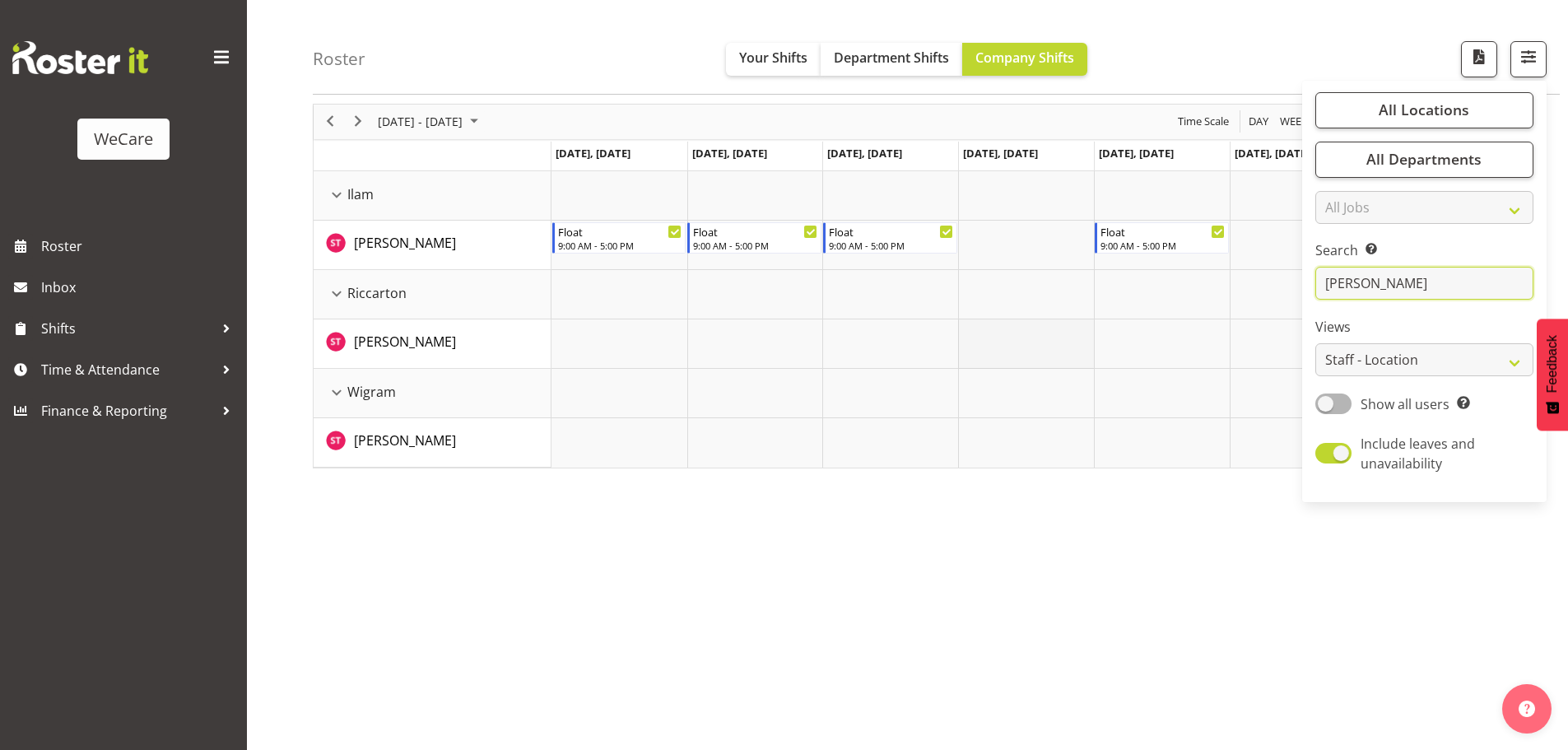
drag, startPoint x: 1390, startPoint y: 275, endPoint x: 1061, endPoint y: 318, distance: 331.8
click at [1061, 318] on div "Roster Your Shifts Department Shifts Company Shifts All Locations Clear Busines…" at bounding box center [907, 366] width 1321 height 765
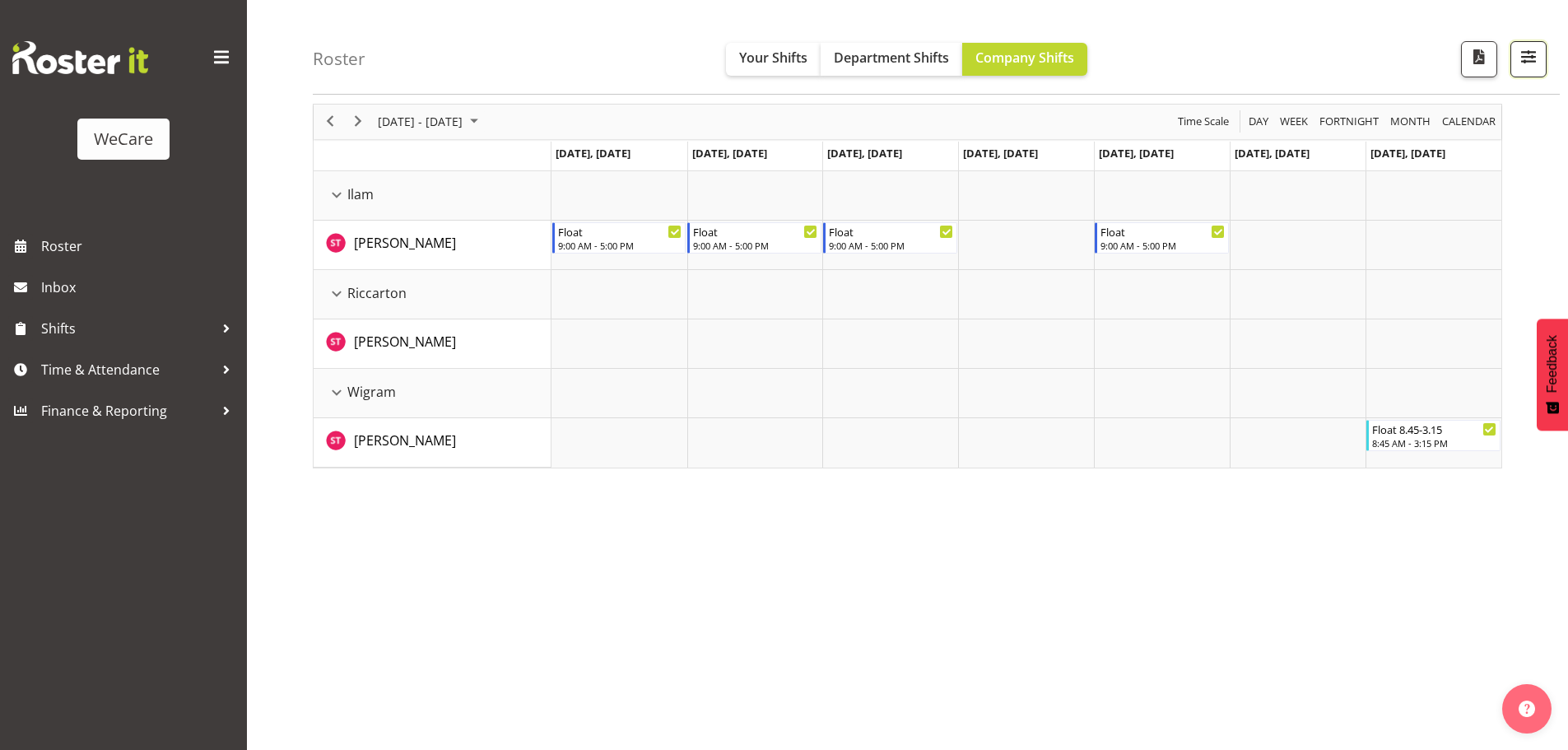
click at [1519, 57] on span "button" at bounding box center [1528, 56] width 21 height 21
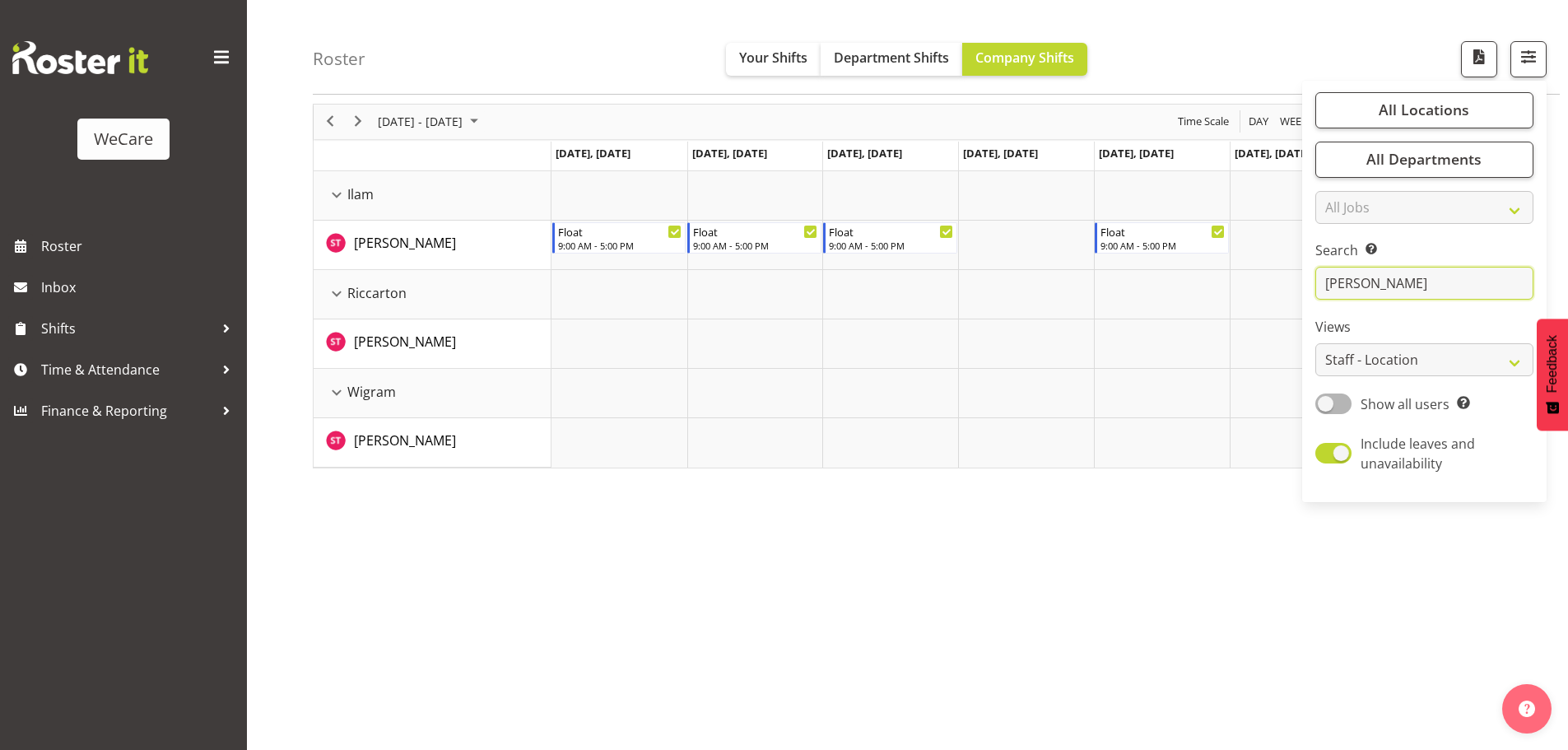
click at [1382, 287] on input "[PERSON_NAME]" at bounding box center [1423, 283] width 218 height 33
drag, startPoint x: 1382, startPoint y: 287, endPoint x: 1274, endPoint y: 288, distance: 108.0
click at [1274, 288] on div "Roster Your Shifts Department Shifts Company Shifts All Locations Clear Busines…" at bounding box center [907, 366] width 1321 height 765
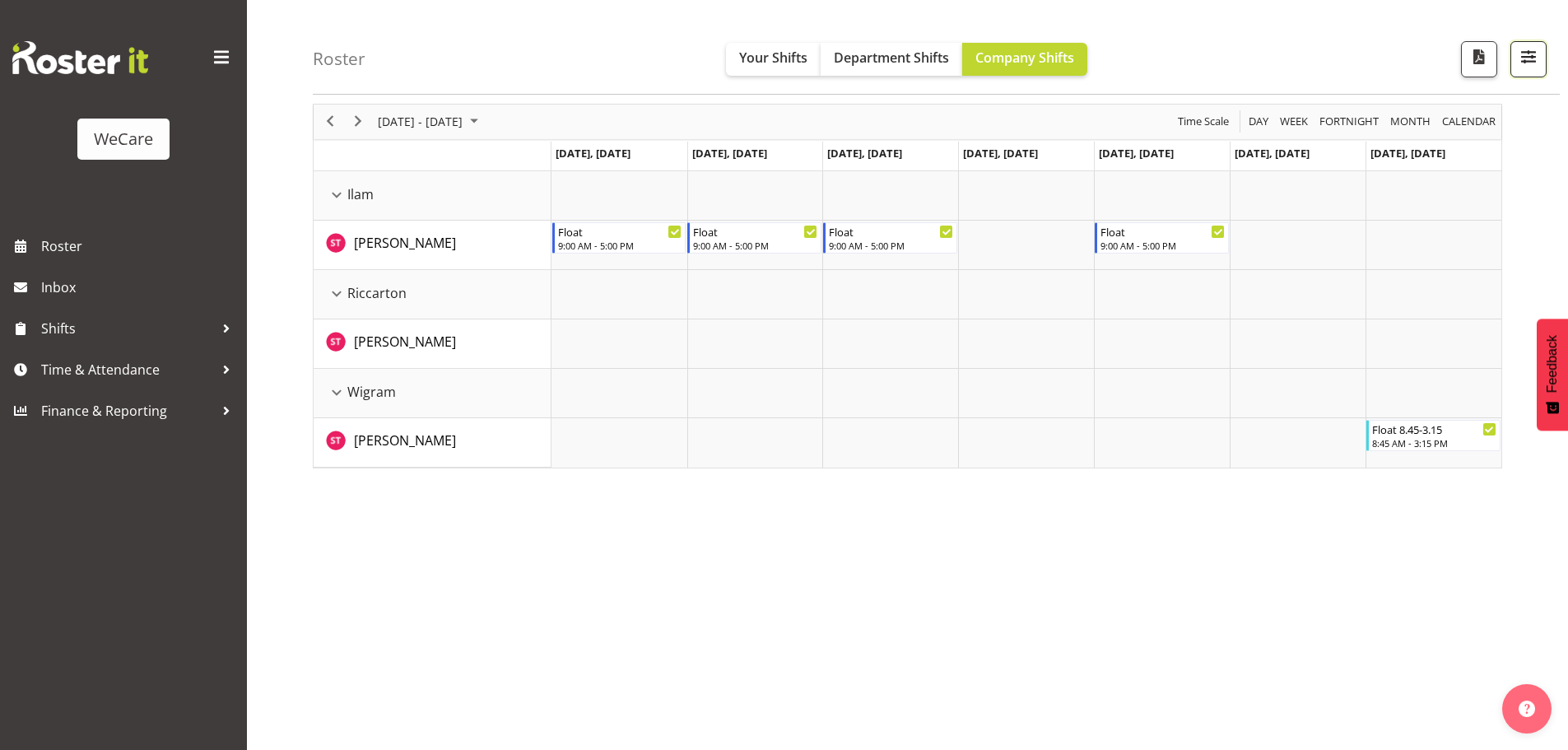
click at [1529, 67] on span "button" at bounding box center [1528, 56] width 21 height 21
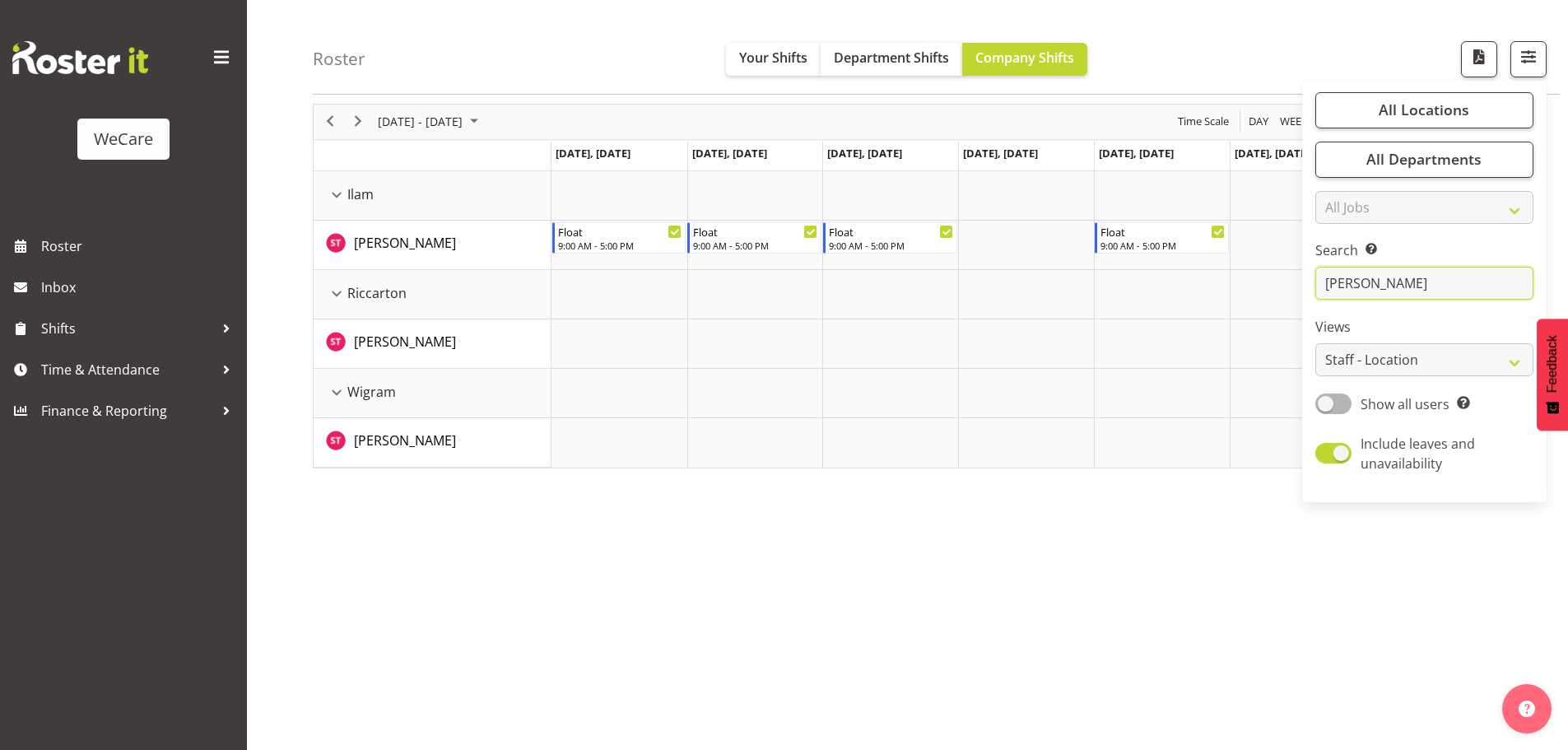
click at [1382, 282] on input "[PERSON_NAME]" at bounding box center [1423, 283] width 218 height 33
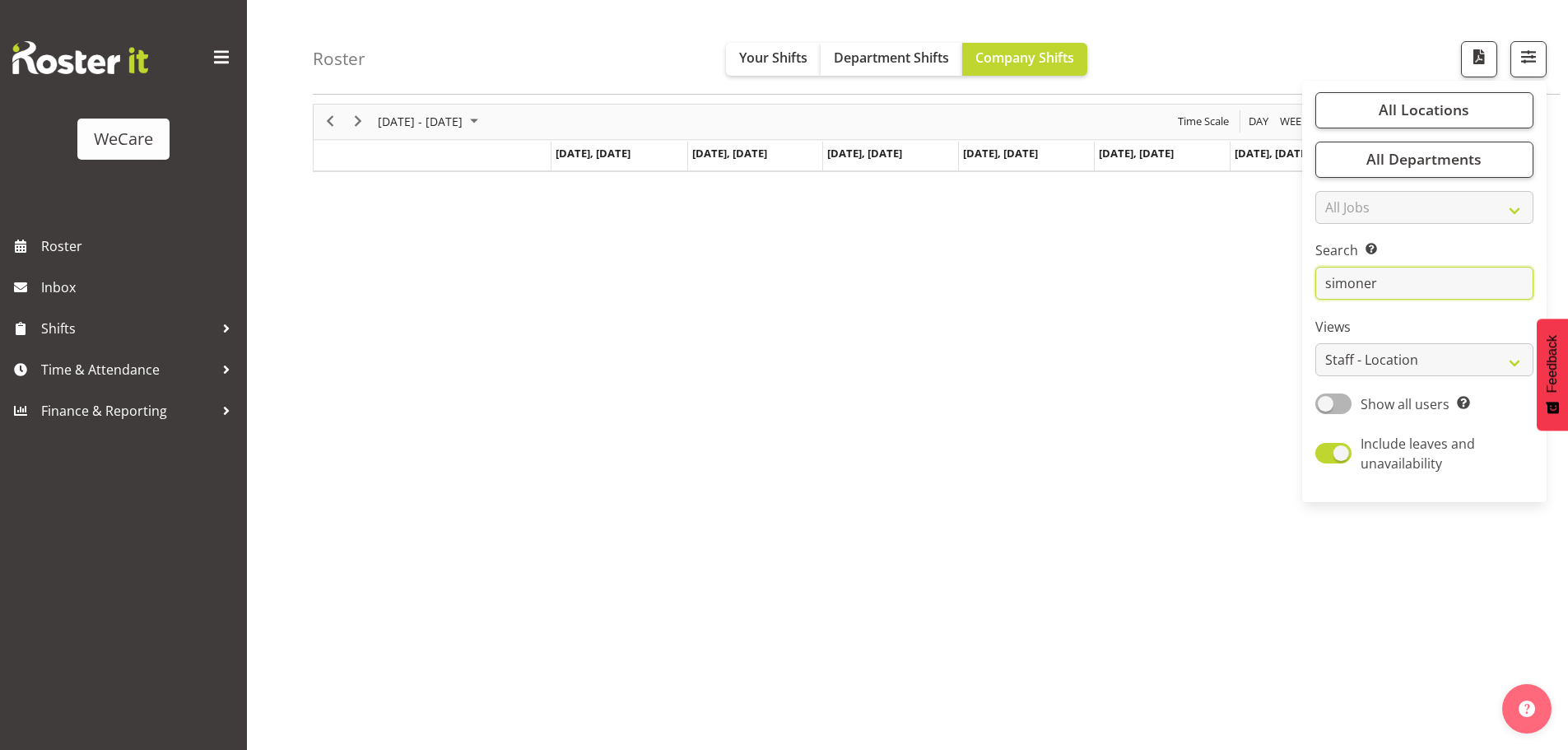
drag, startPoint x: 1390, startPoint y: 287, endPoint x: 1245, endPoint y: 301, distance: 145.7
click at [1245, 301] on div "Roster Your Shifts Department Shifts Company Shifts All Locations Clear Busines…" at bounding box center [907, 366] width 1321 height 765
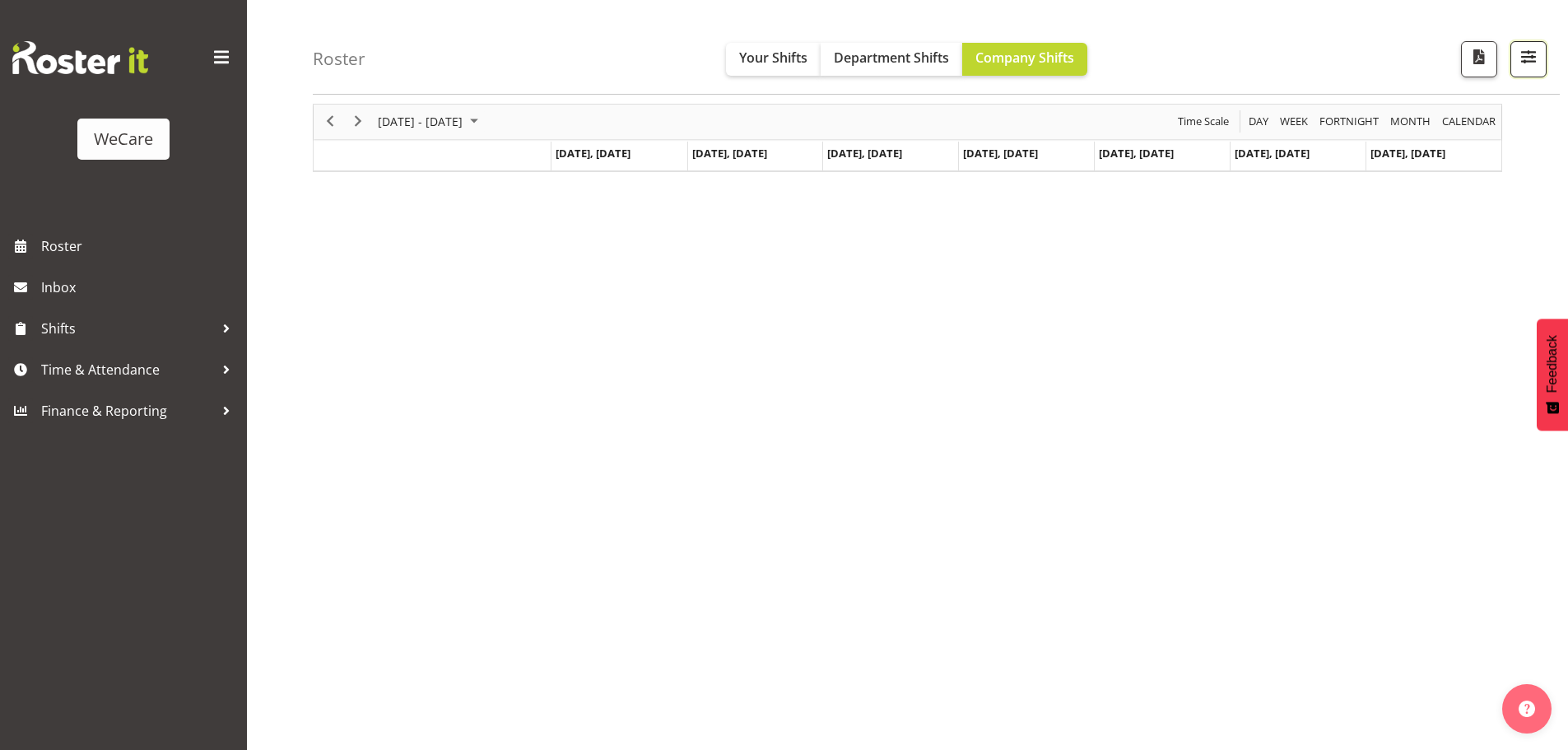
click at [1530, 59] on span "button" at bounding box center [1528, 56] width 21 height 21
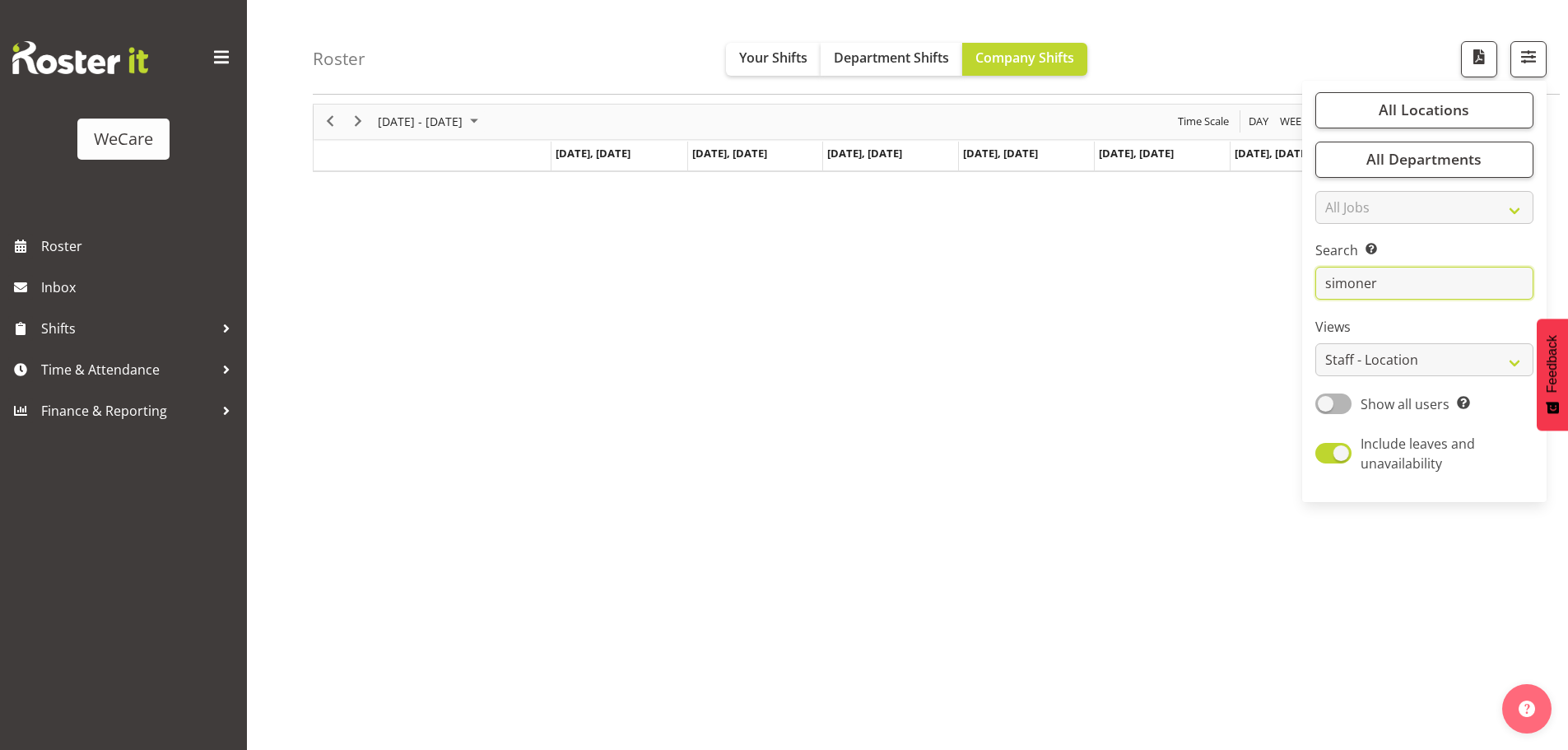
click at [1393, 273] on input "simoner" at bounding box center [1423, 283] width 218 height 33
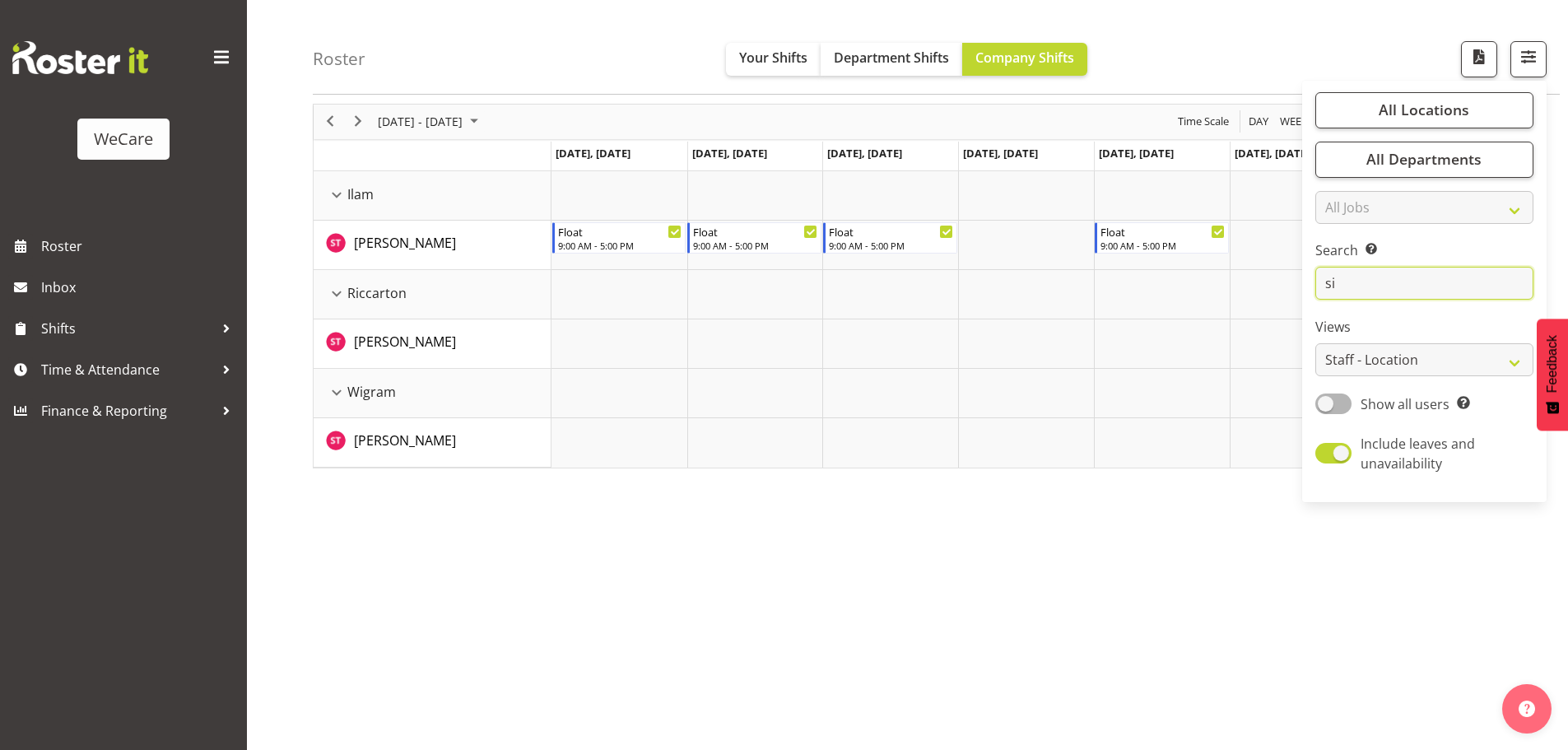
type input "s"
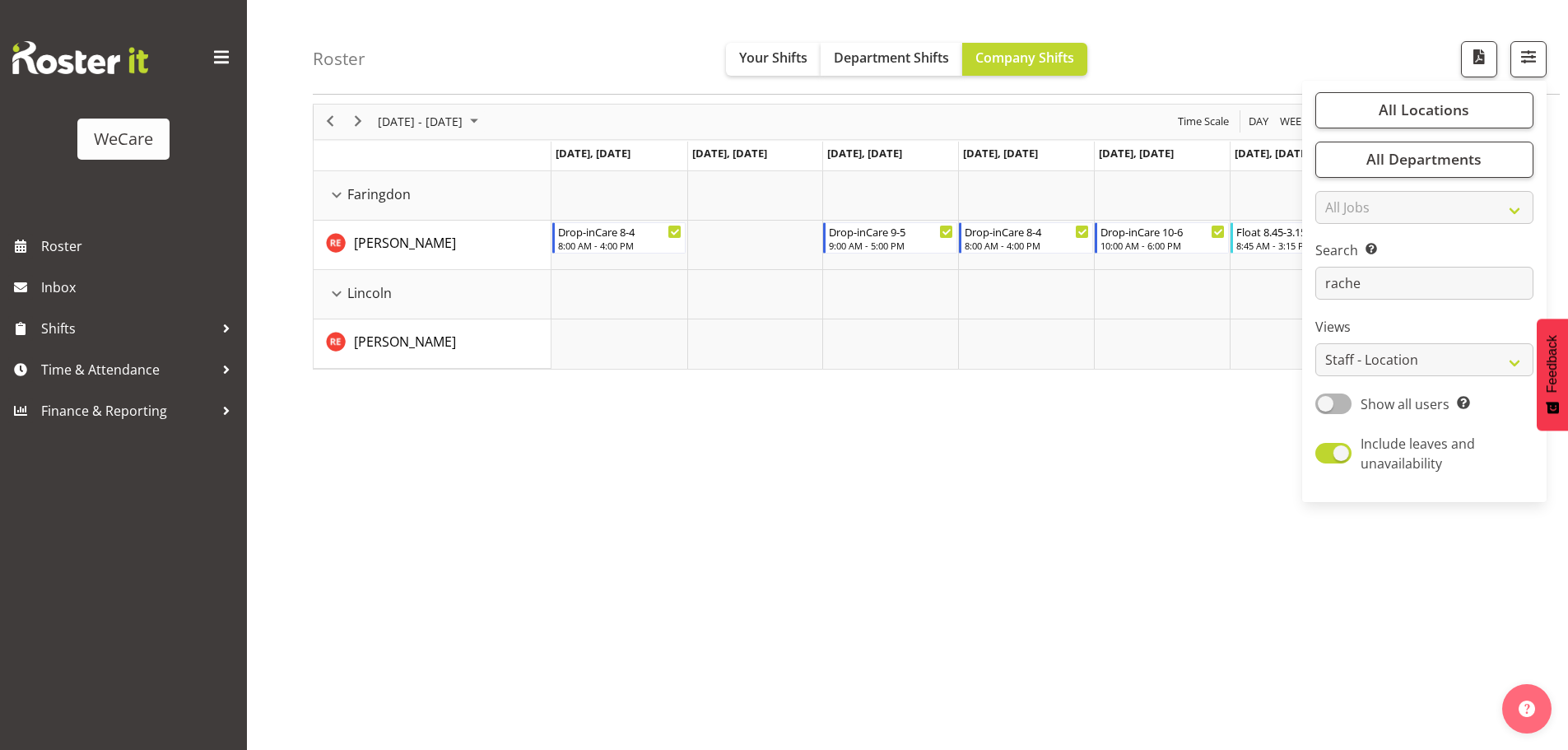
click at [988, 446] on div "[DATE] - [DATE] [DATE] Day Week Fortnight Month calendar Month Agenda Time Scal…" at bounding box center [940, 420] width 1255 height 658
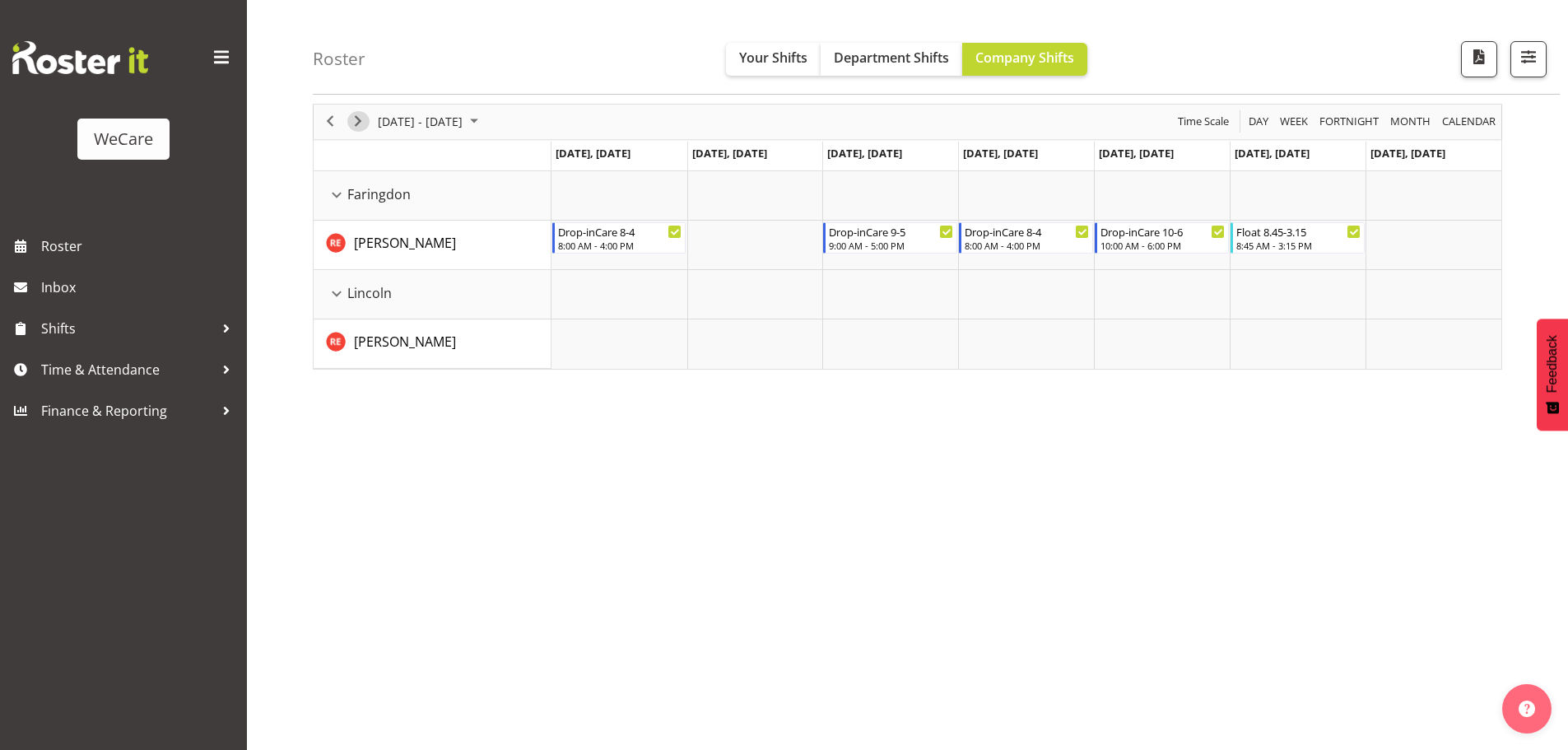
click at [357, 117] on span "Next" at bounding box center [358, 121] width 20 height 21
click at [1525, 59] on span "button" at bounding box center [1528, 56] width 21 height 21
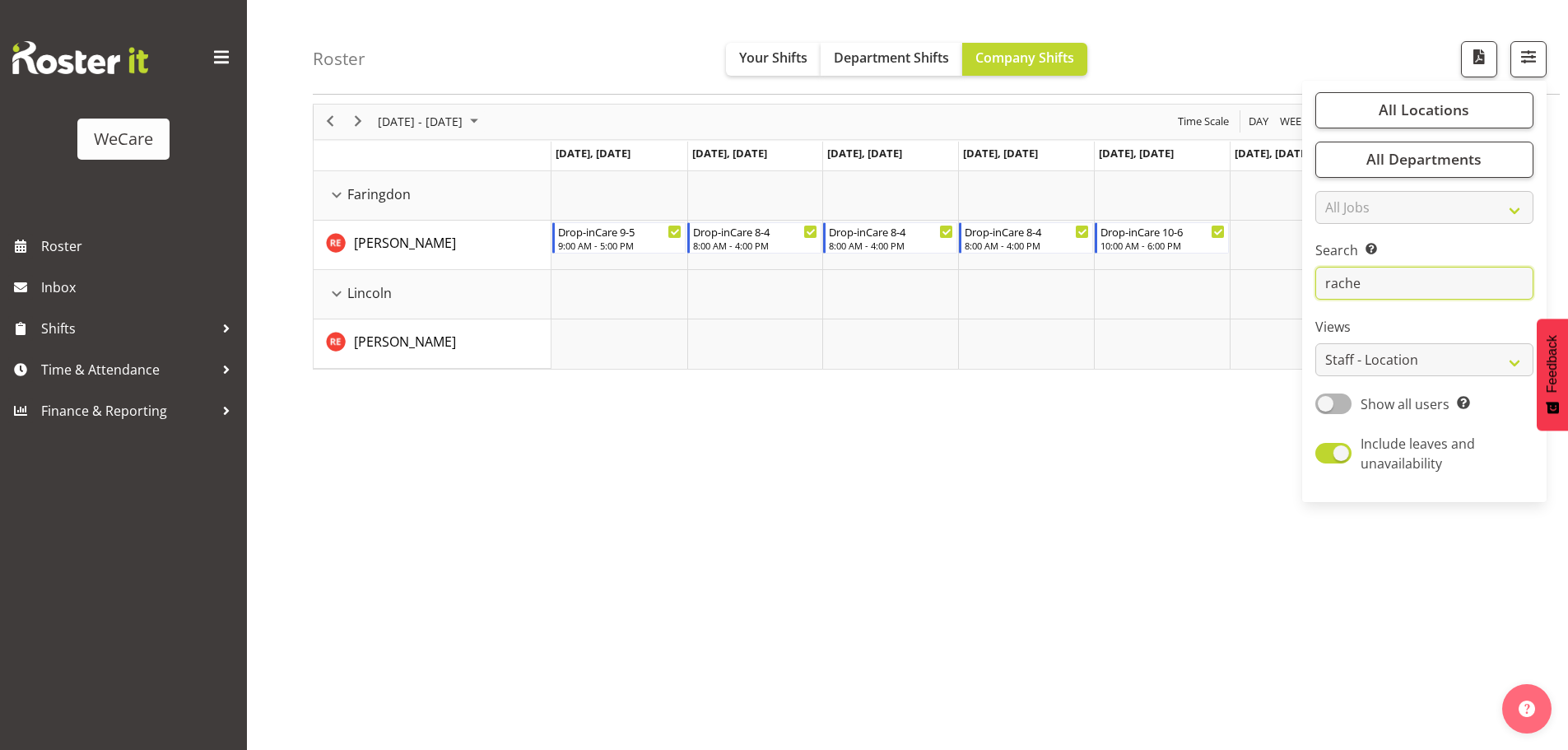
drag, startPoint x: 1370, startPoint y: 284, endPoint x: 1298, endPoint y: 274, distance: 72.7
click at [1295, 283] on div "Roster Your Shifts Department Shifts Company Shifts All Locations Clear Busines…" at bounding box center [907, 366] width 1321 height 765
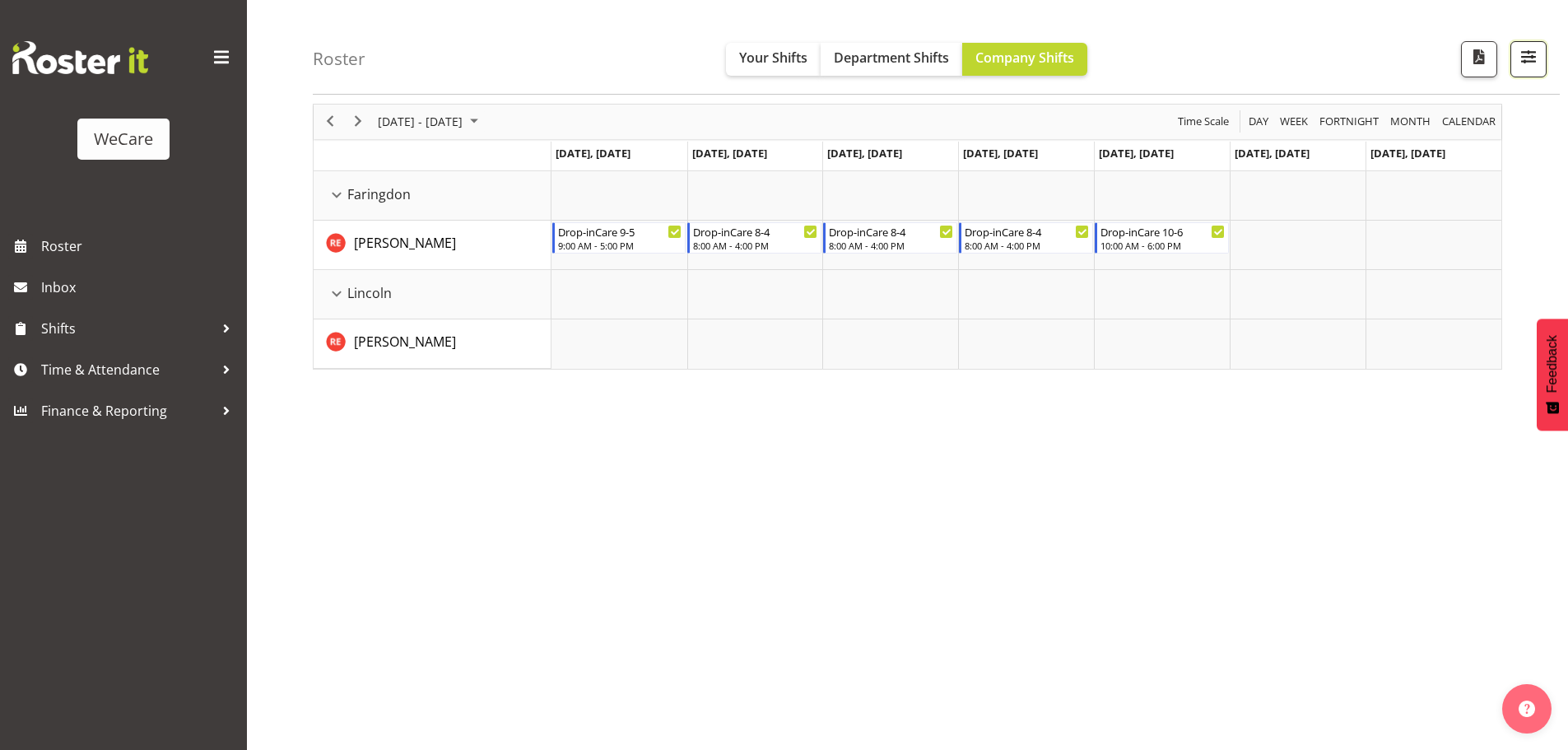
click at [1519, 73] on button "button" at bounding box center [1528, 59] width 36 height 36
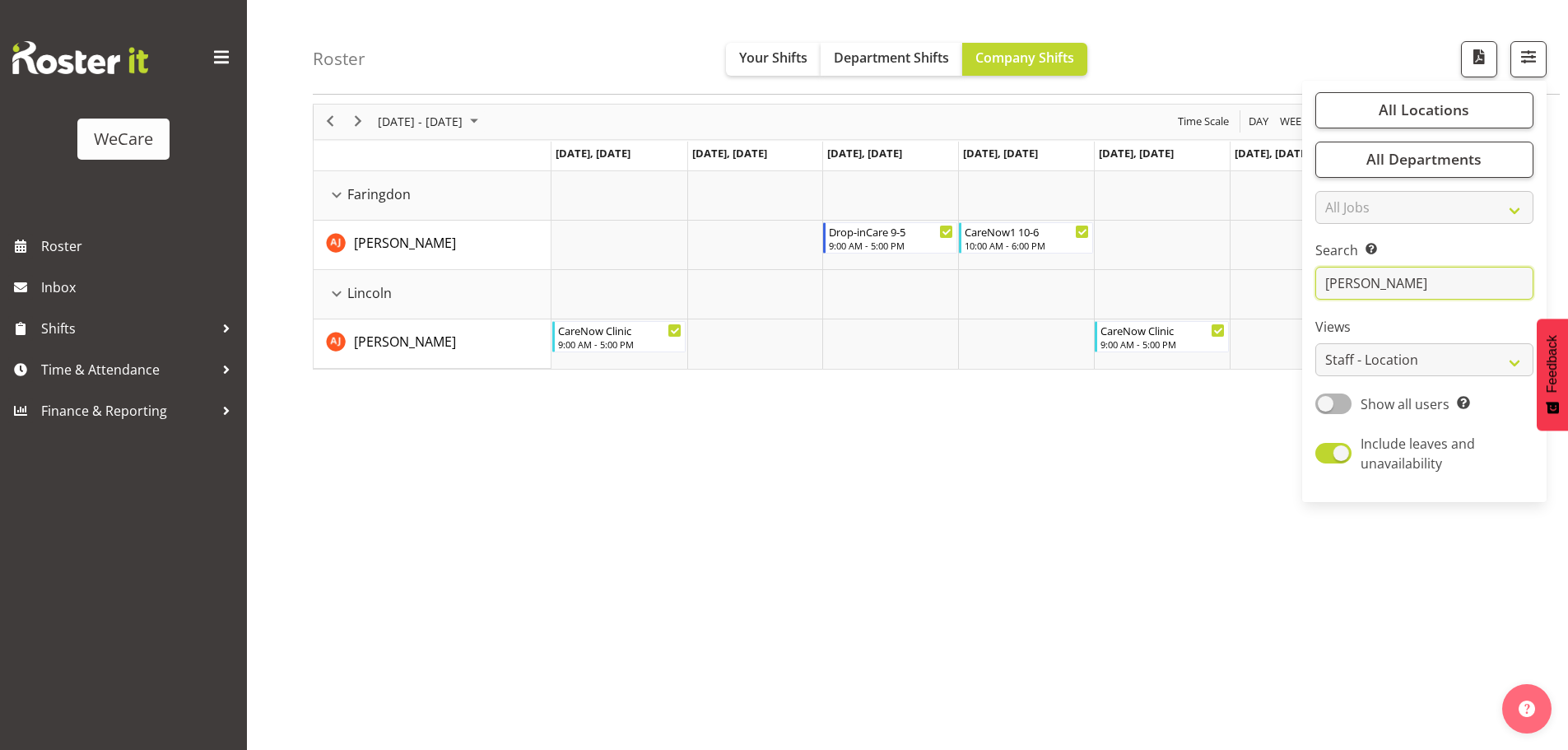
type input "[PERSON_NAME]"
drag, startPoint x: 1052, startPoint y: 462, endPoint x: 1065, endPoint y: 466, distance: 13.6
click at [1052, 462] on div "[DATE] - [DATE] [DATE] Day Week Fortnight Month calendar Month Agenda Time Scal…" at bounding box center [940, 420] width 1255 height 658
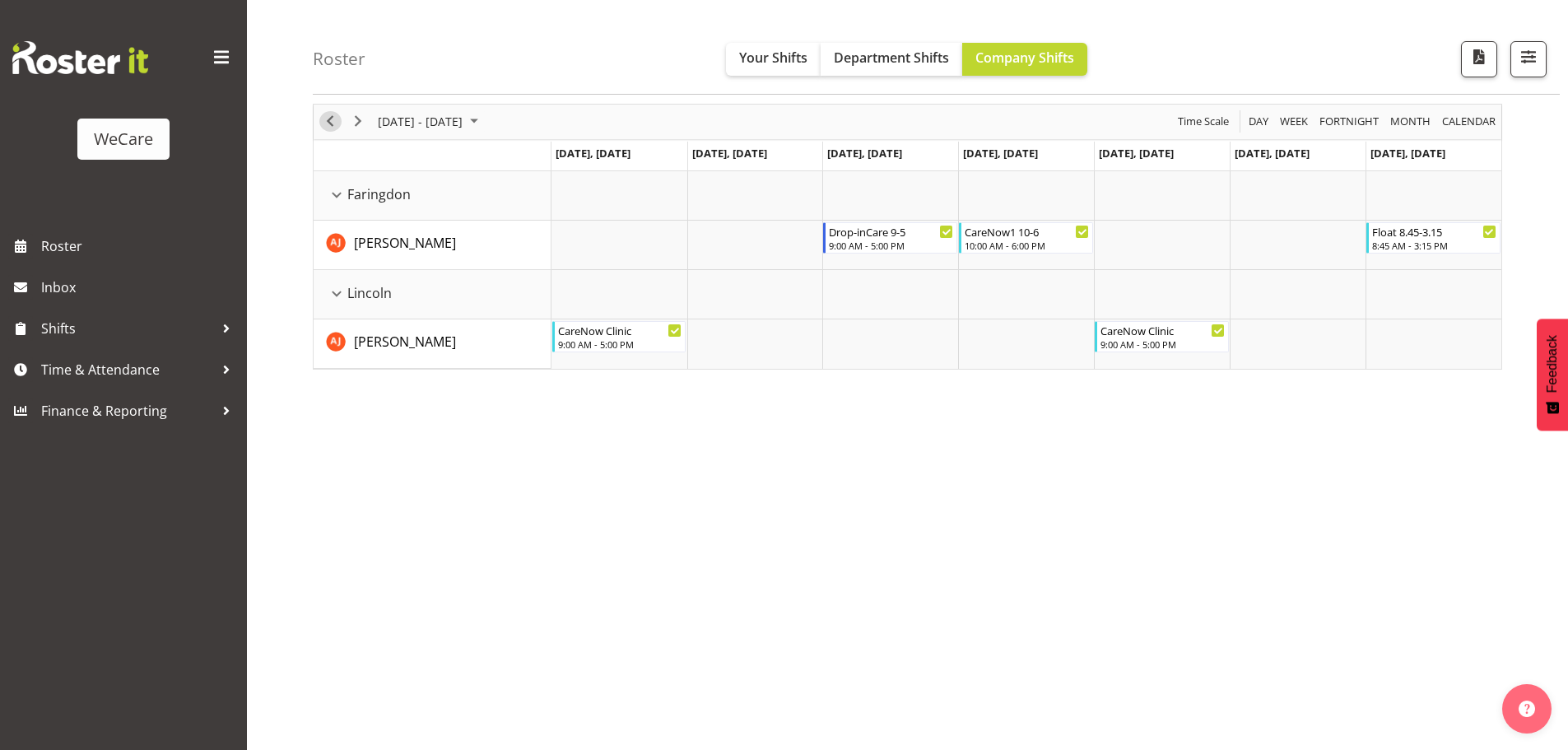
click at [331, 124] on span "Previous" at bounding box center [330, 121] width 20 height 21
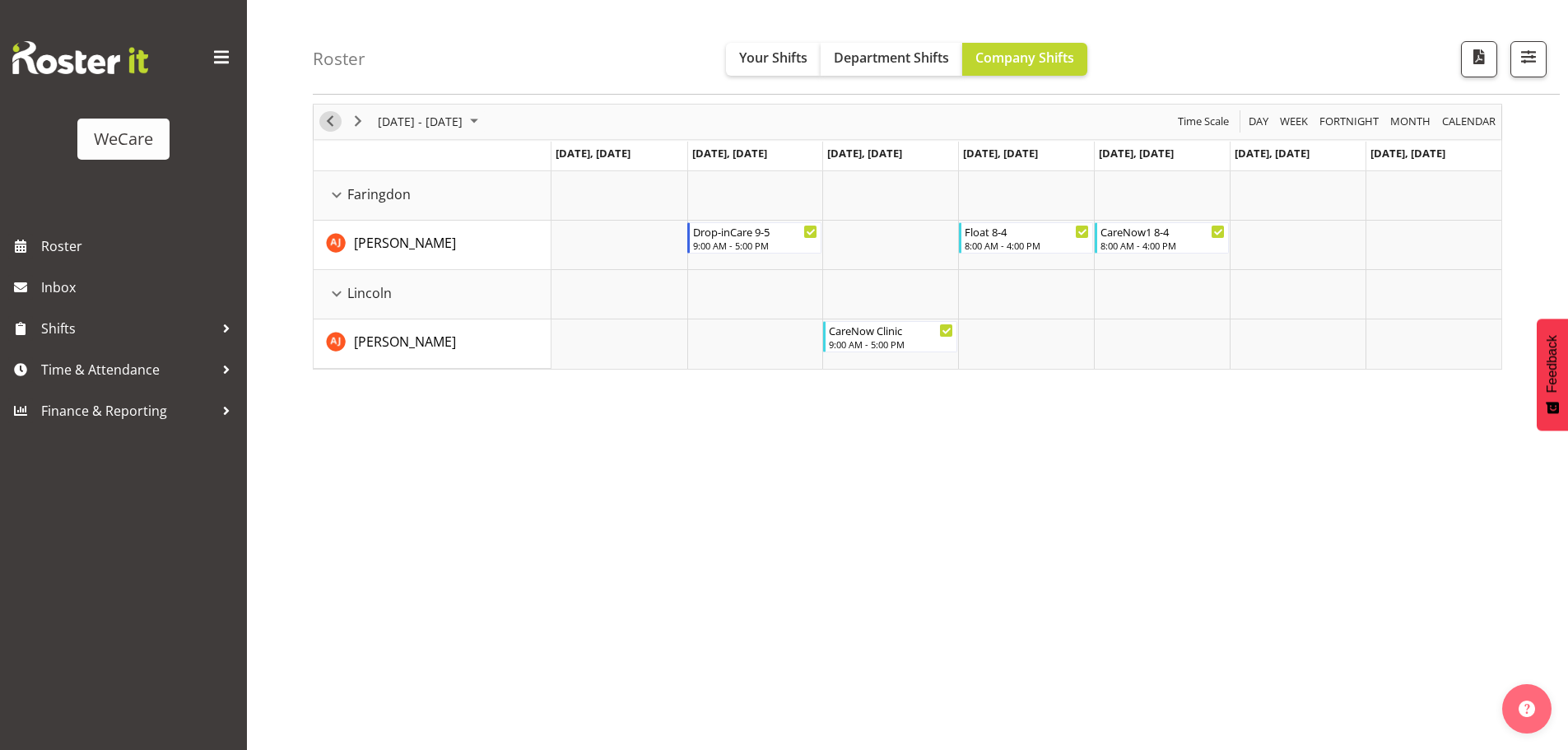
click at [335, 129] on span "Previous" at bounding box center [330, 121] width 20 height 21
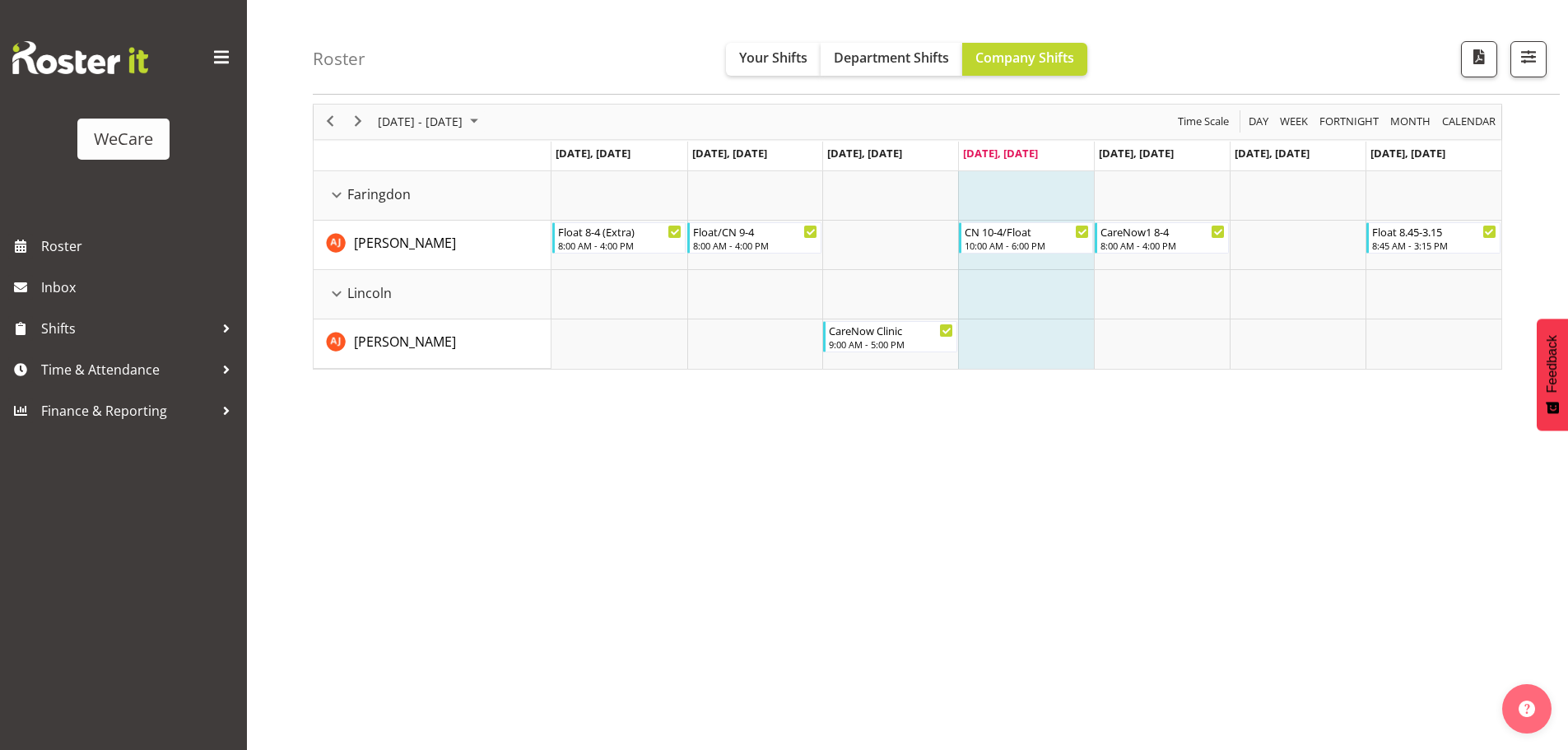
click at [908, 371] on div "[DATE] - [DATE] [DATE] Day Week Fortnight Month calendar Month Agenda Time Scal…" at bounding box center [940, 420] width 1255 height 658
click at [348, 125] on span "Next" at bounding box center [358, 121] width 20 height 21
